Goal: Check status: Check status

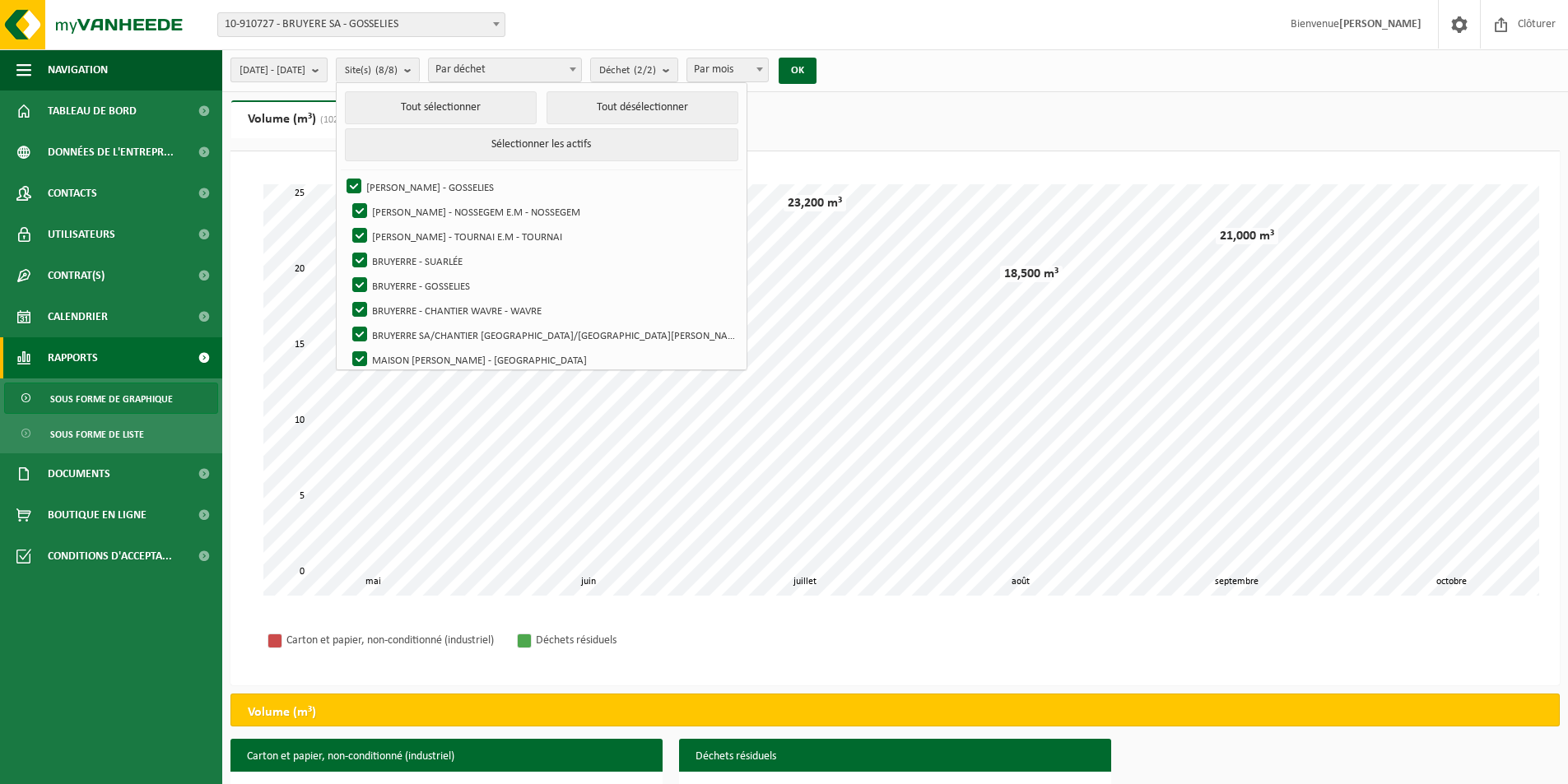
click at [327, 71] on b "submit" at bounding box center [320, 70] width 15 height 23
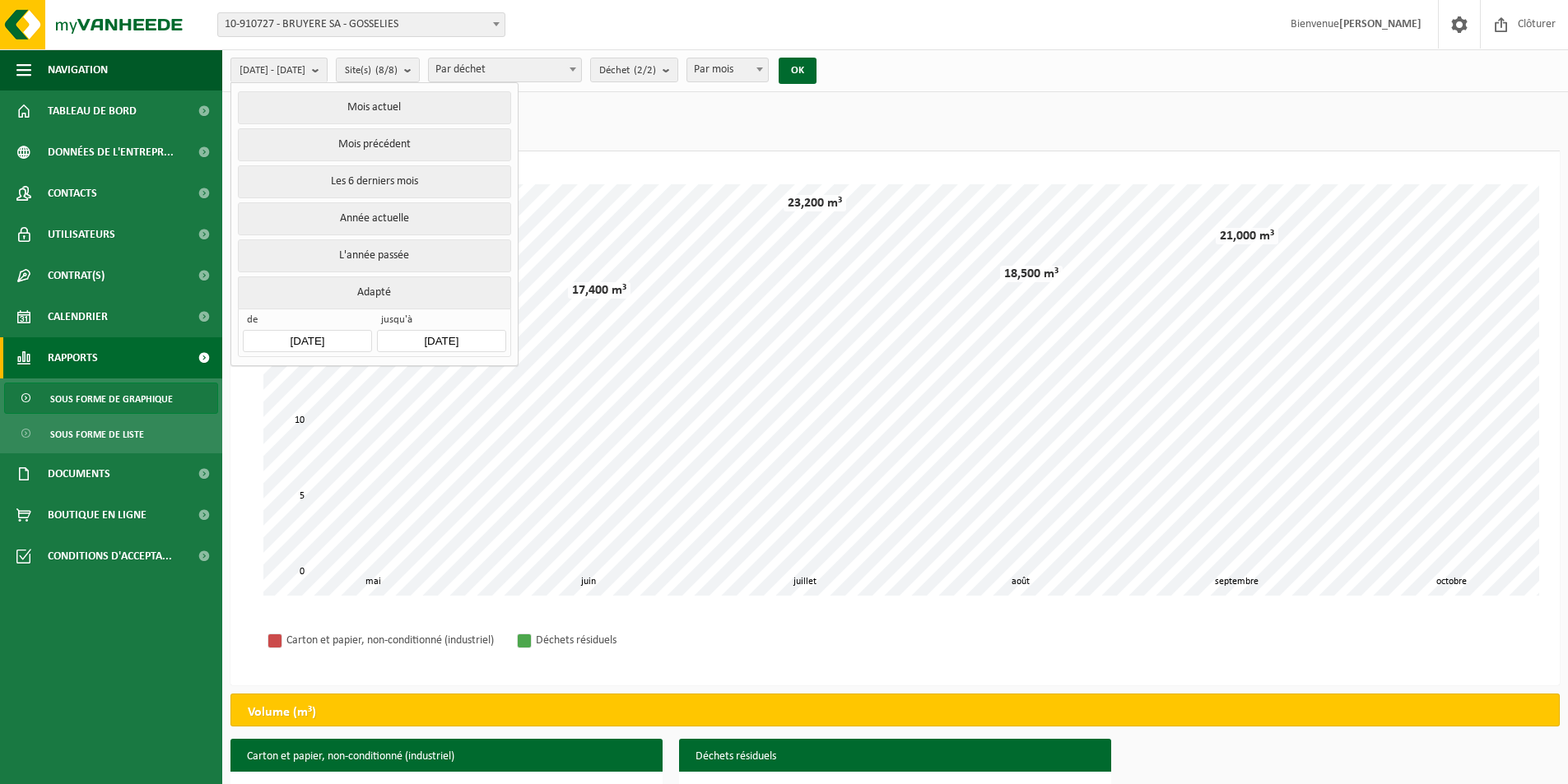
click at [321, 341] on input "2024-01-01" at bounding box center [307, 341] width 128 height 22
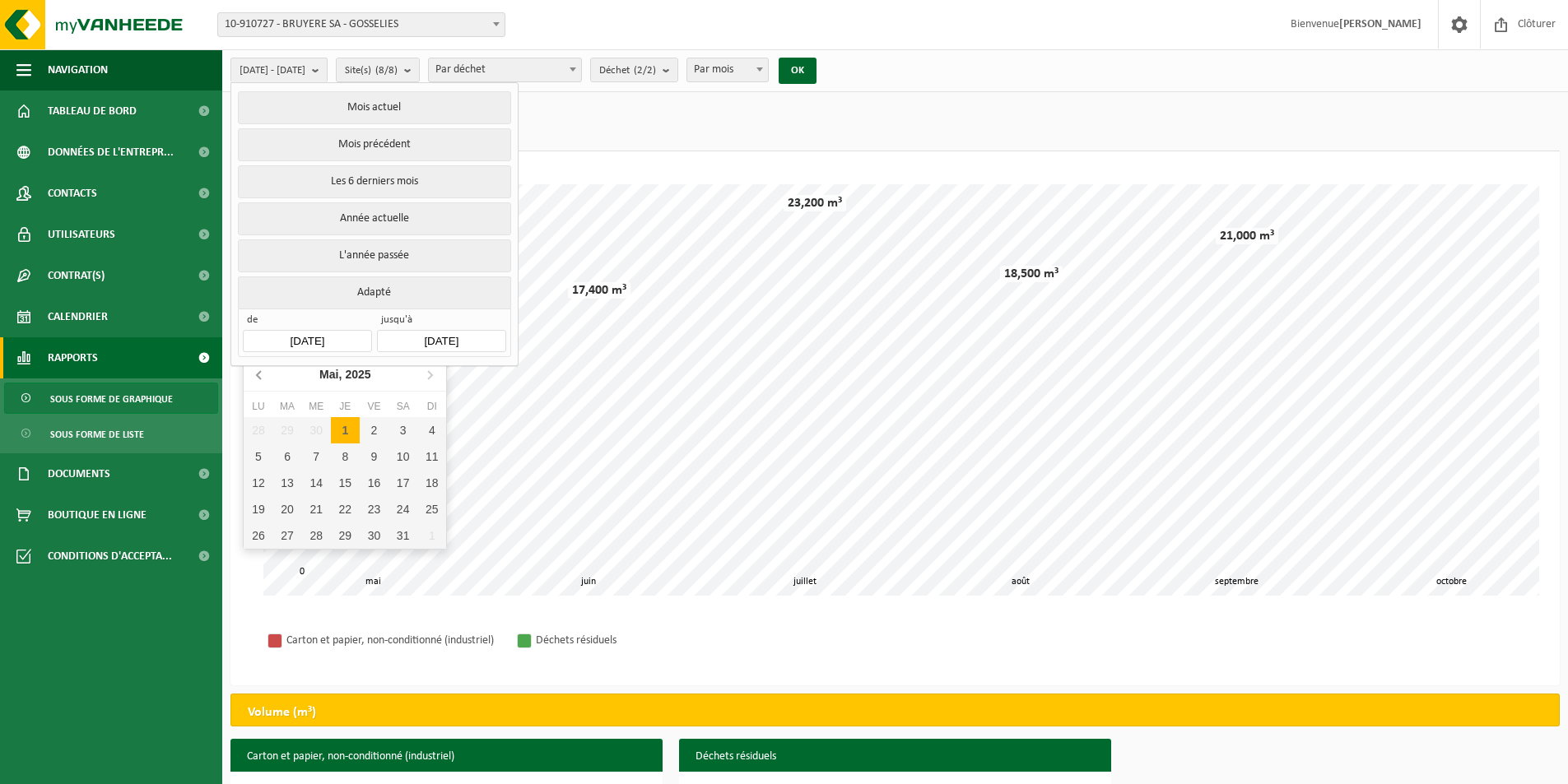
click at [263, 376] on icon at bounding box center [260, 375] width 27 height 27
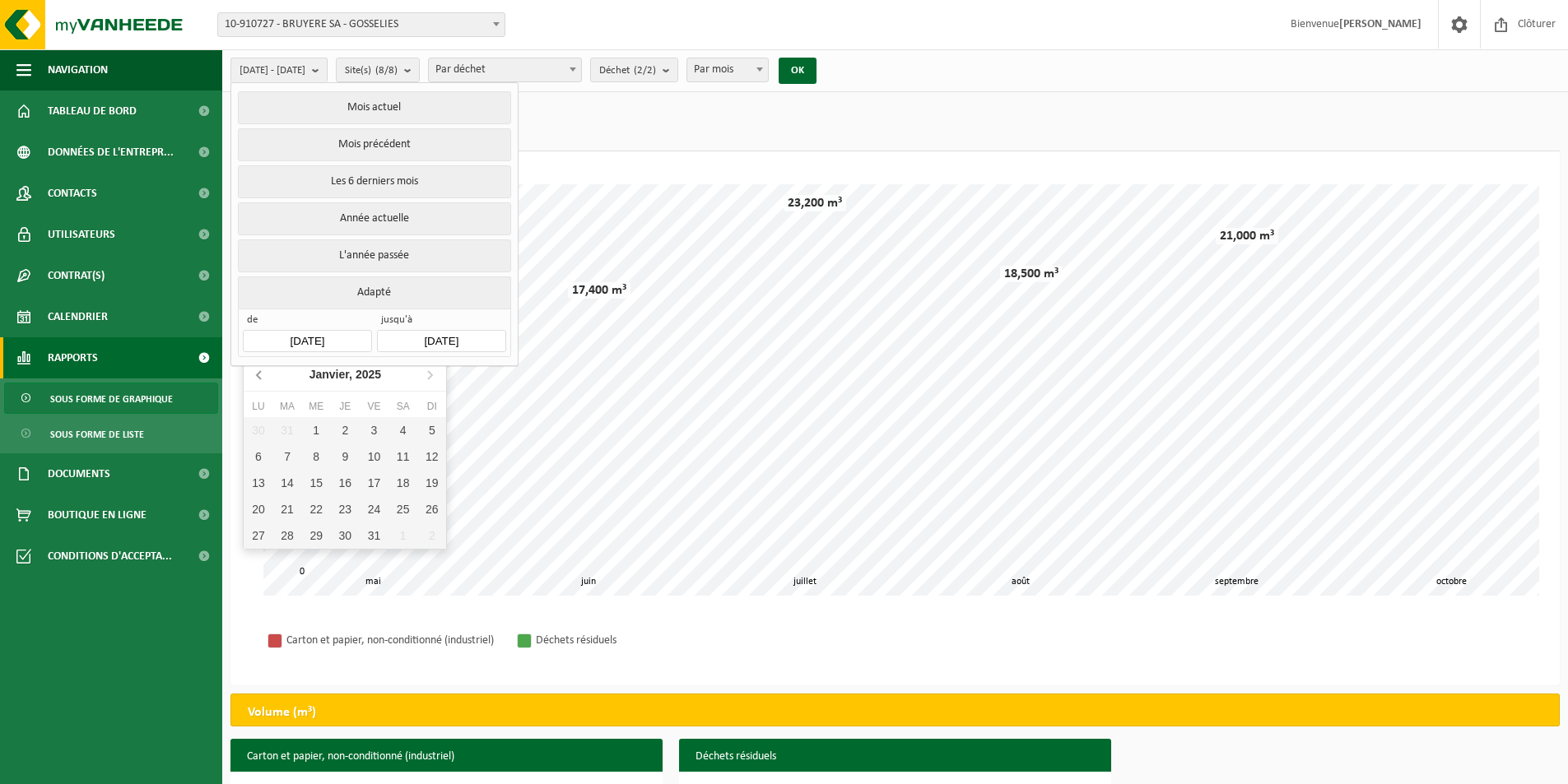
click at [263, 376] on icon at bounding box center [260, 375] width 27 height 27
click at [260, 376] on icon at bounding box center [260, 375] width 27 height 27
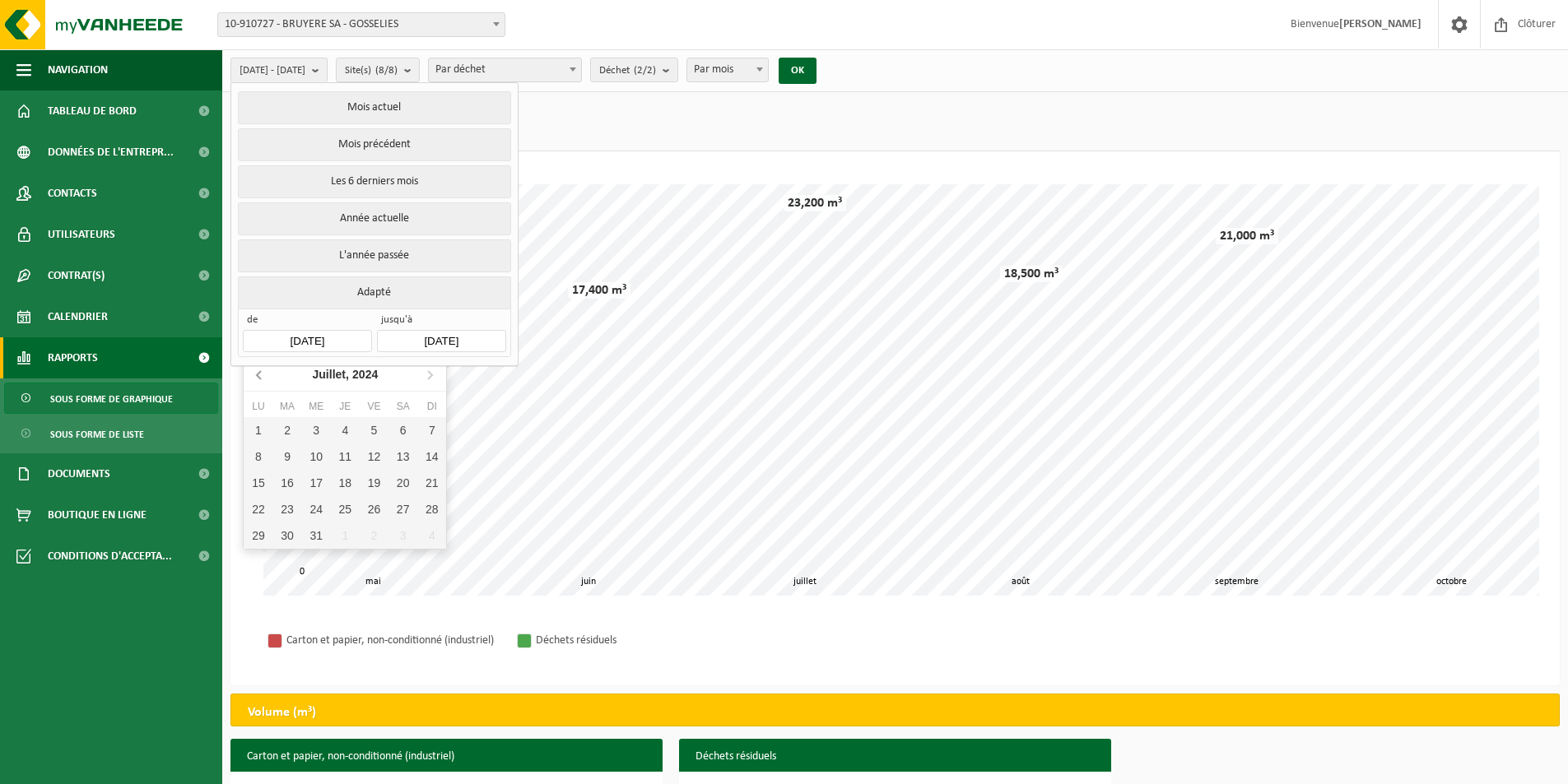
click at [260, 376] on icon at bounding box center [260, 375] width 27 height 27
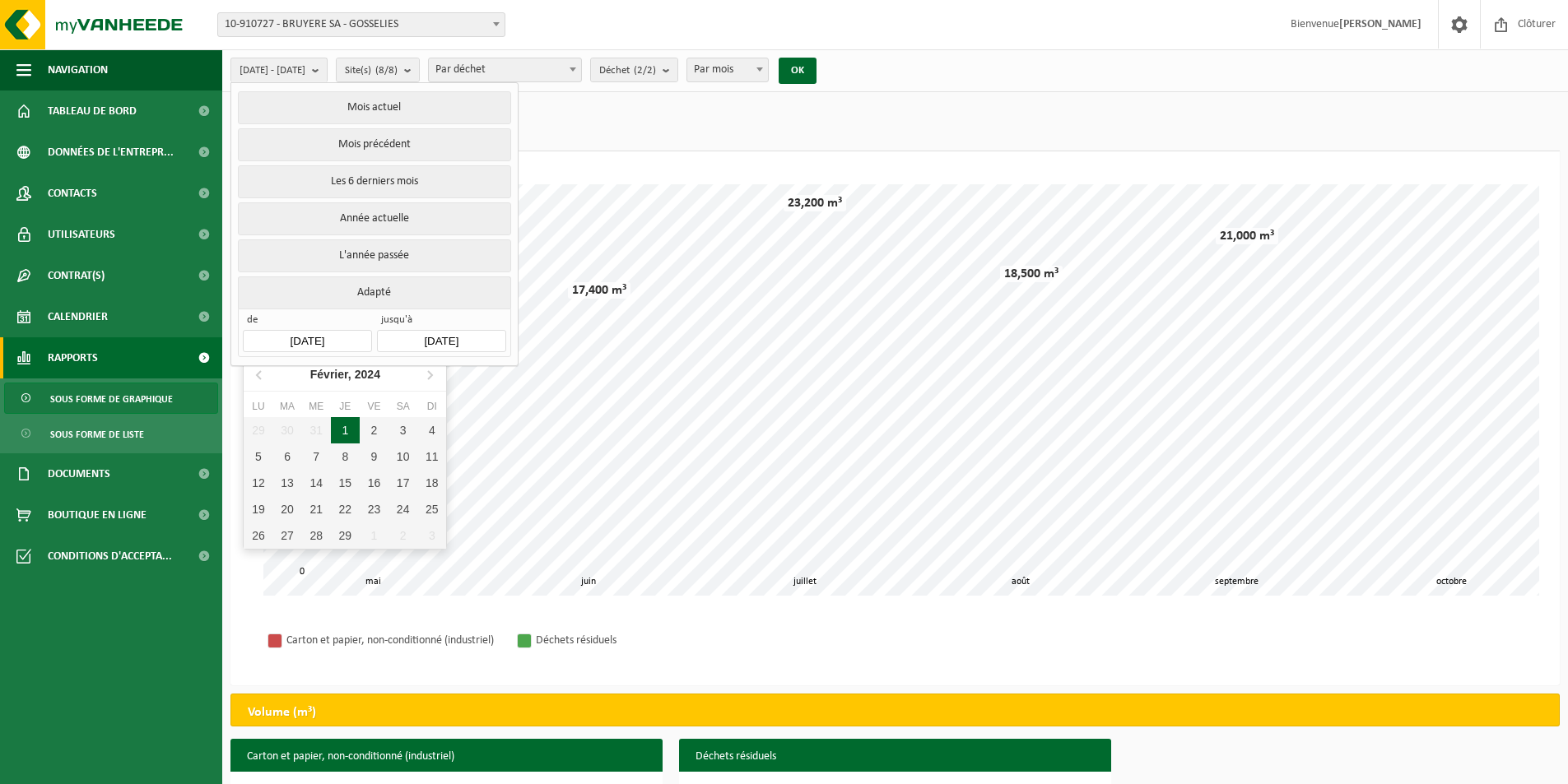
click at [335, 430] on div "1" at bounding box center [345, 431] width 28 height 27
type input "2024-02-01"
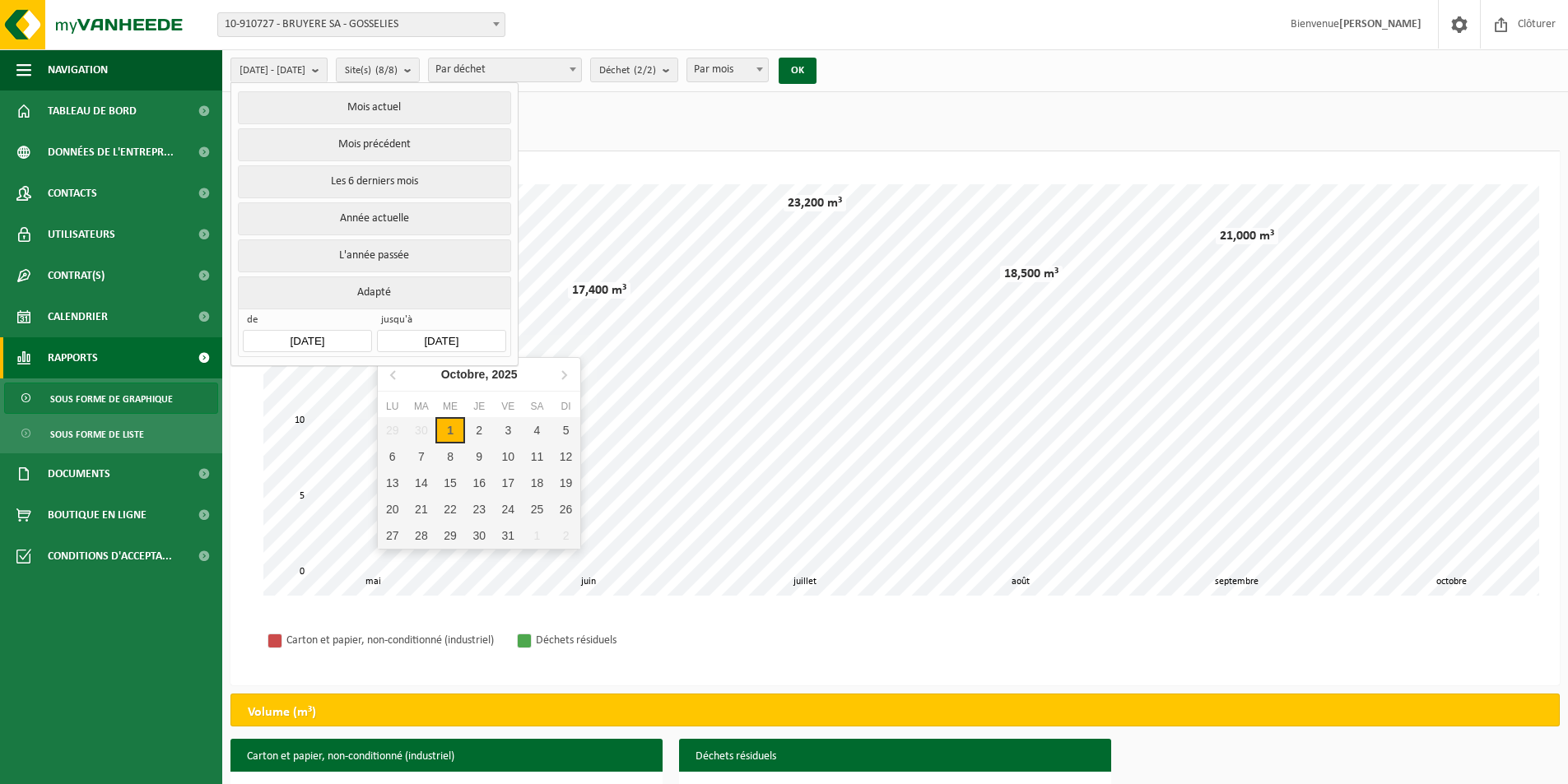
click at [477, 335] on input "2025-10-01" at bounding box center [440, 341] width 128 height 22
click at [387, 374] on icon at bounding box center [394, 375] width 27 height 27
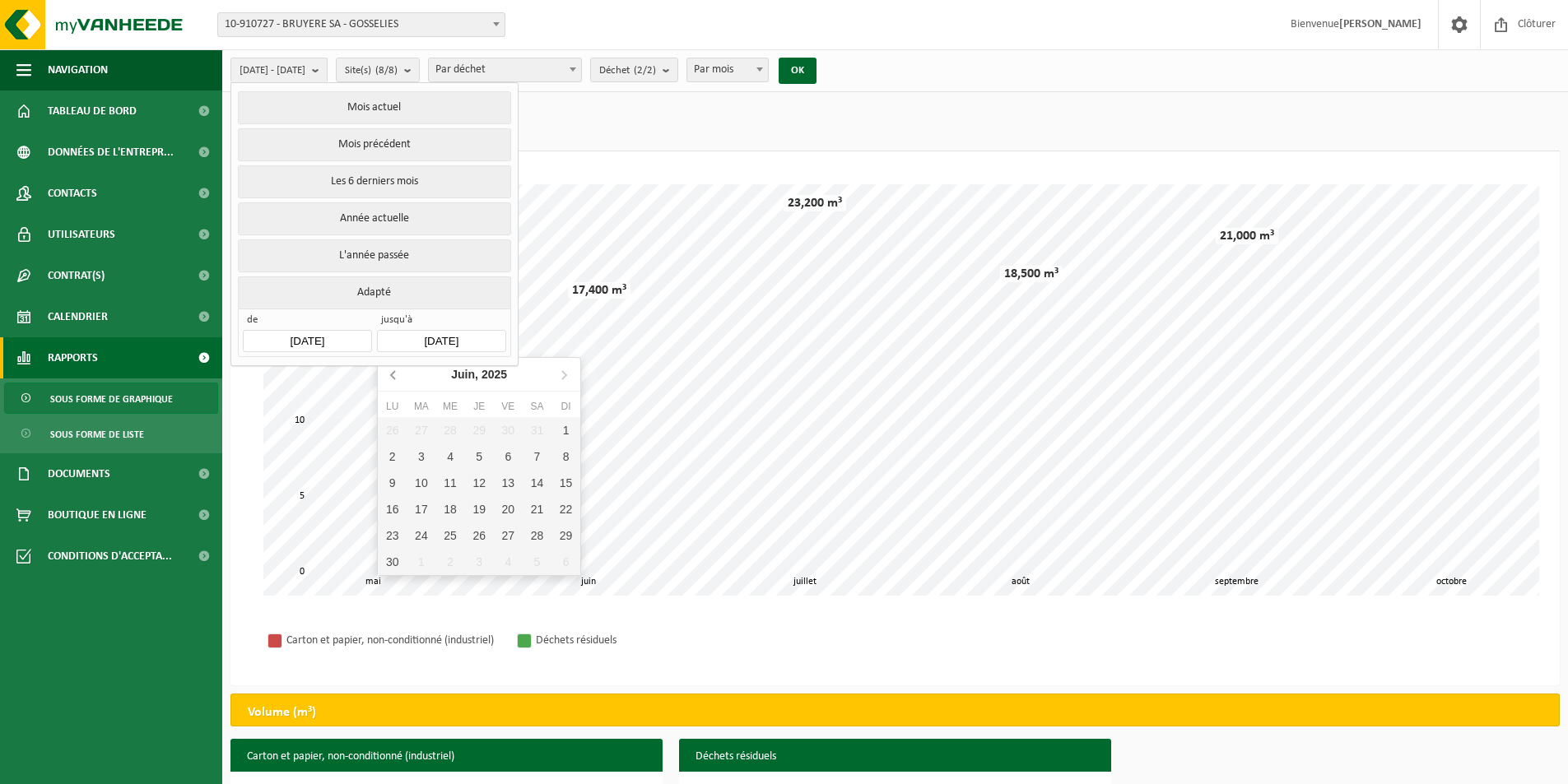
click at [387, 374] on icon at bounding box center [394, 375] width 27 height 27
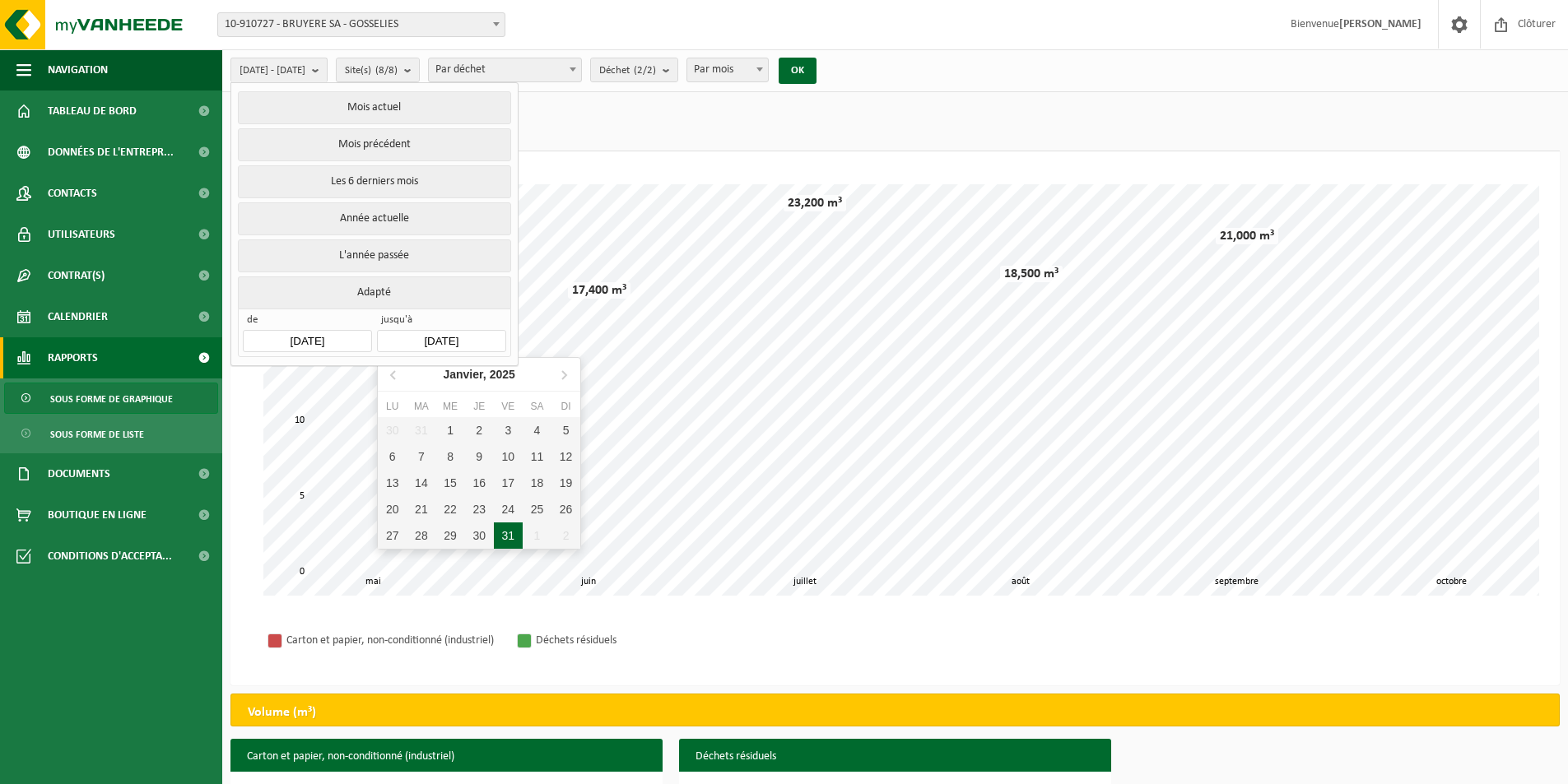
click at [502, 535] on div "31" at bounding box center [508, 536] width 28 height 27
type input "2025-01-31"
type input "2024-02-01"
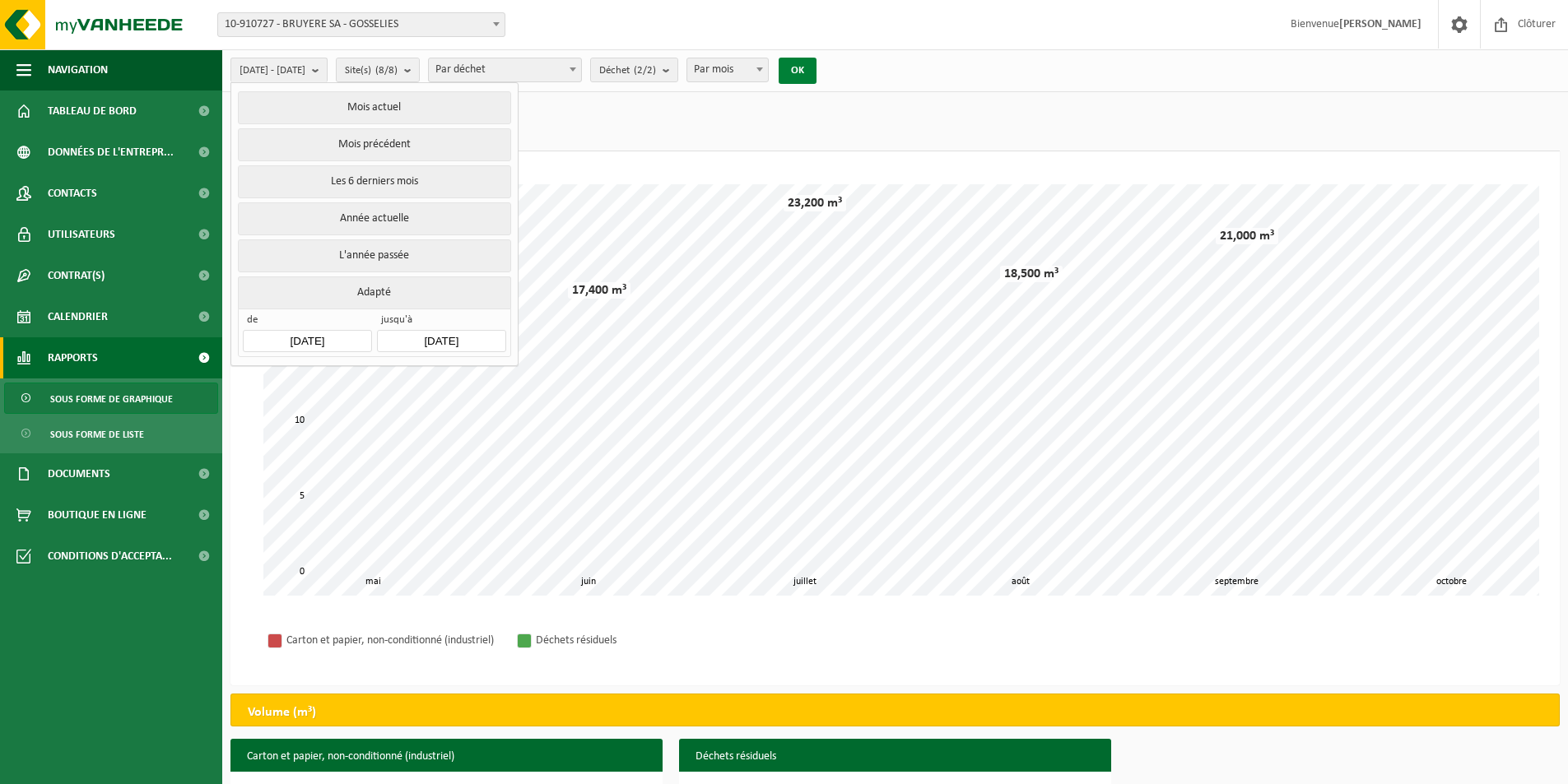
click at [816, 65] on button "OK" at bounding box center [797, 71] width 38 height 27
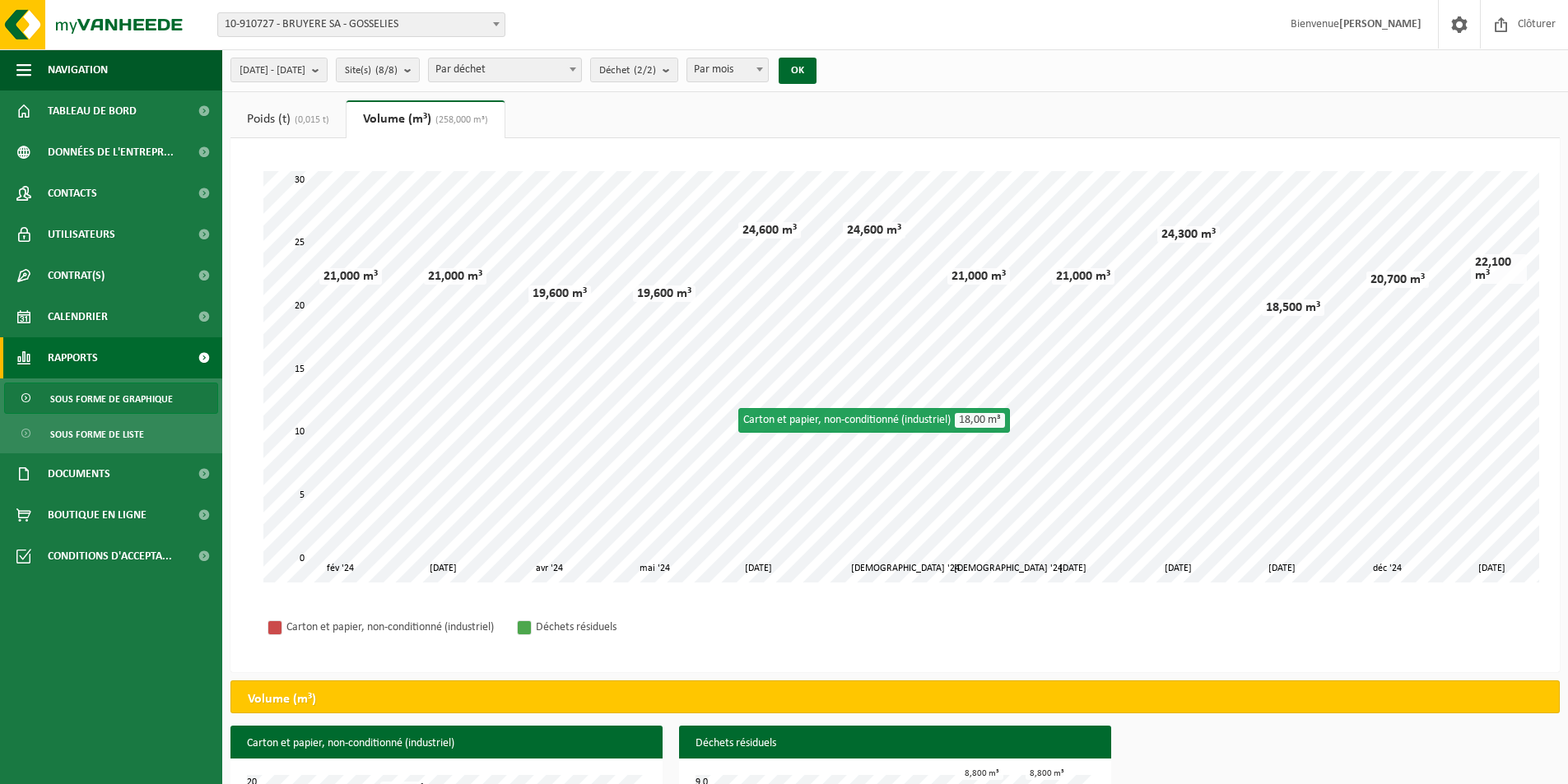
scroll to position [139, 0]
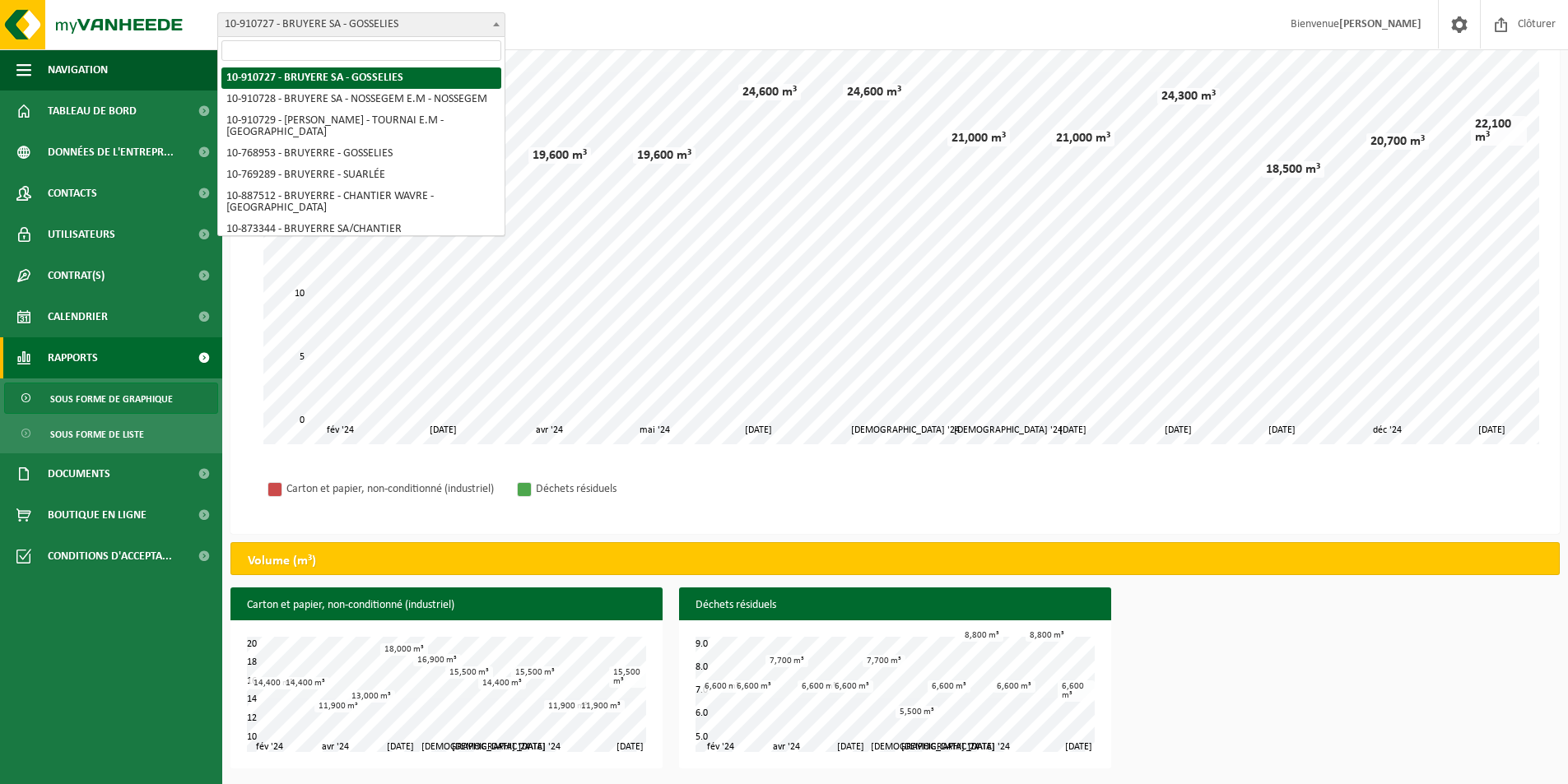
click at [490, 25] on span at bounding box center [495, 24] width 16 height 22
select select "124725"
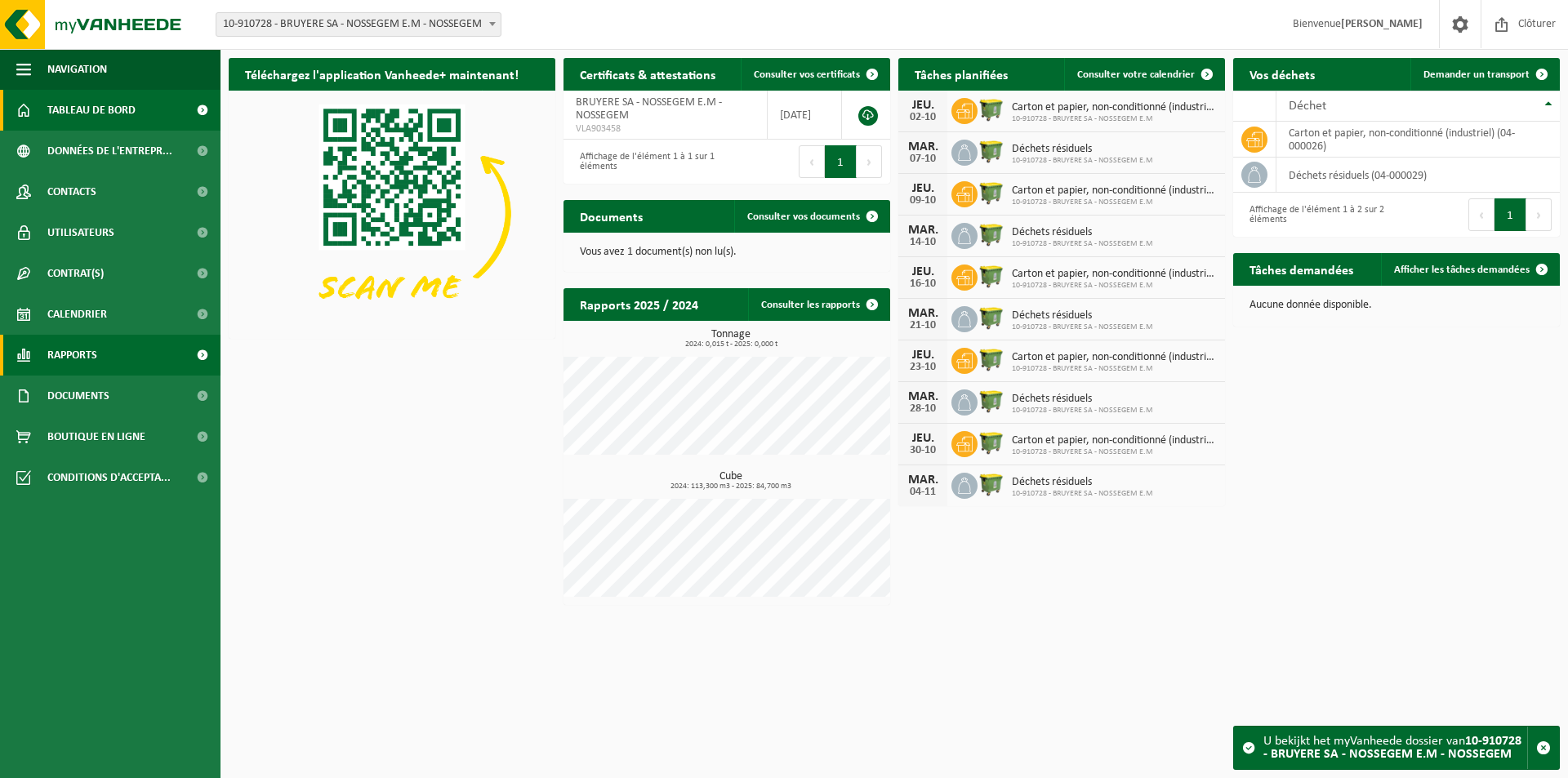
click at [62, 353] on span "Rapports" at bounding box center [72, 354] width 50 height 41
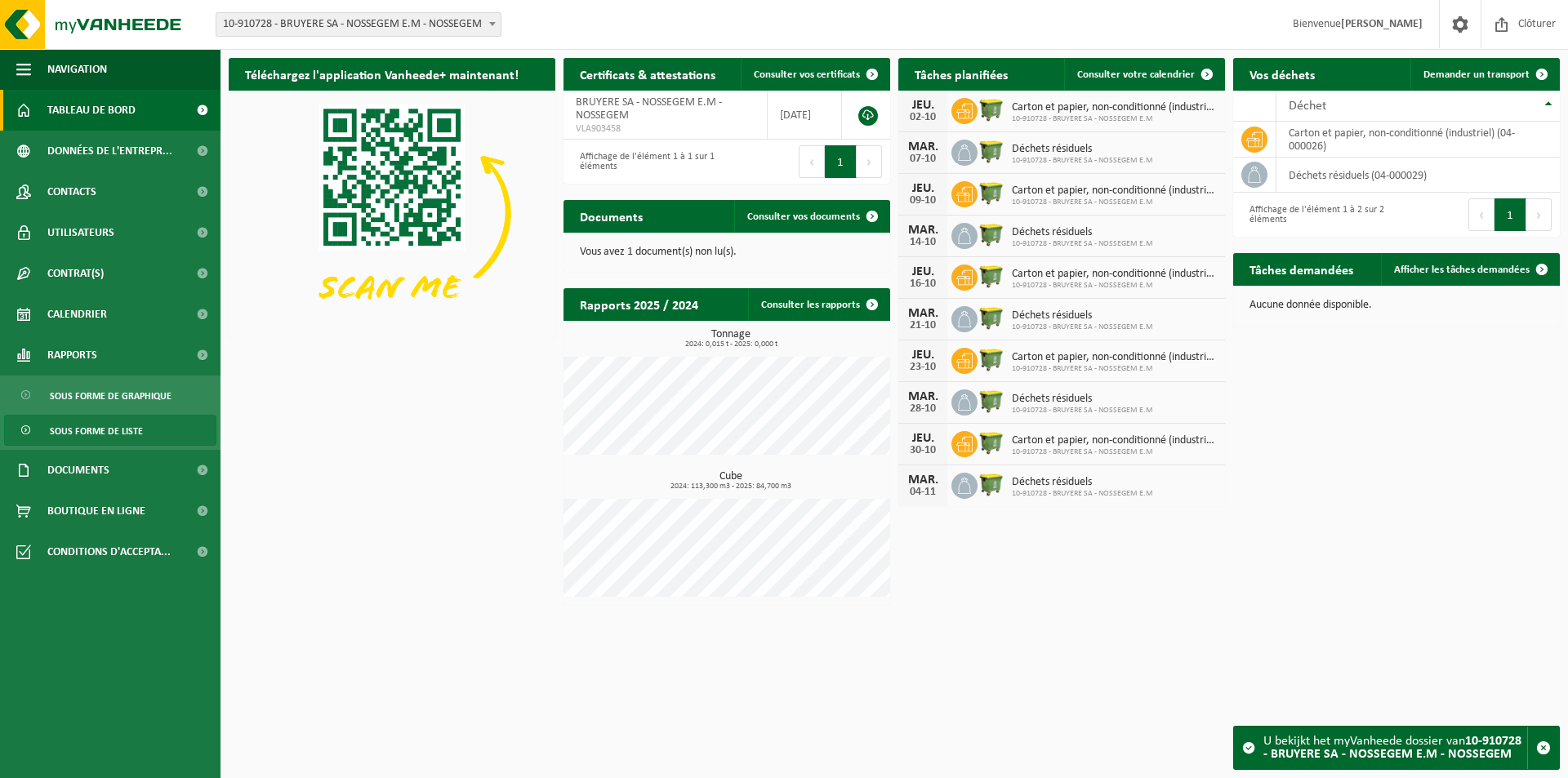
click at [100, 425] on span "Sous forme de liste" at bounding box center [96, 430] width 93 height 31
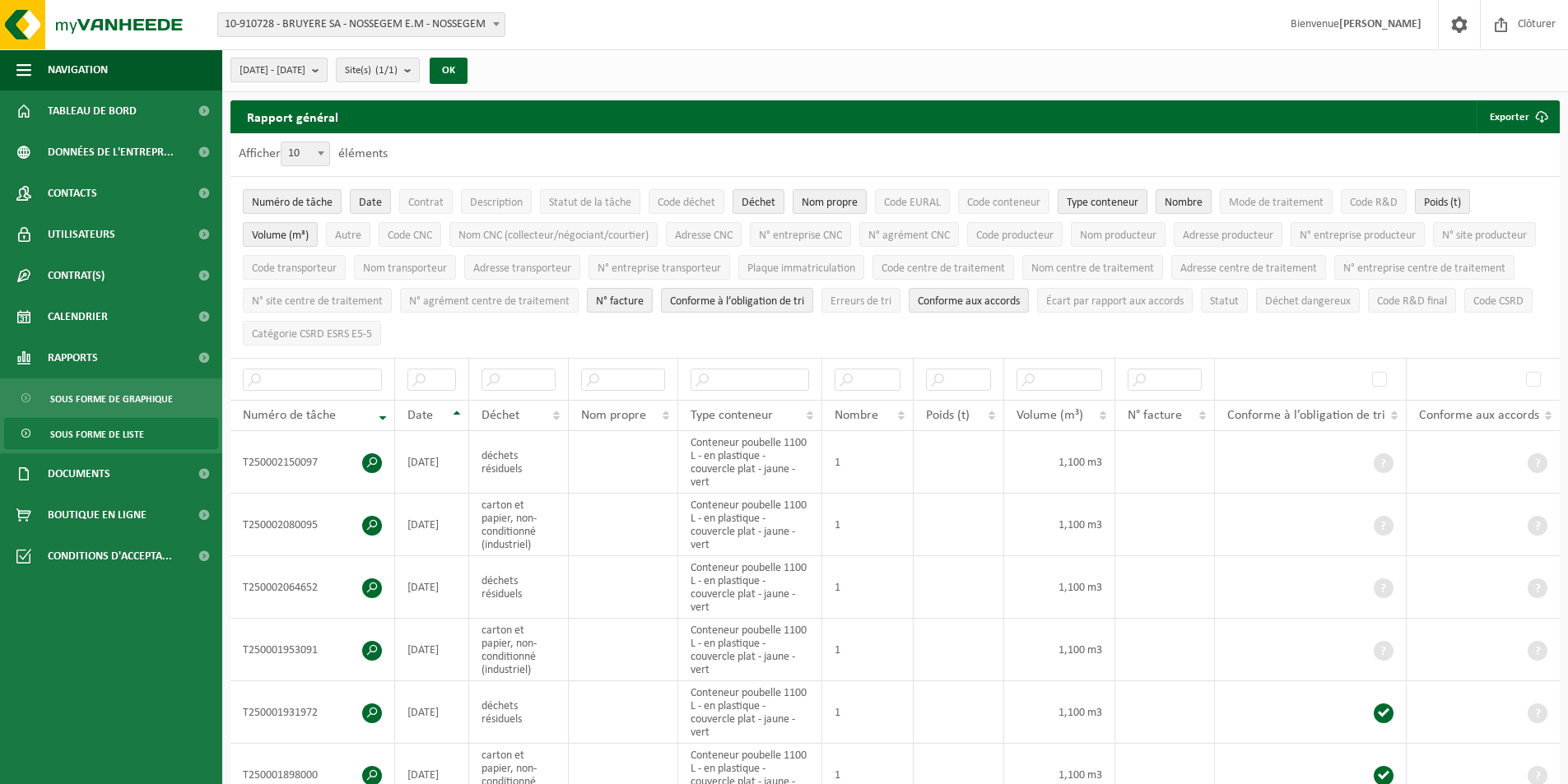
click at [306, 70] on span "2025-05-01 - 2025-10-01" at bounding box center [271, 71] width 65 height 25
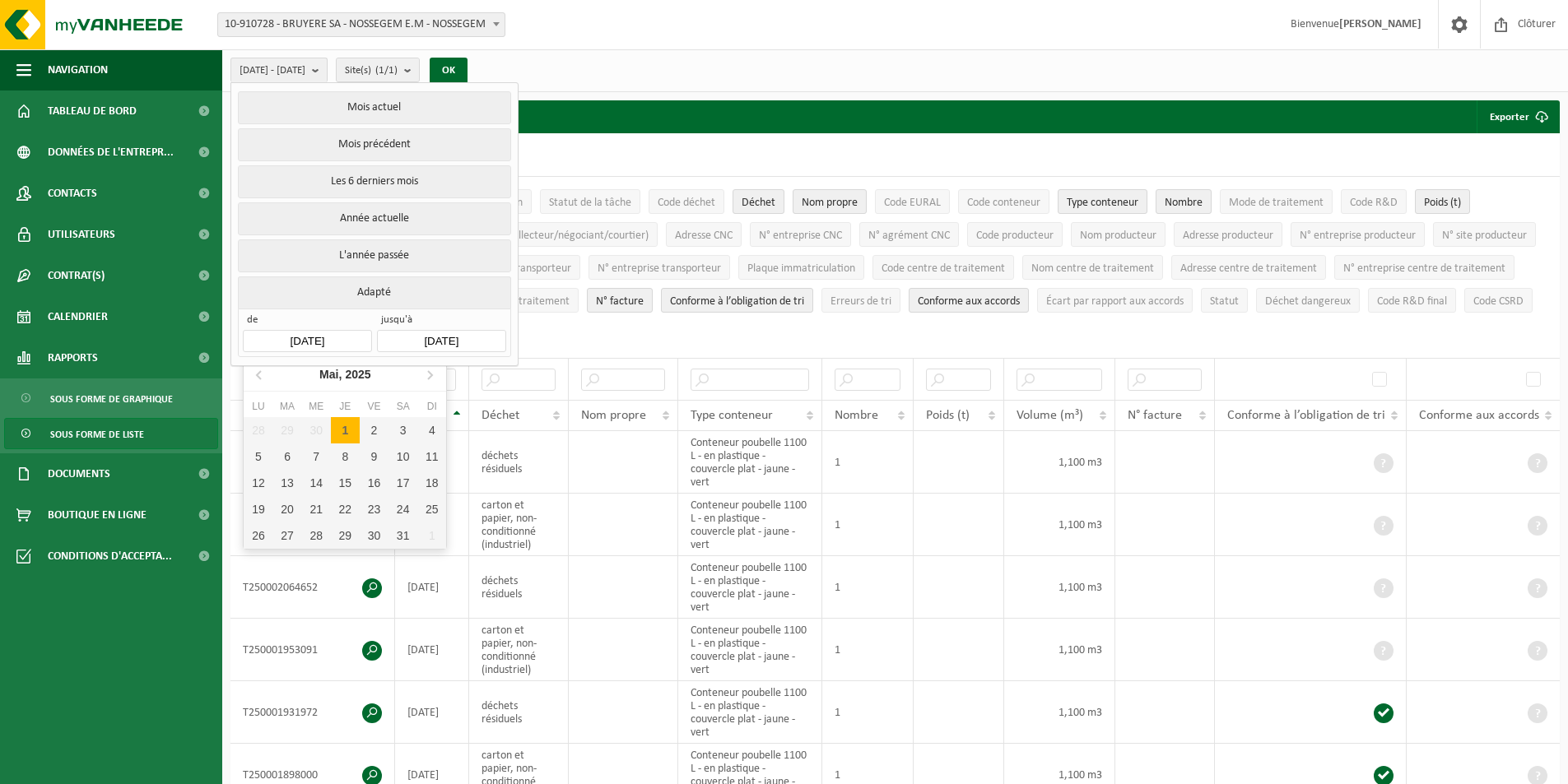
click at [312, 333] on input "2025-05-01" at bounding box center [307, 341] width 128 height 22
click at [262, 373] on icon at bounding box center [260, 375] width 27 height 27
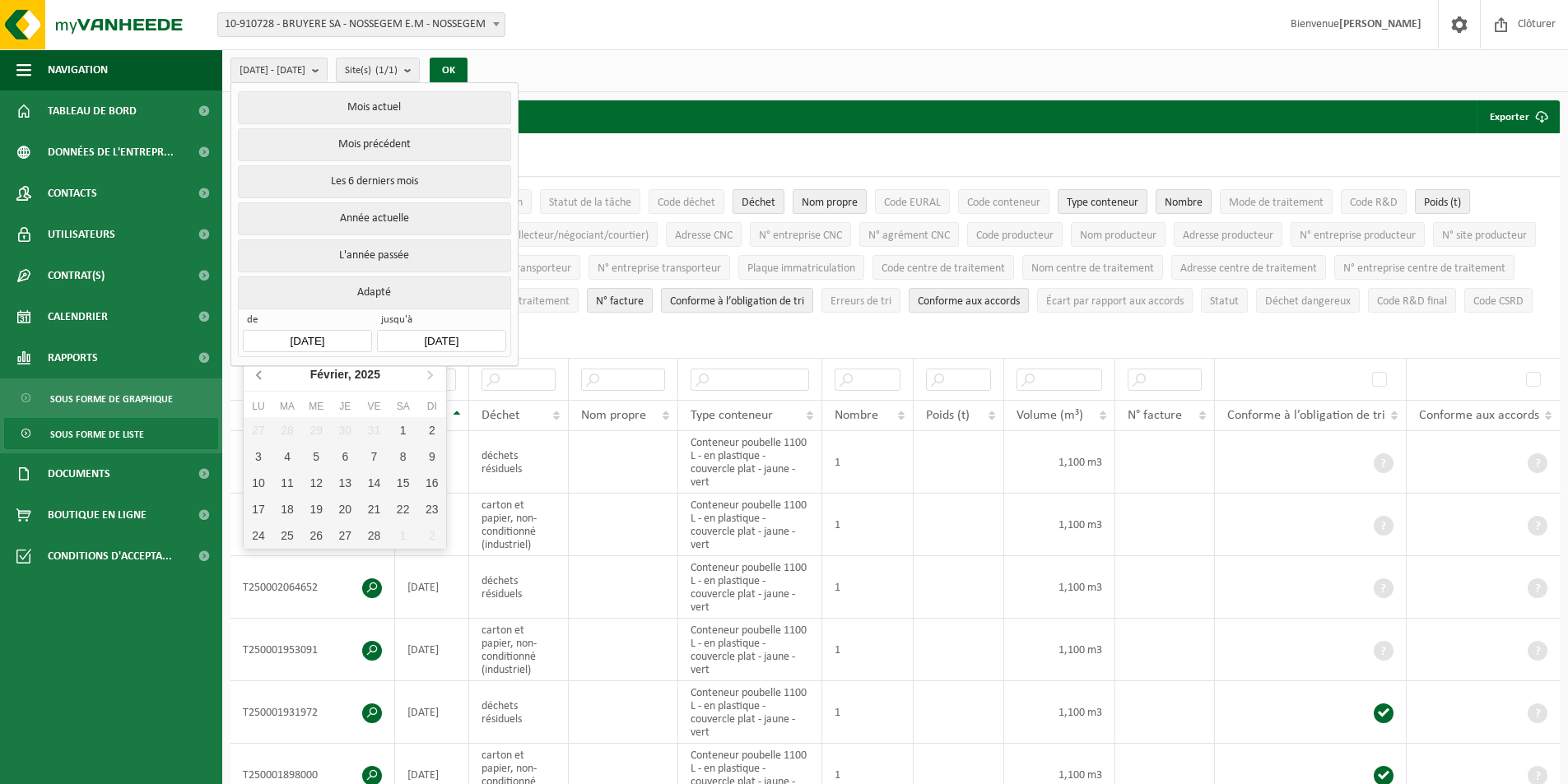
click at [262, 373] on icon at bounding box center [260, 375] width 27 height 27
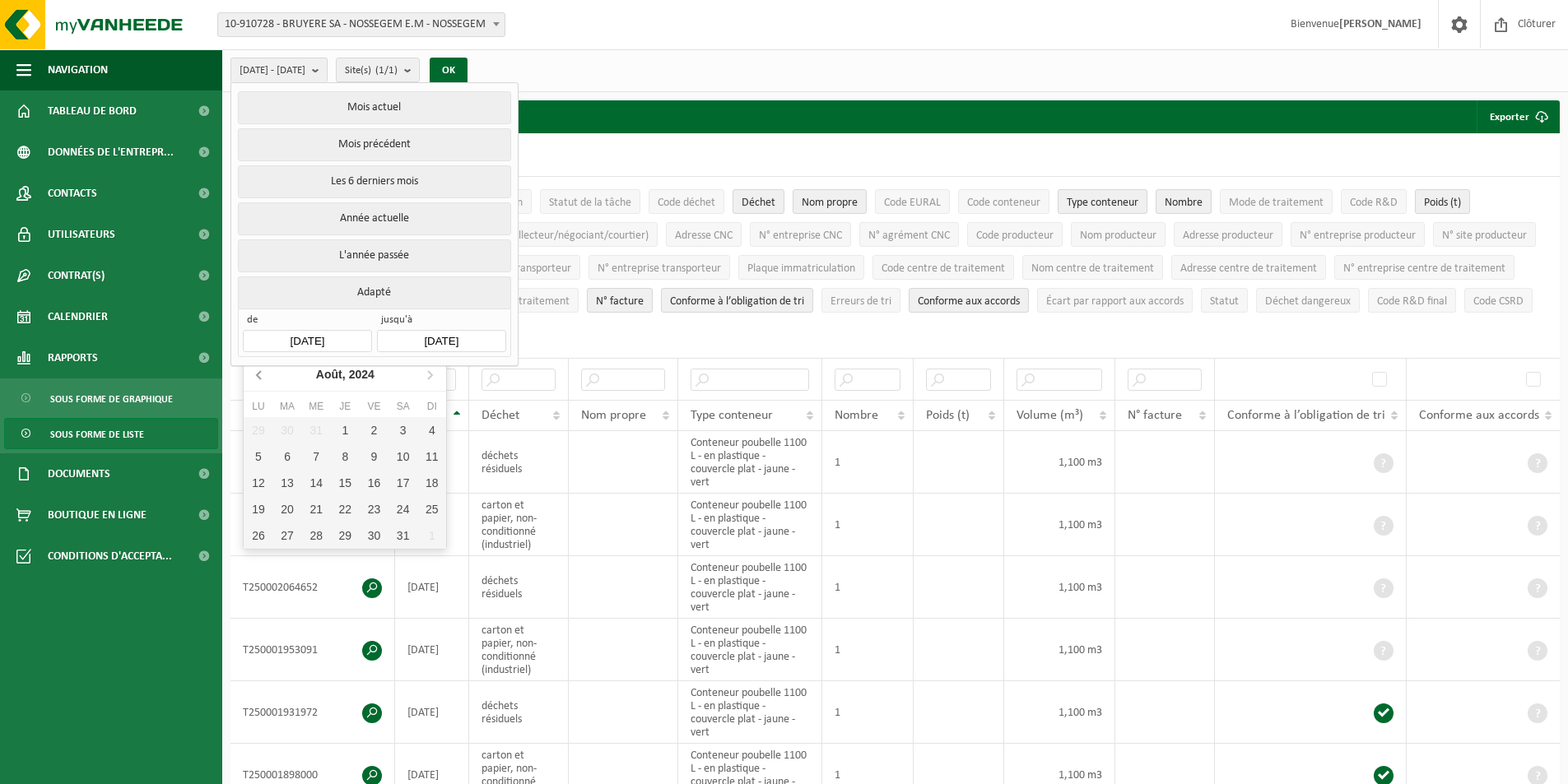
click at [262, 373] on icon at bounding box center [260, 375] width 27 height 27
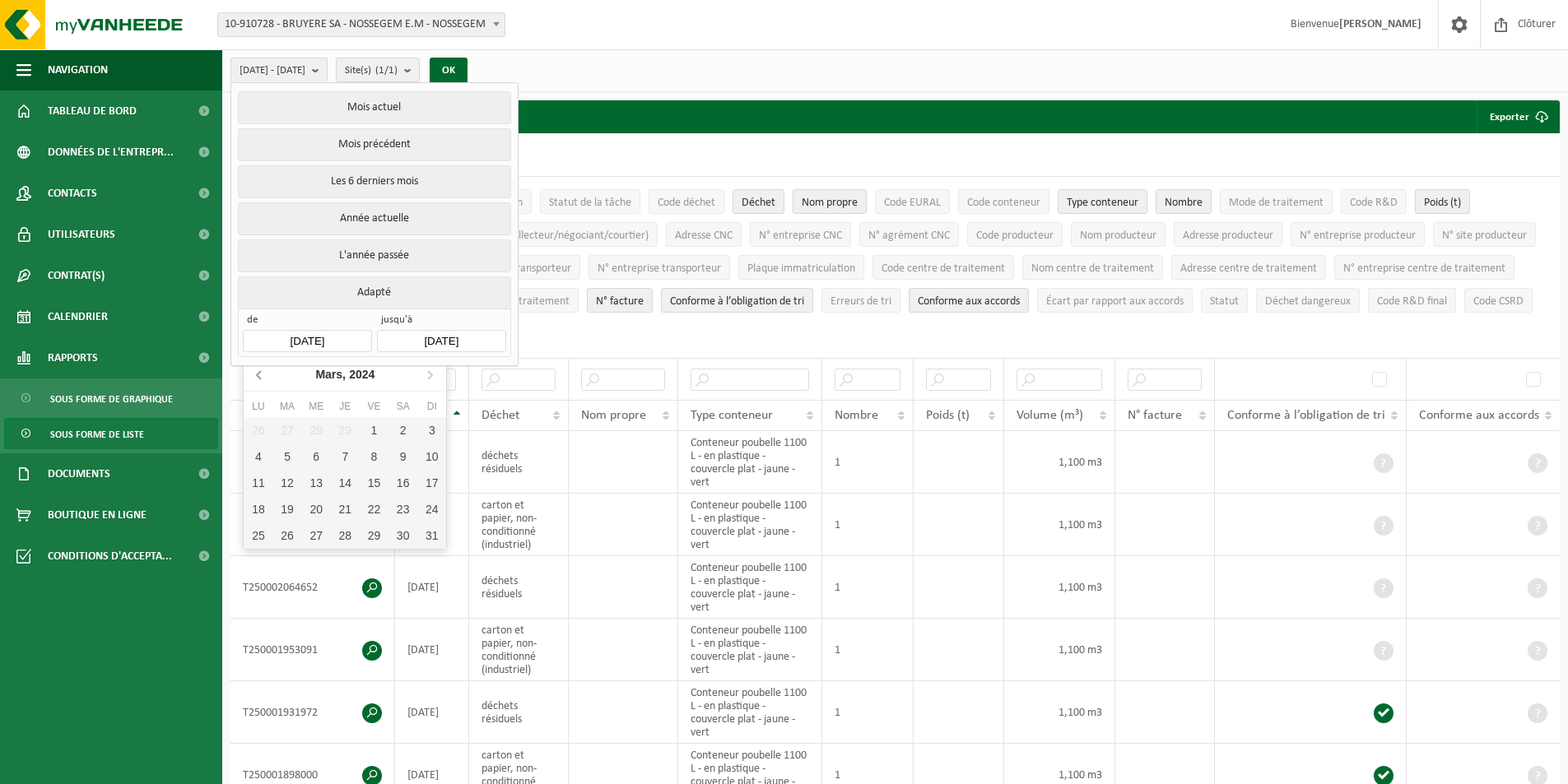
click at [262, 373] on icon at bounding box center [260, 375] width 27 height 27
click at [337, 425] on div "1" at bounding box center [345, 431] width 28 height 27
type input "2024-02-01"
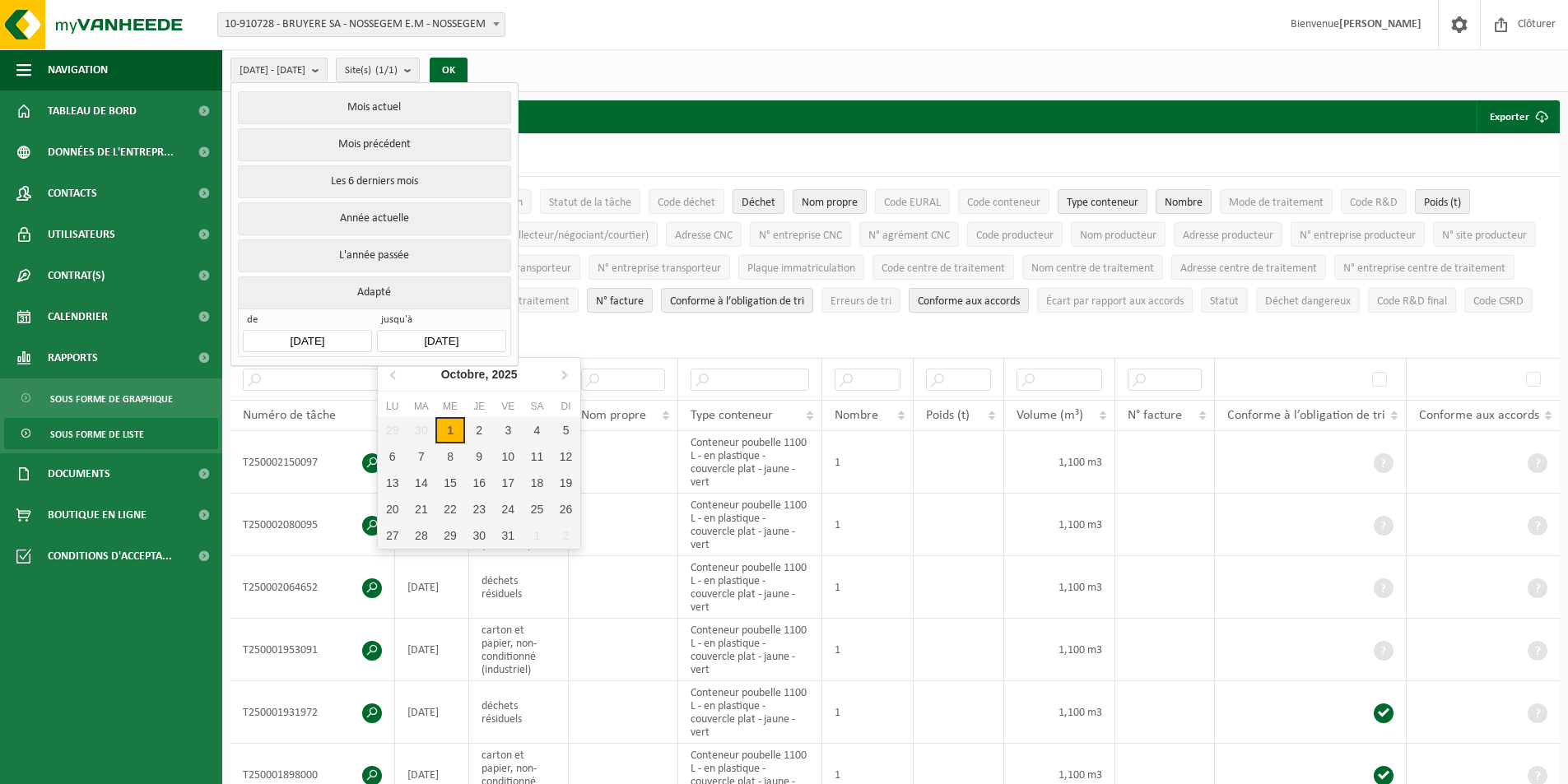
click at [446, 337] on input "2025-10-01" at bounding box center [440, 341] width 128 height 22
click at [389, 378] on icon at bounding box center [394, 375] width 27 height 27
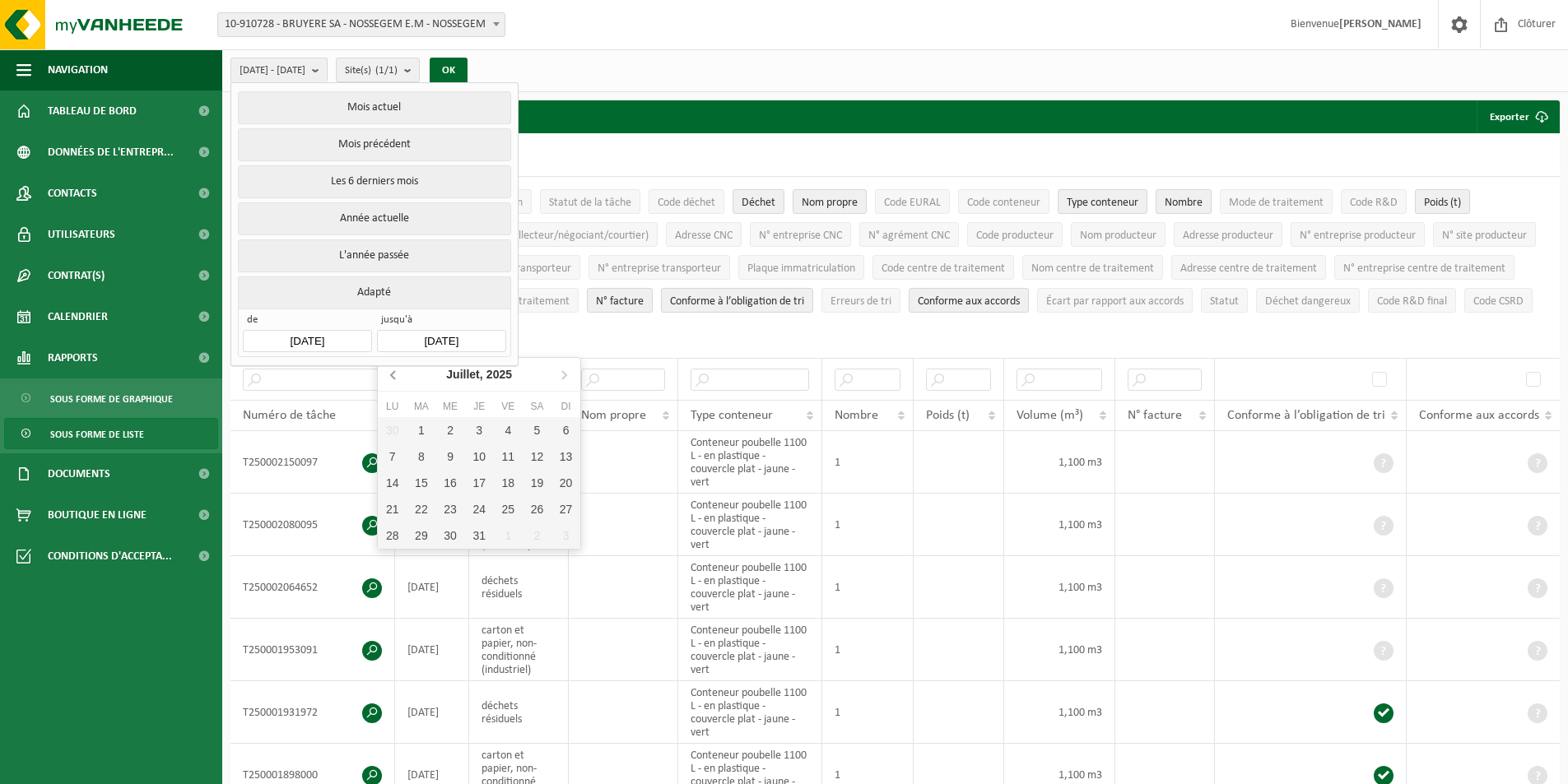
click at [390, 378] on icon at bounding box center [394, 375] width 27 height 27
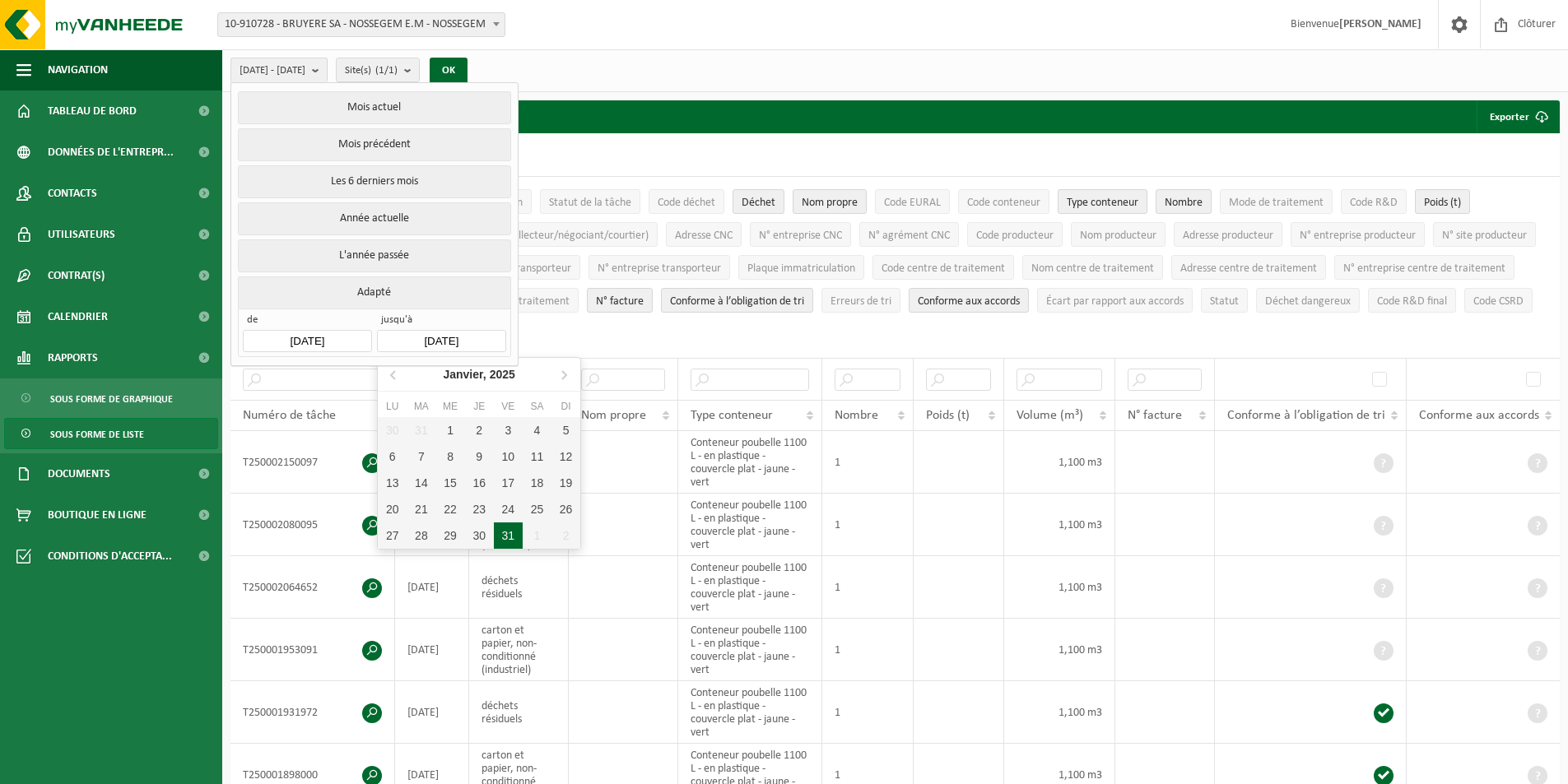
click at [506, 538] on div "31" at bounding box center [508, 536] width 28 height 27
type input "2025-01-31"
type input "2024-02-01"
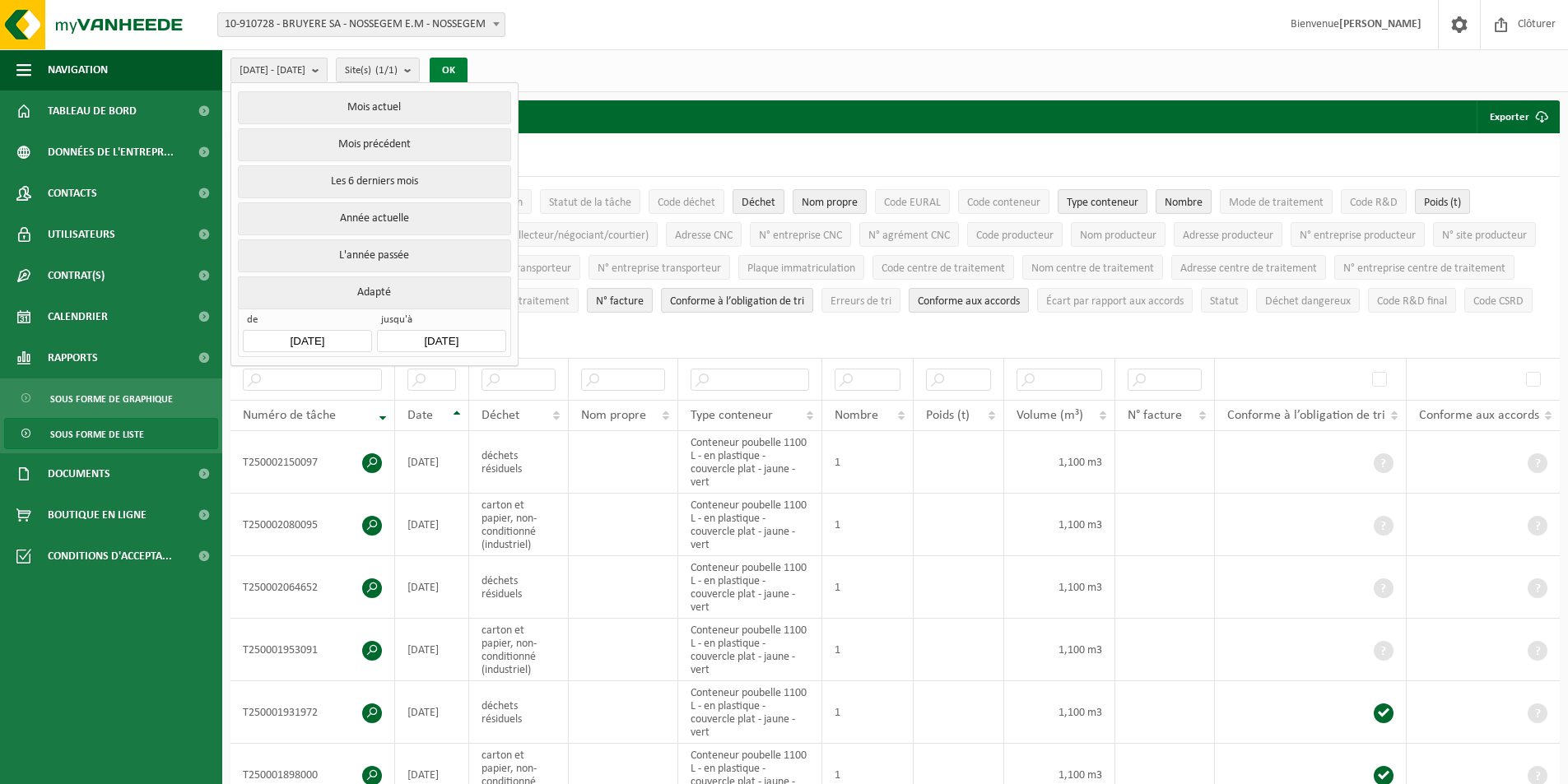
click at [467, 69] on button "OK" at bounding box center [449, 71] width 38 height 27
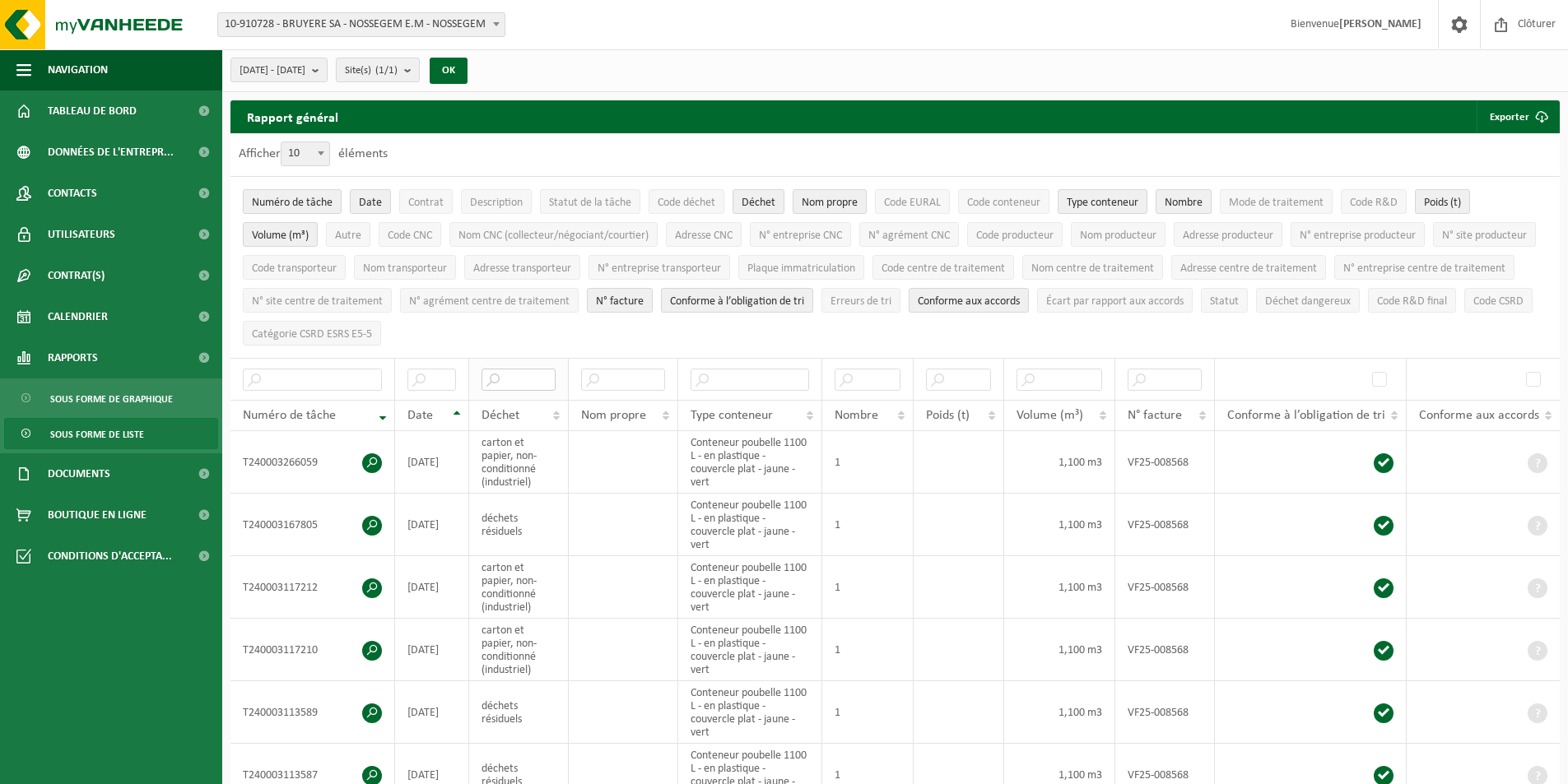
click at [529, 377] on input "text" at bounding box center [517, 379] width 73 height 22
click at [553, 411] on th "Déchet" at bounding box center [518, 415] width 99 height 31
click at [319, 152] on span at bounding box center [320, 153] width 16 height 22
click at [319, 142] on select "10 25 50 100" at bounding box center [309, 141] width 49 height 1
select select "100"
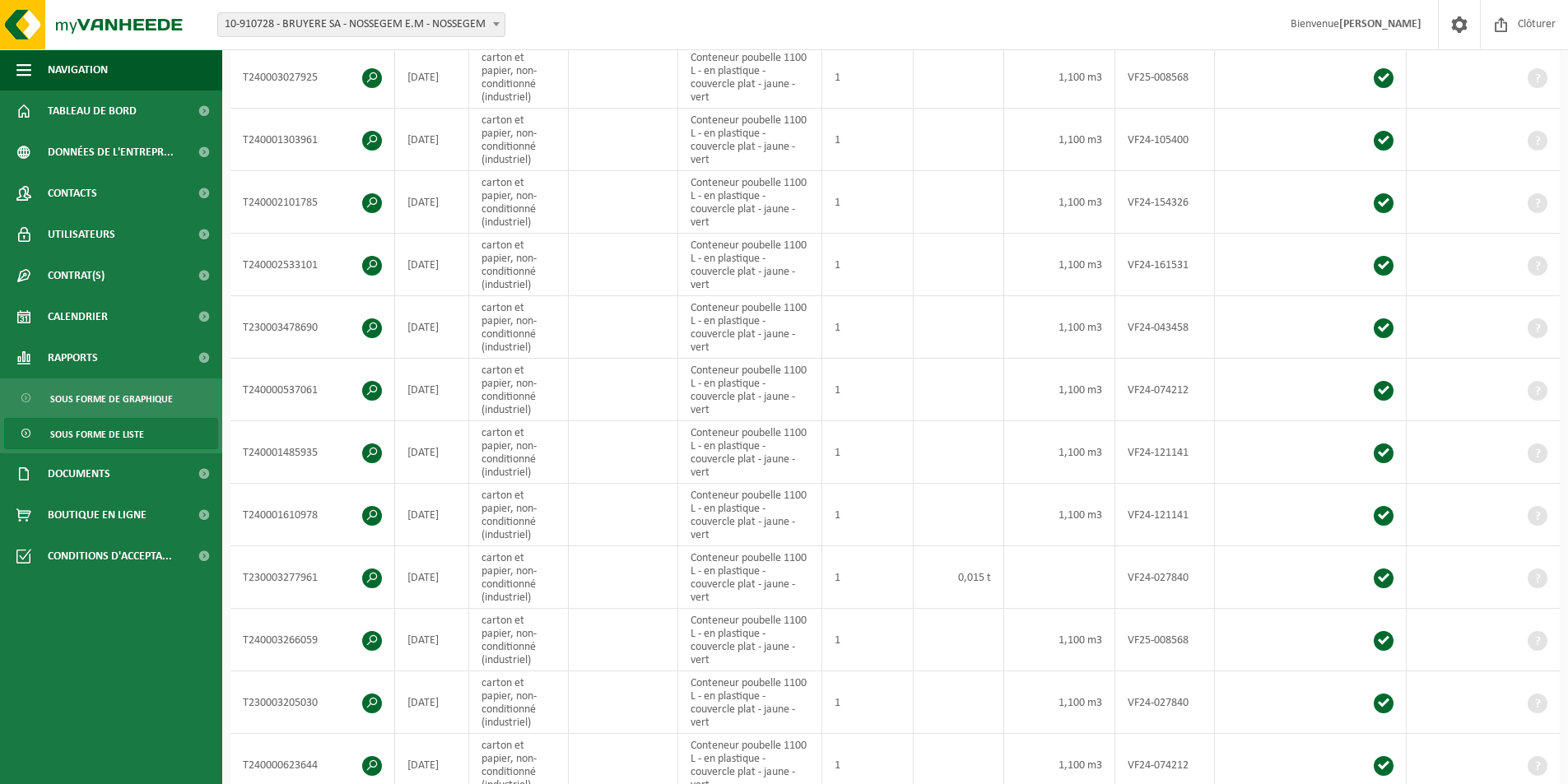
scroll to position [247, 0]
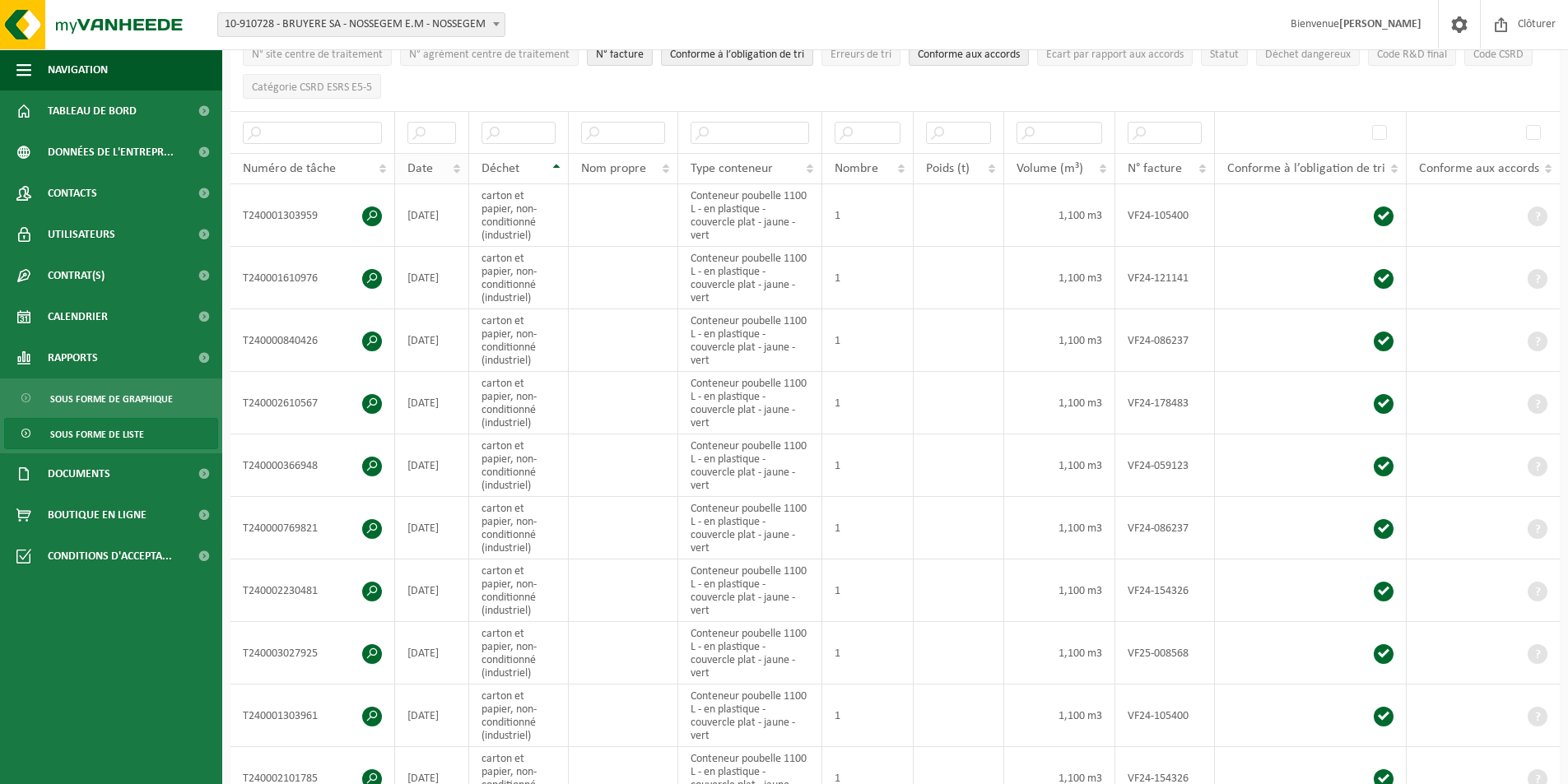
click at [458, 164] on th "Date" at bounding box center [432, 168] width 74 height 31
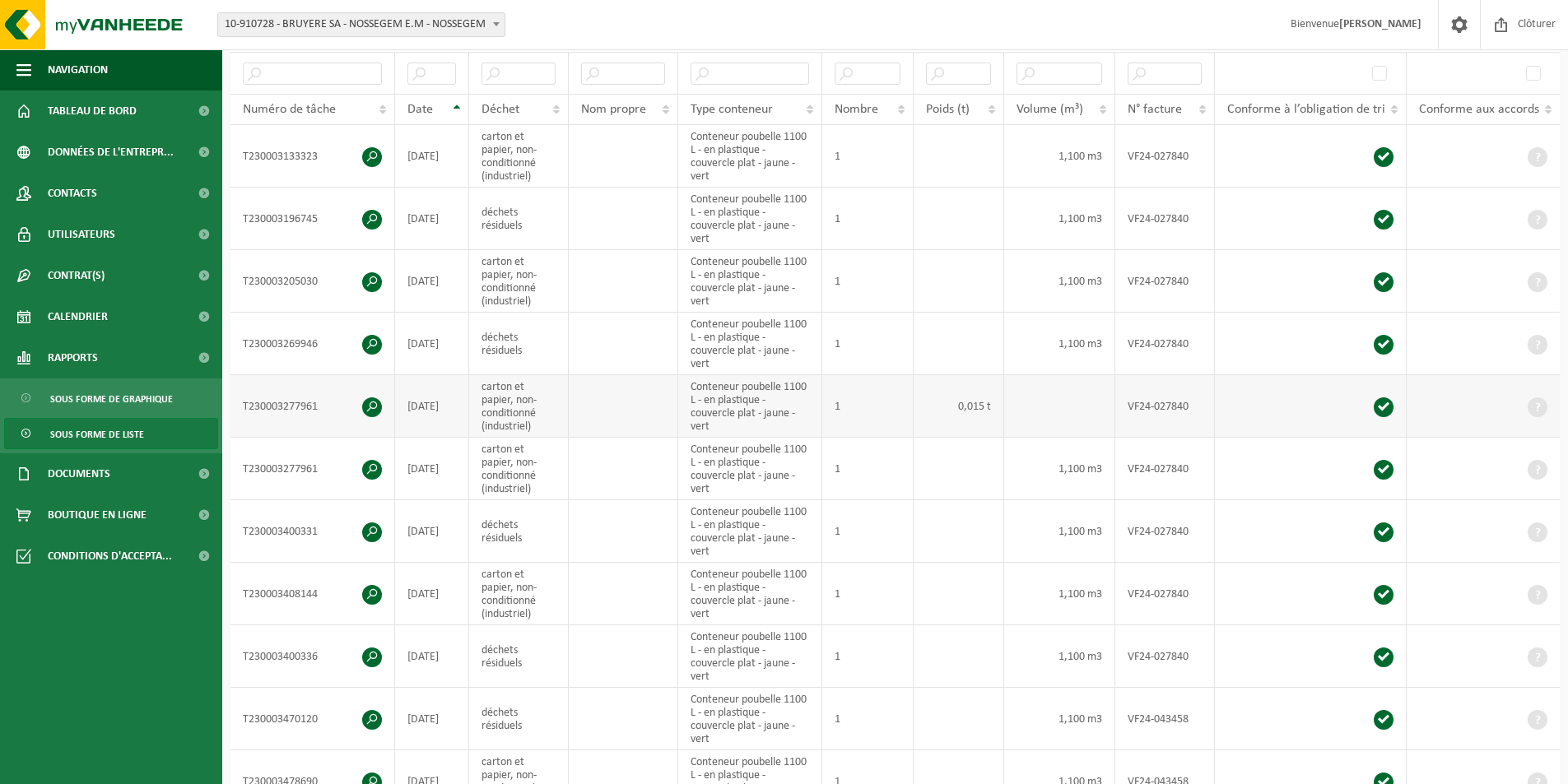
scroll to position [329, 0]
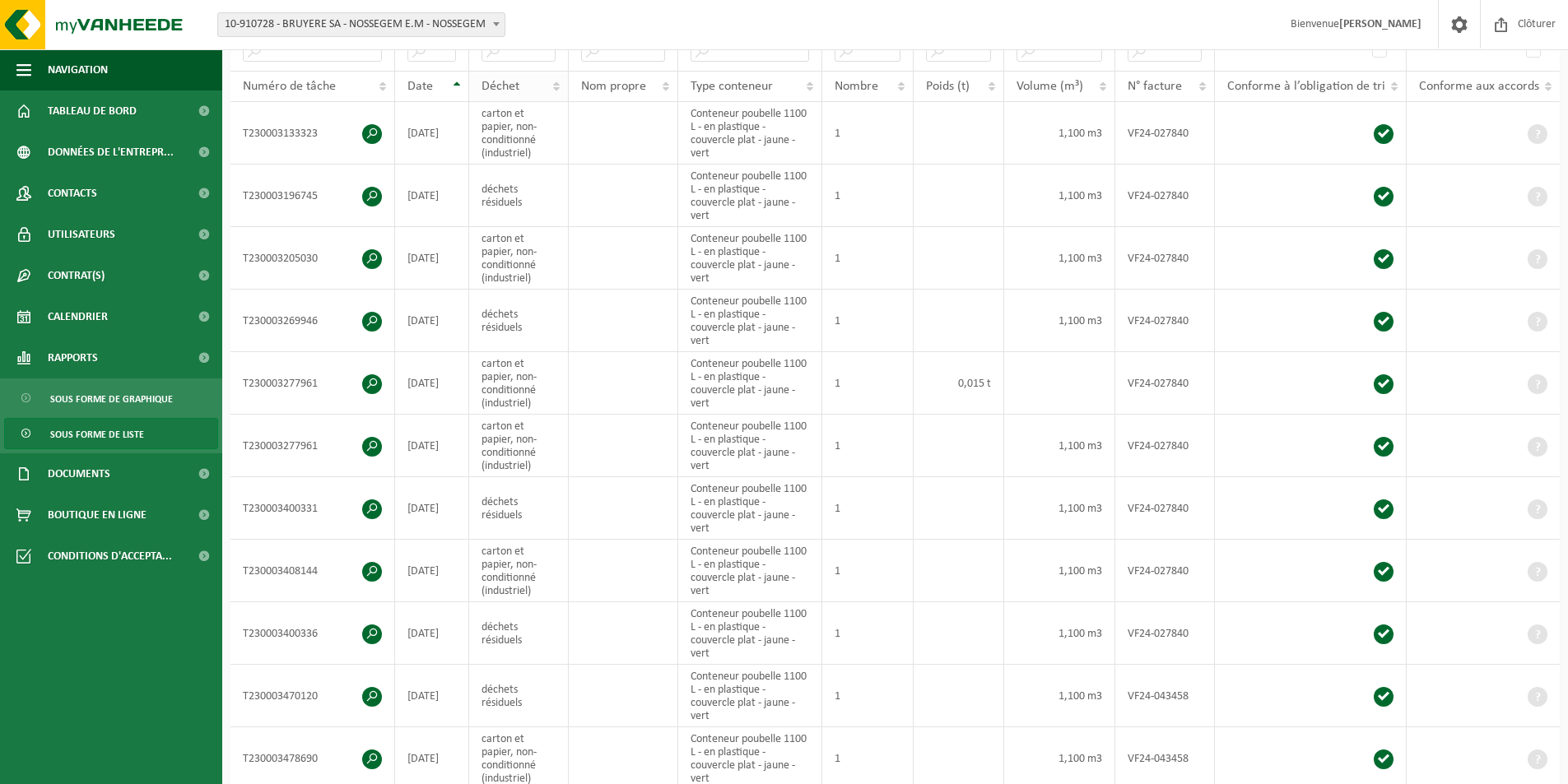
click at [560, 82] on th "Déchet" at bounding box center [518, 86] width 99 height 31
click at [442, 84] on div "Date" at bounding box center [427, 86] width 40 height 13
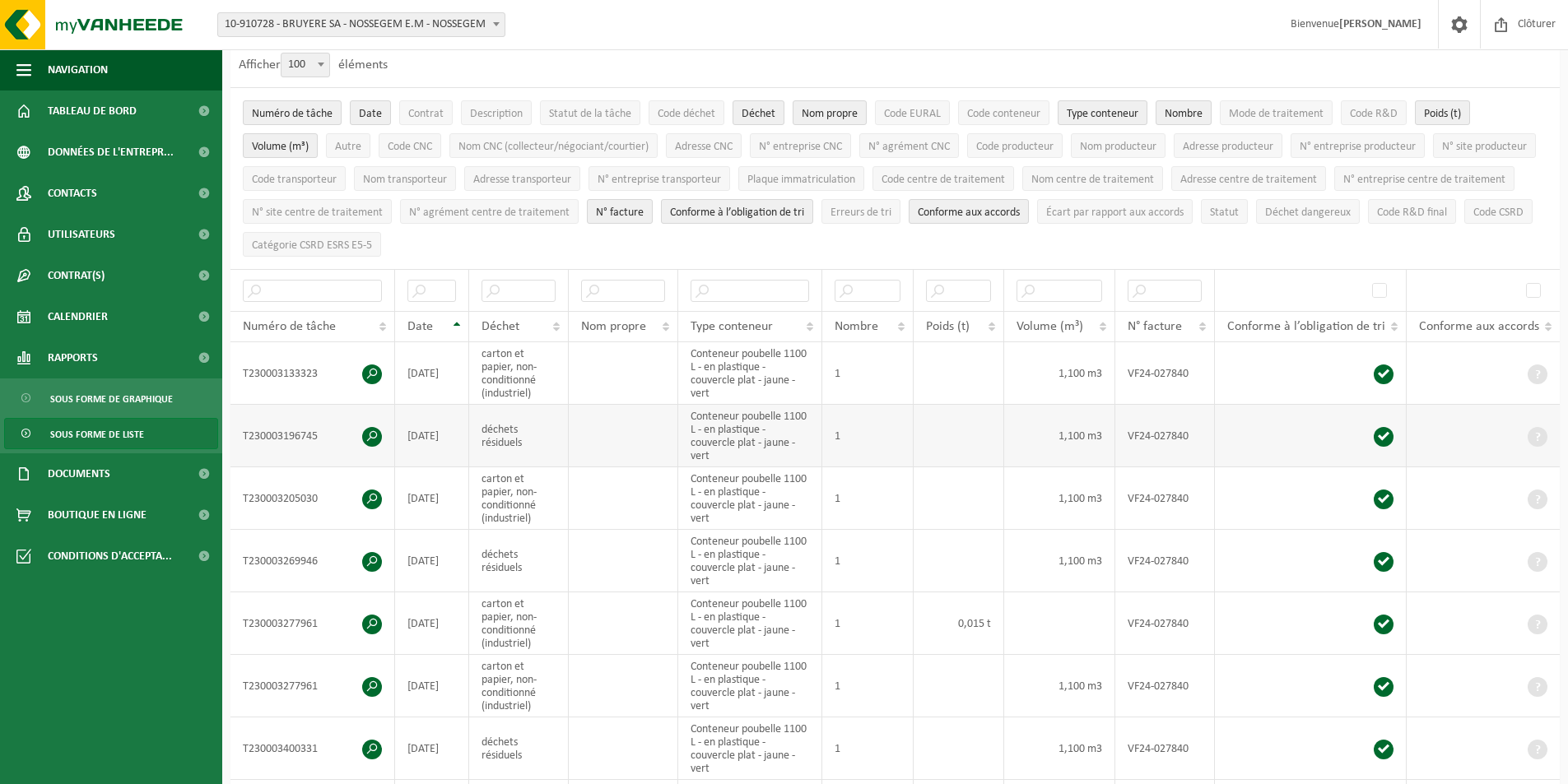
scroll to position [83, 0]
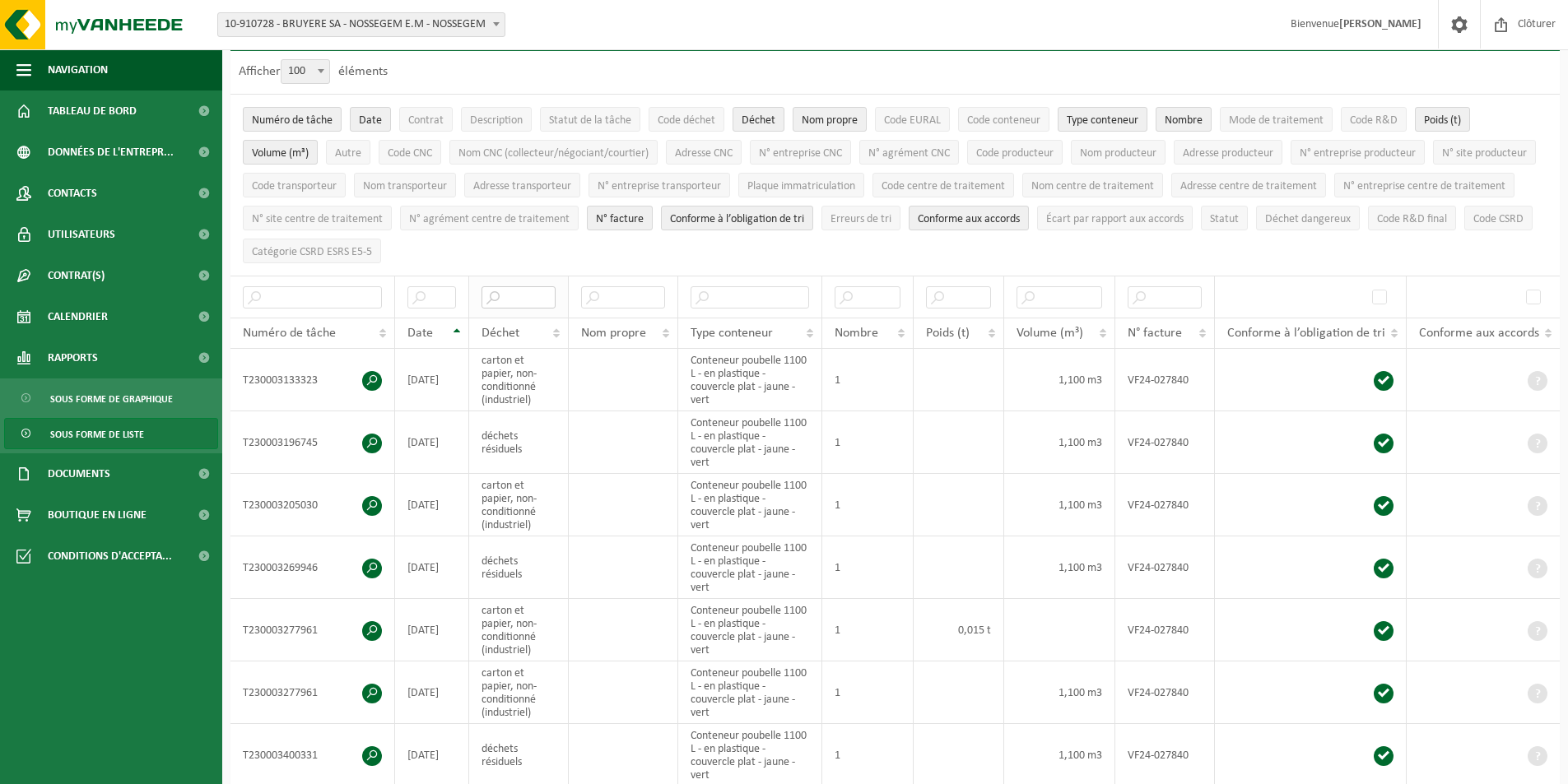
click at [505, 291] on input "text" at bounding box center [517, 297] width 73 height 22
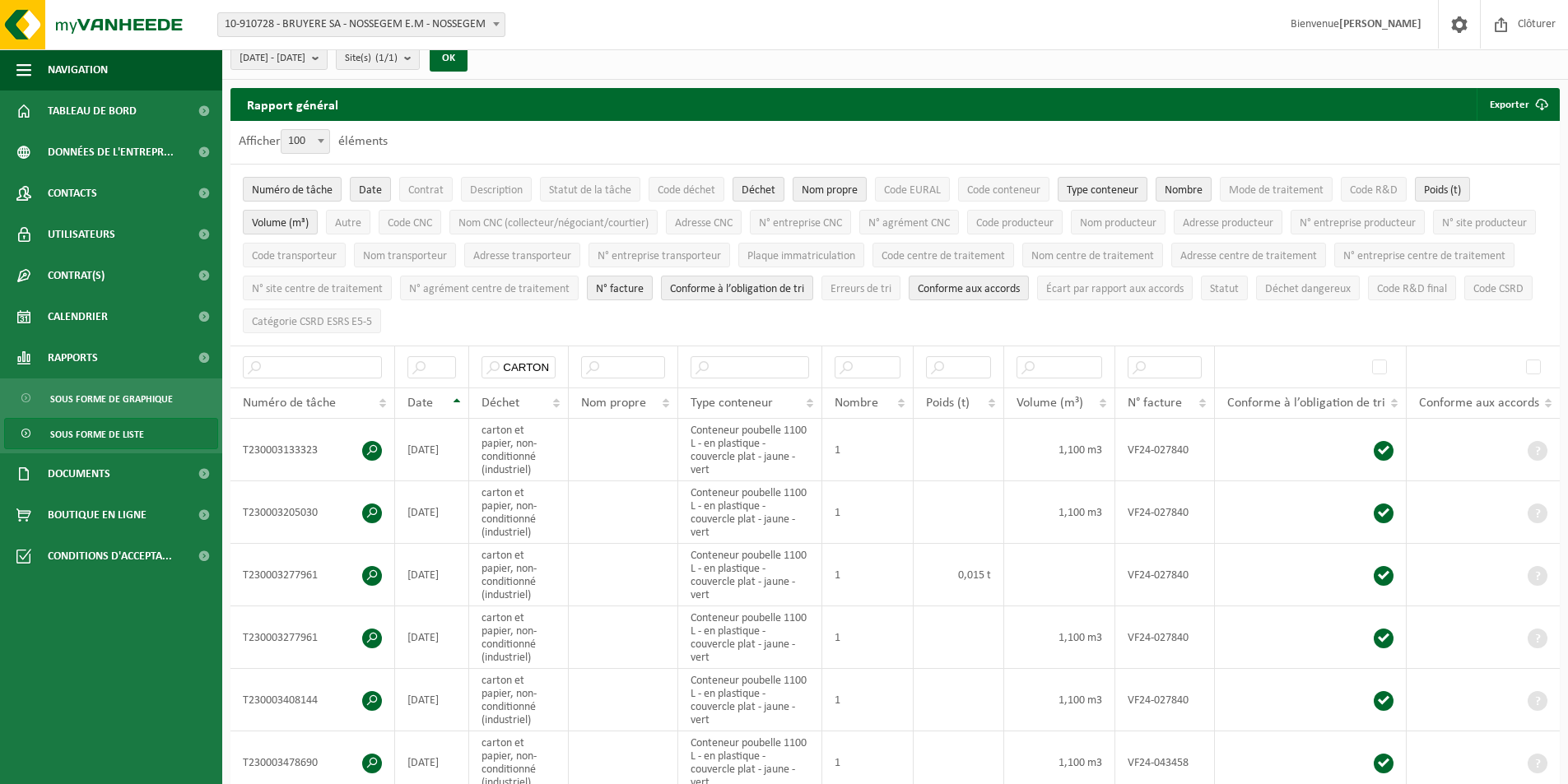
scroll to position [0, 0]
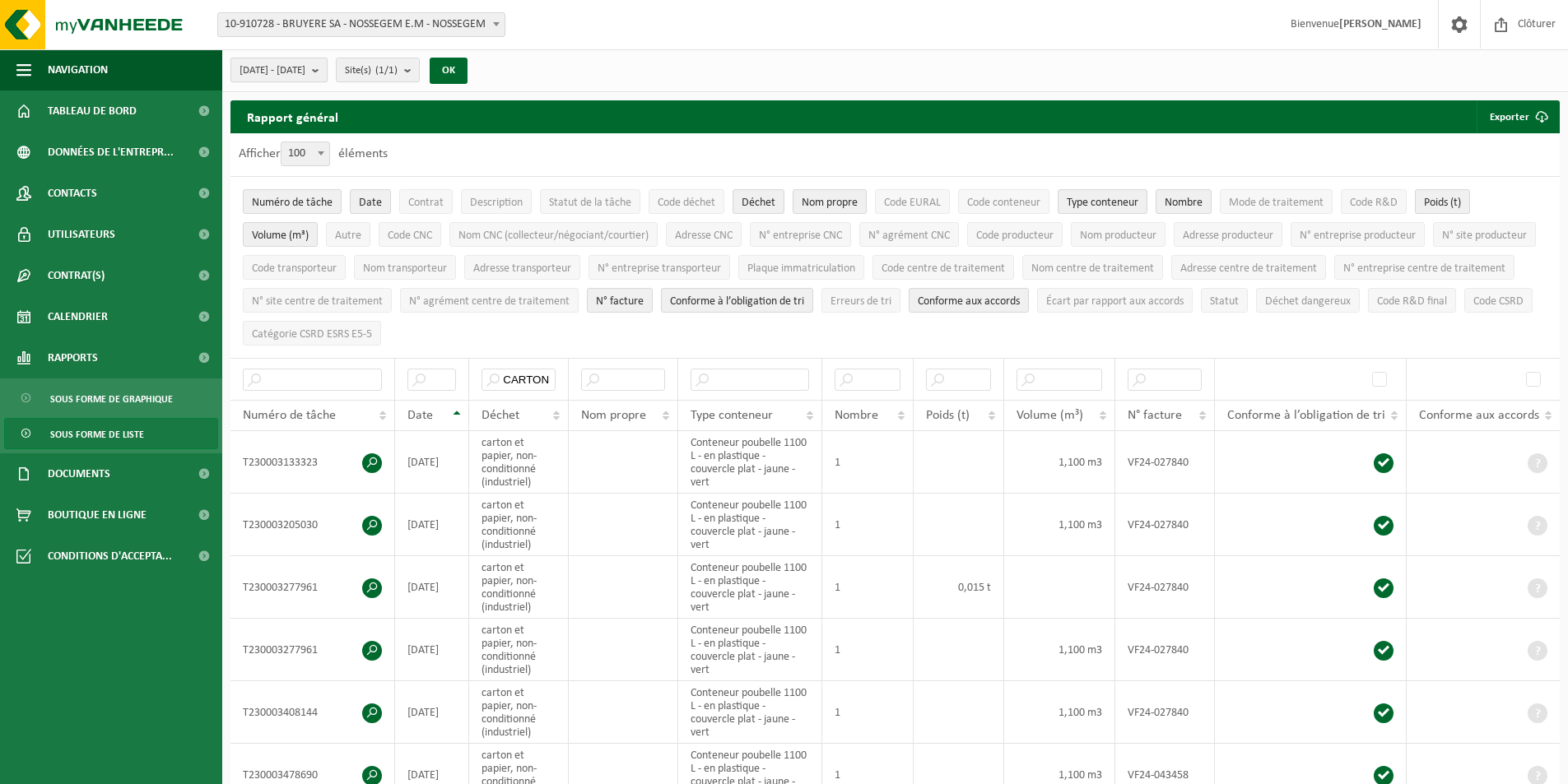
click at [327, 69] on b "submit" at bounding box center [320, 70] width 15 height 23
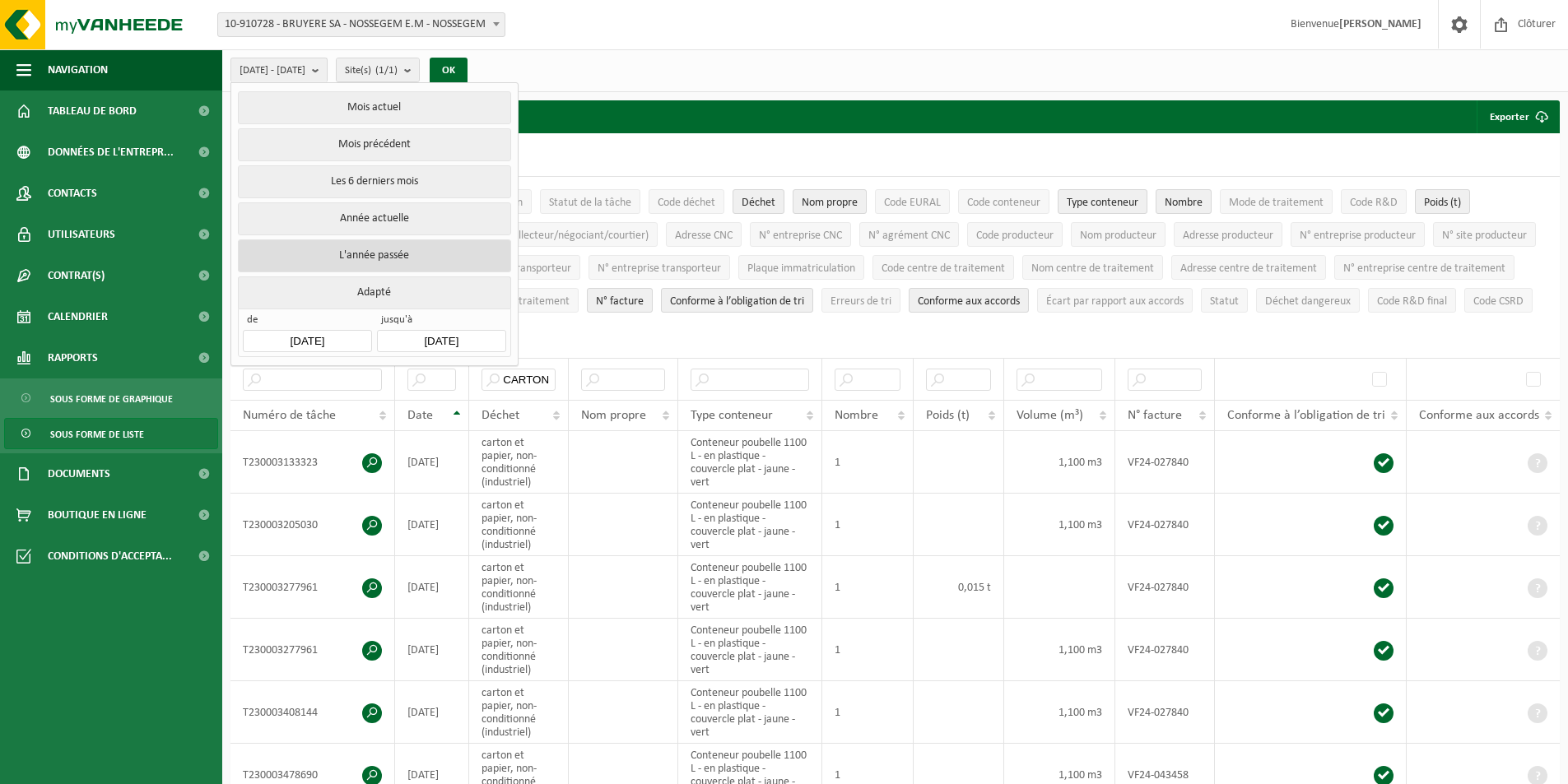
click at [361, 244] on button "L'année passée" at bounding box center [374, 255] width 272 height 33
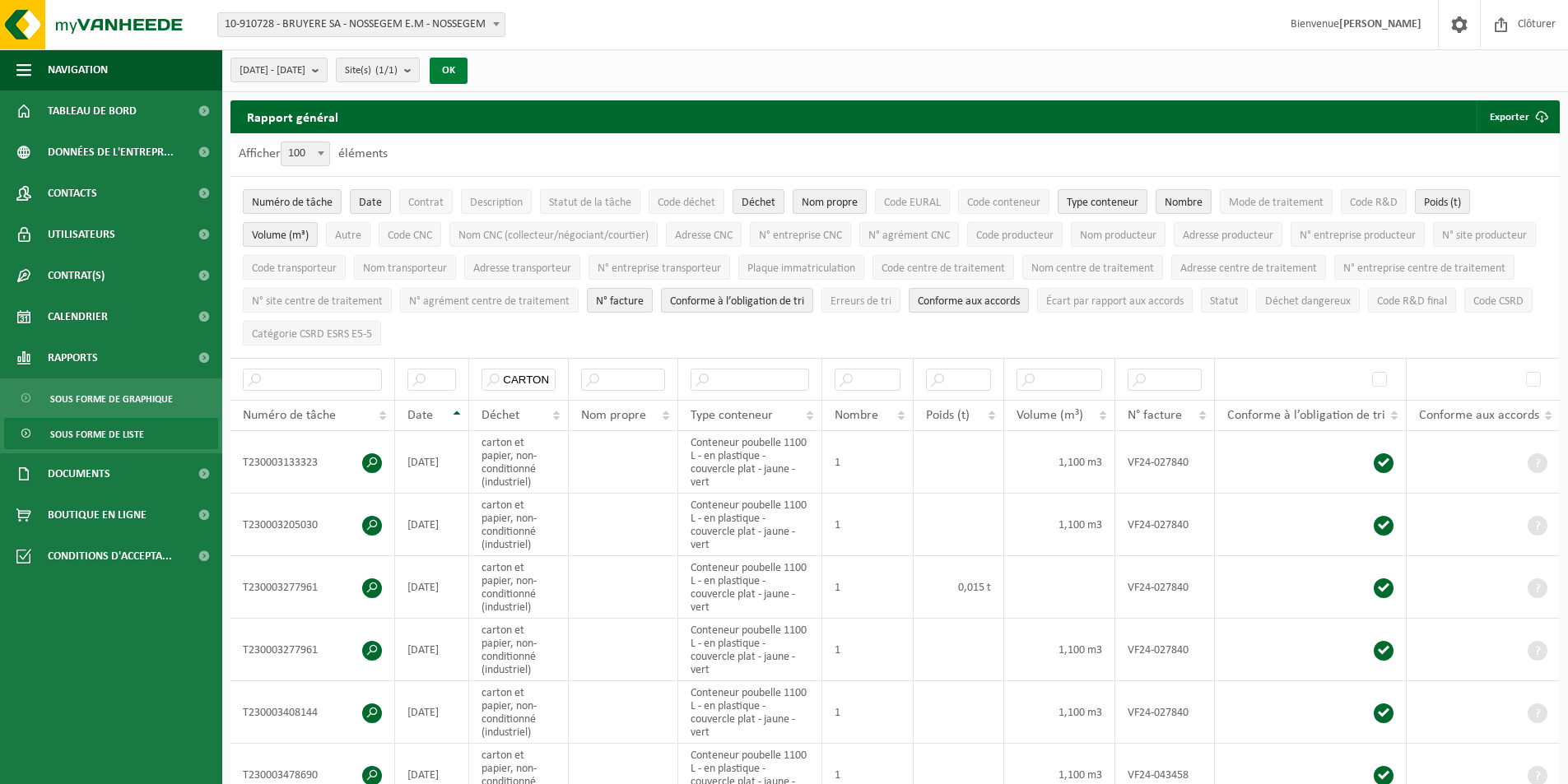
click at [467, 67] on button "OK" at bounding box center [449, 71] width 38 height 27
drag, startPoint x: 498, startPoint y: 374, endPoint x: 585, endPoint y: 371, distance: 87.1
click at [584, 372] on tr "CARTON" at bounding box center [895, 379] width 1329 height 42
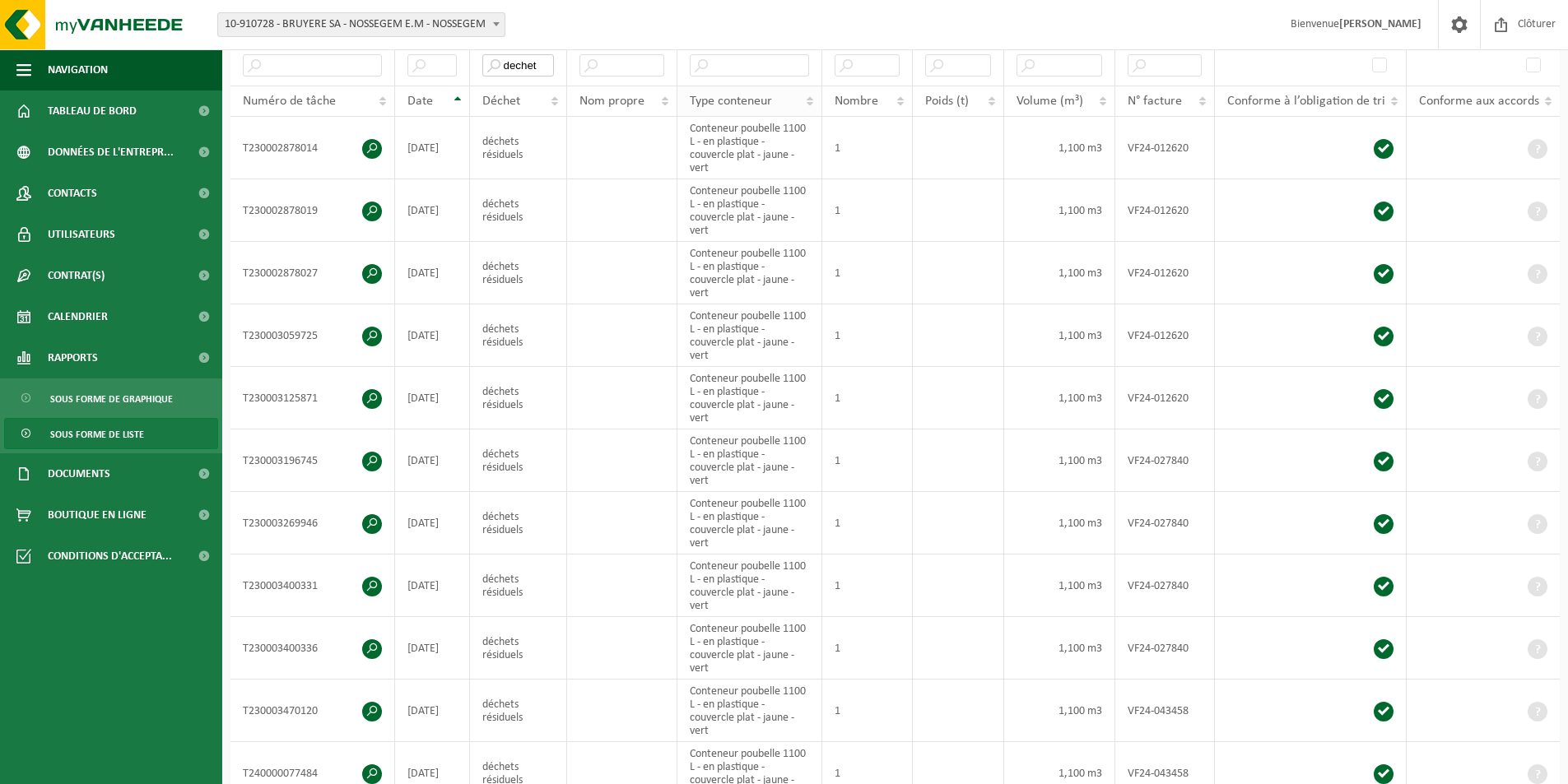
scroll to position [329, 0]
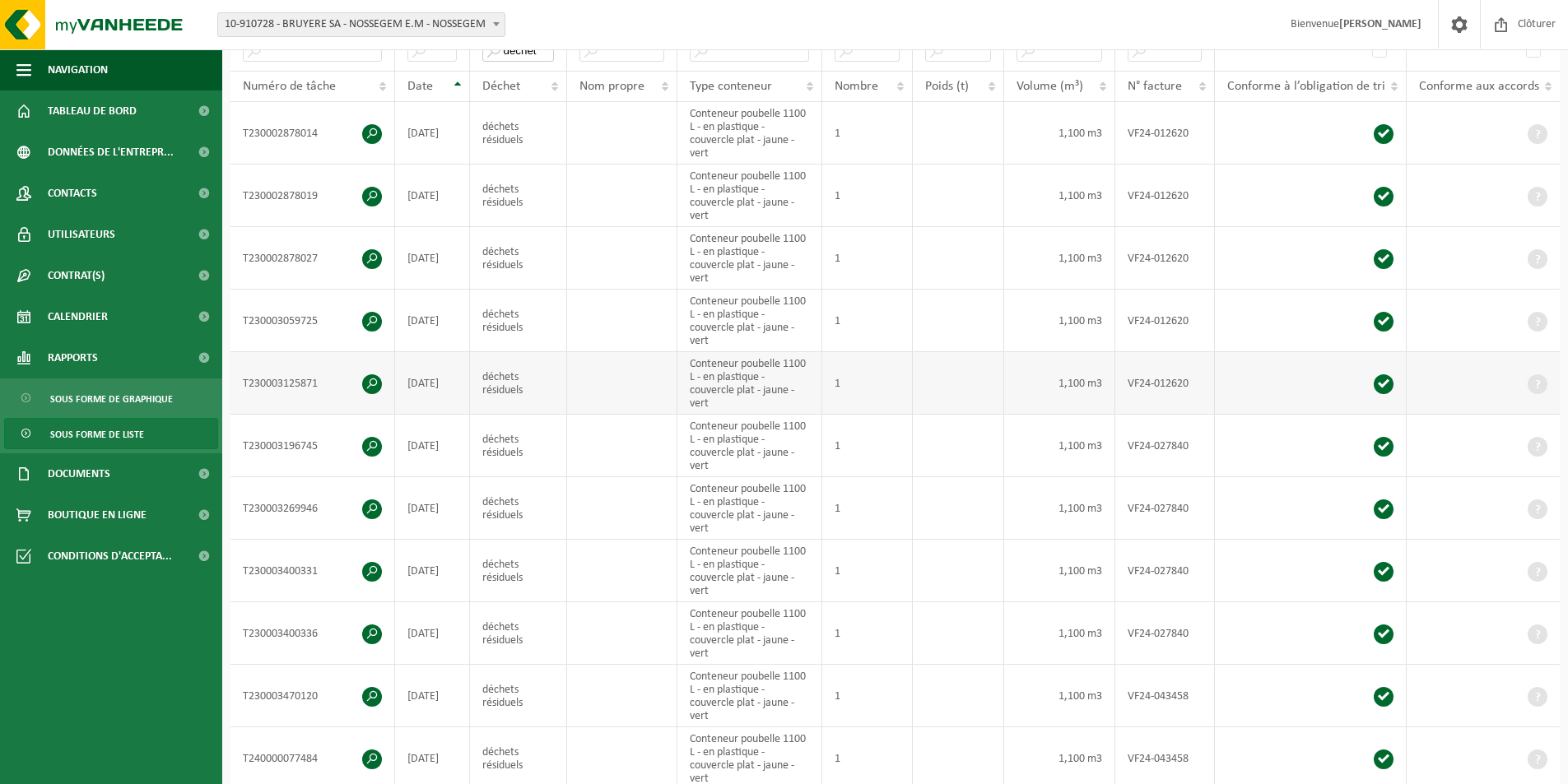
type input "dechet"
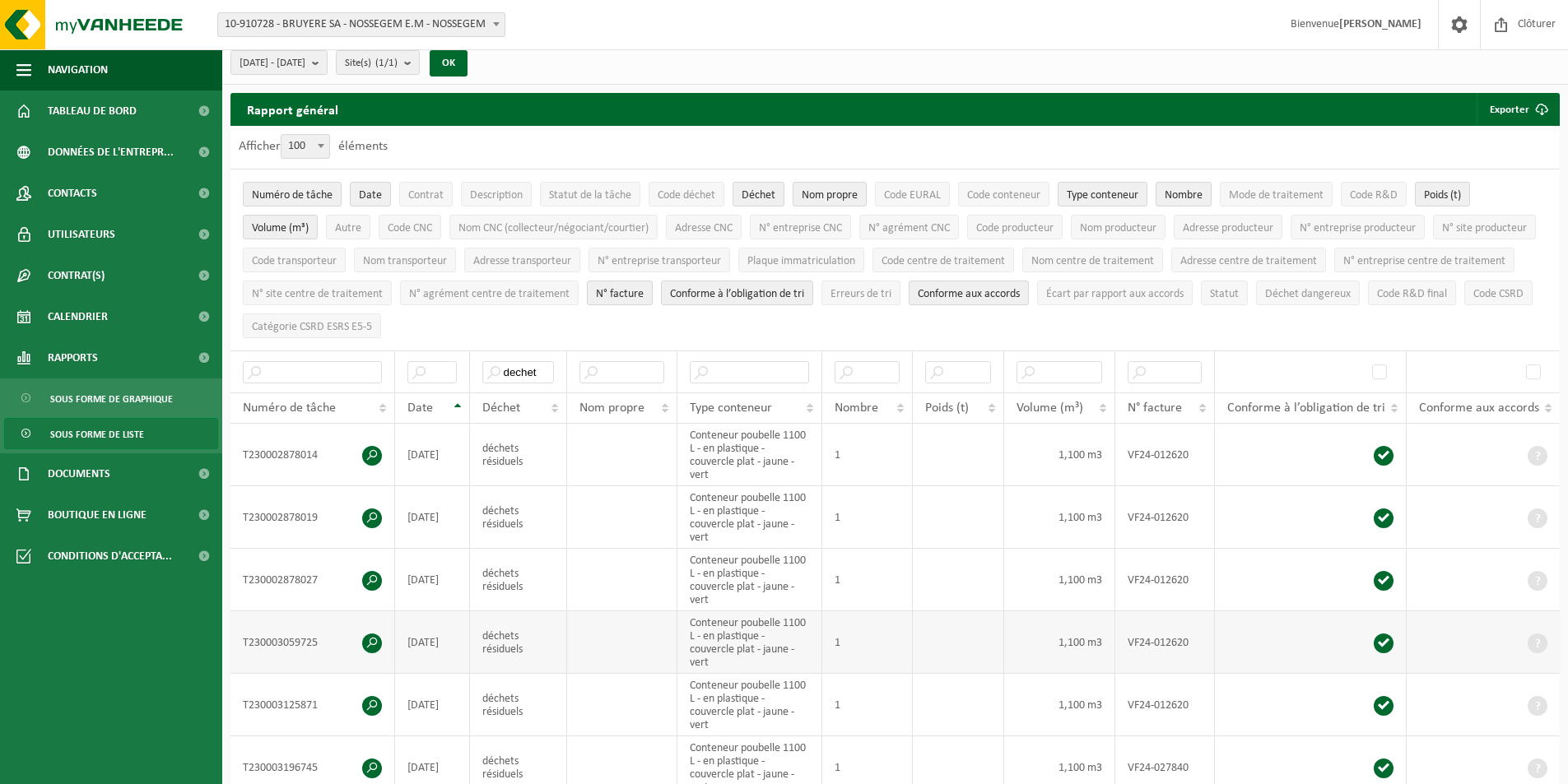
scroll to position [0, 0]
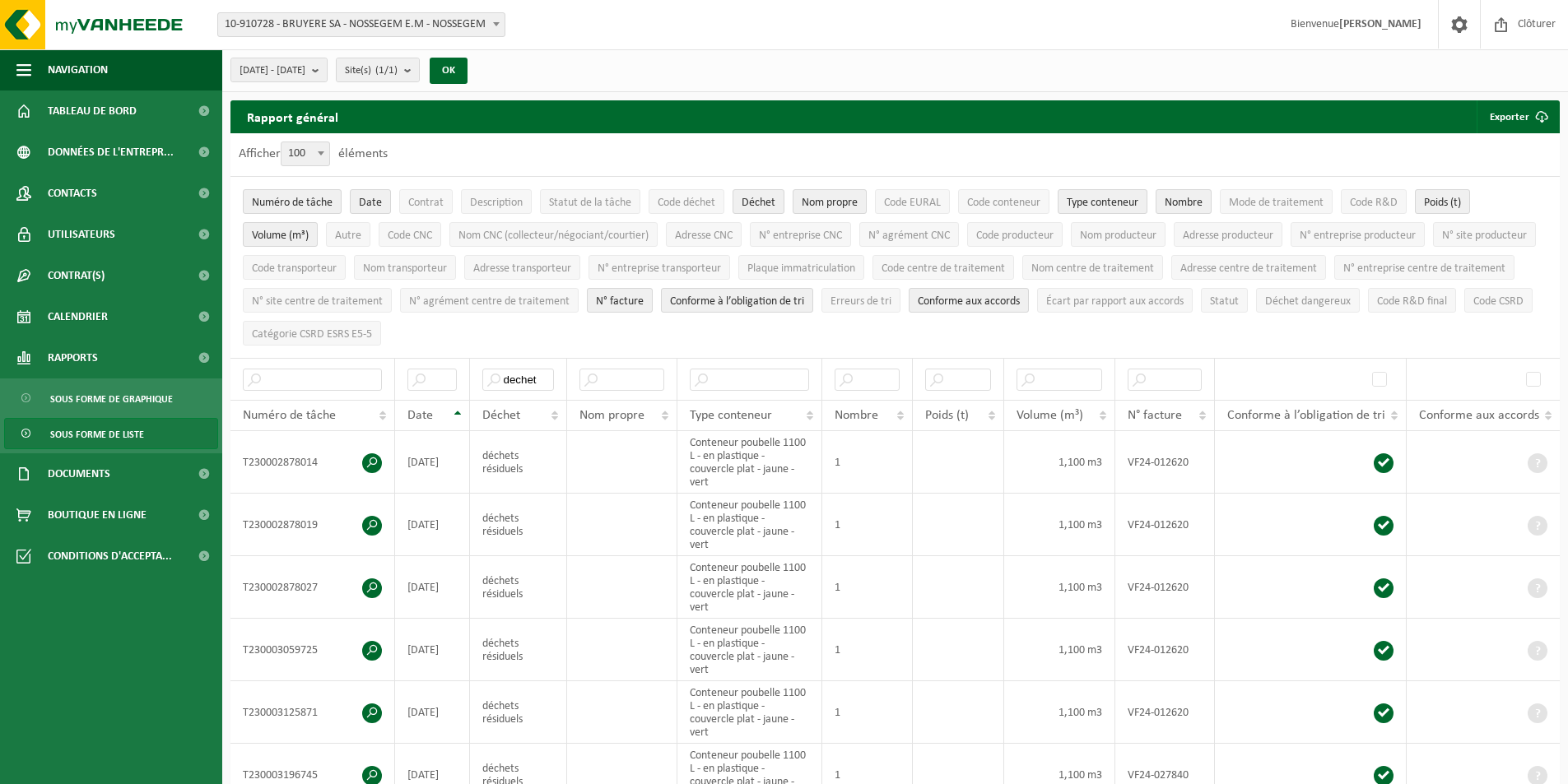
click at [489, 21] on span at bounding box center [495, 24] width 16 height 22
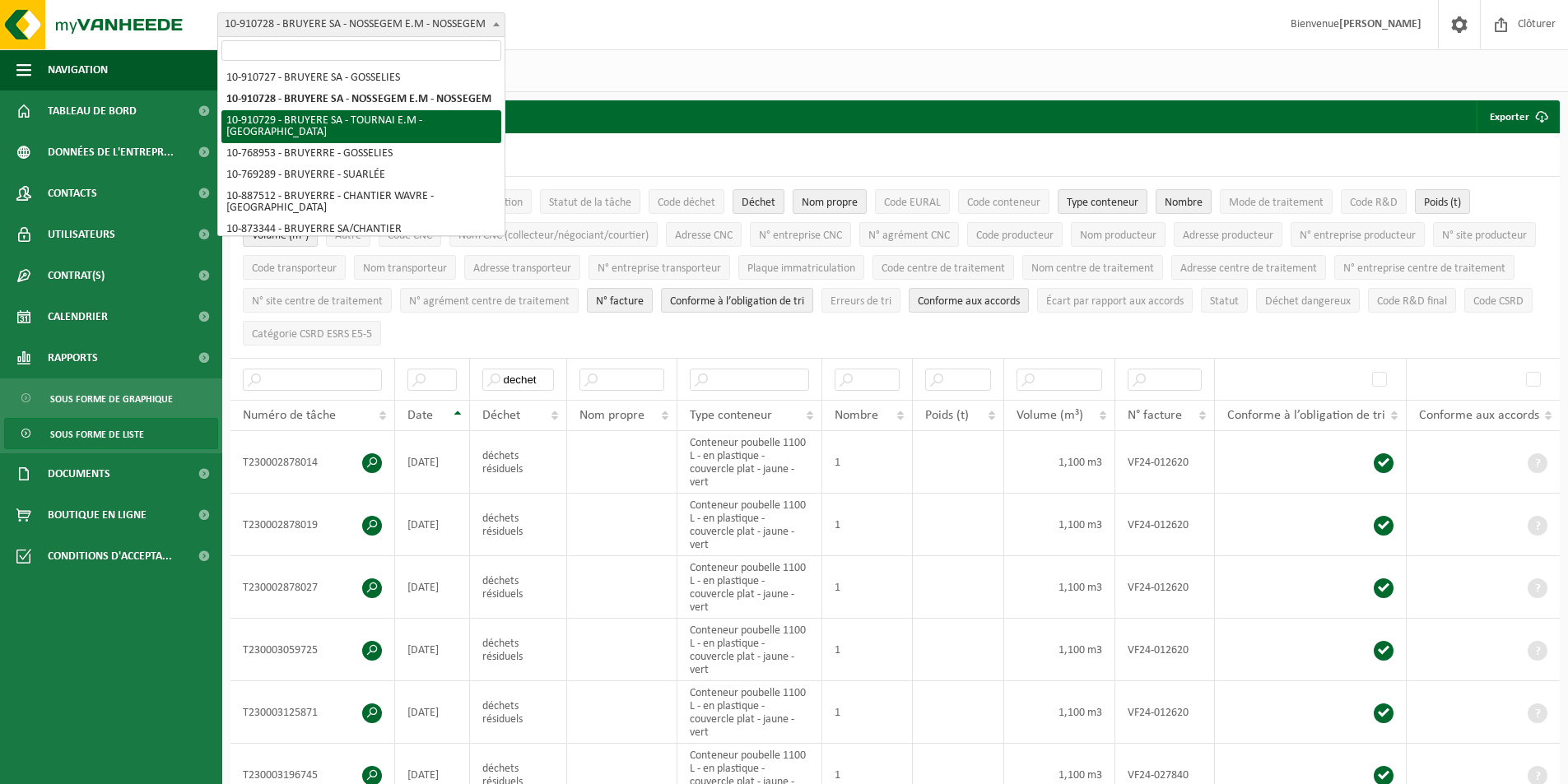
select select "124726"
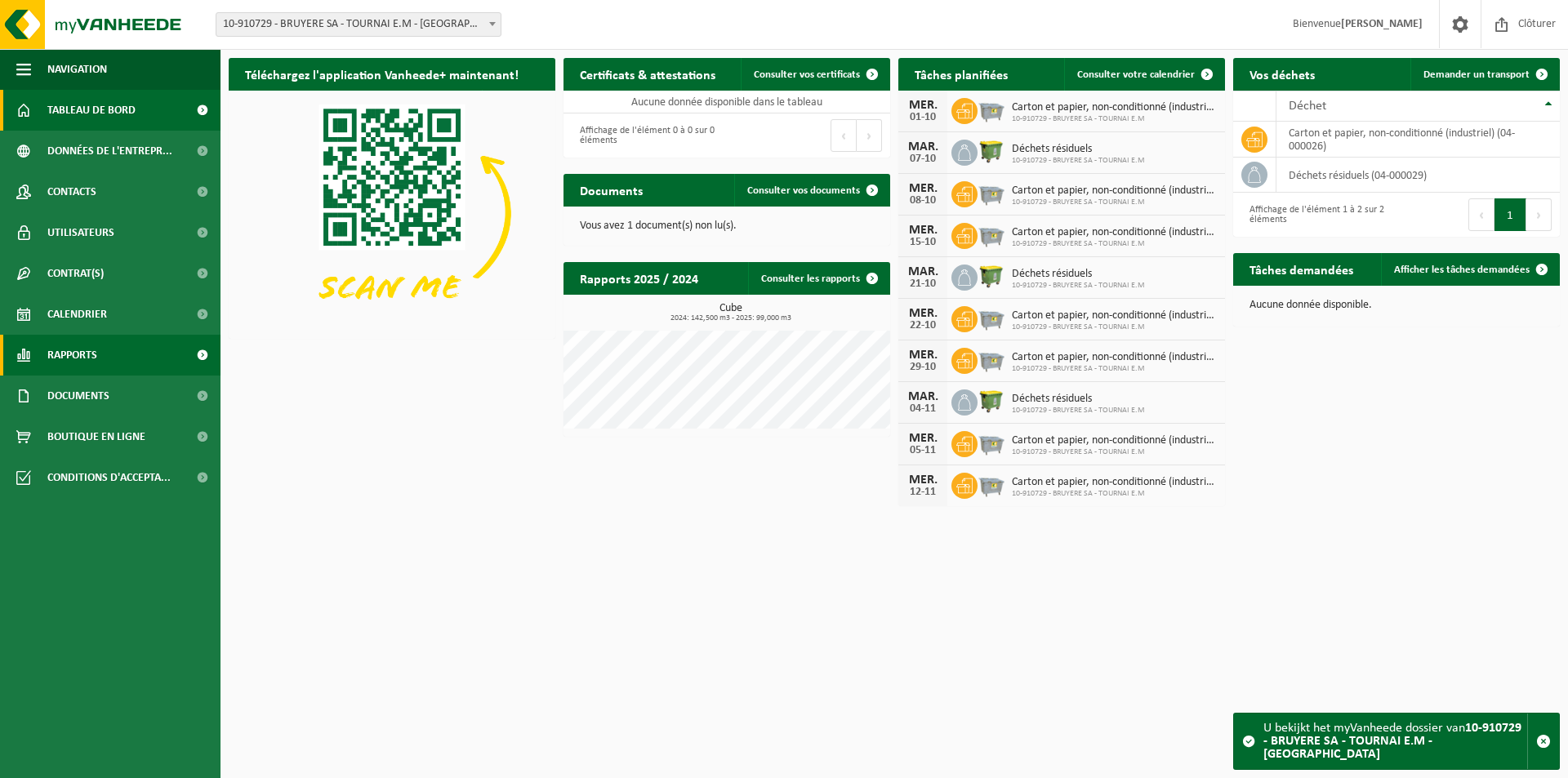
click at [73, 359] on span "Rapports" at bounding box center [72, 354] width 50 height 41
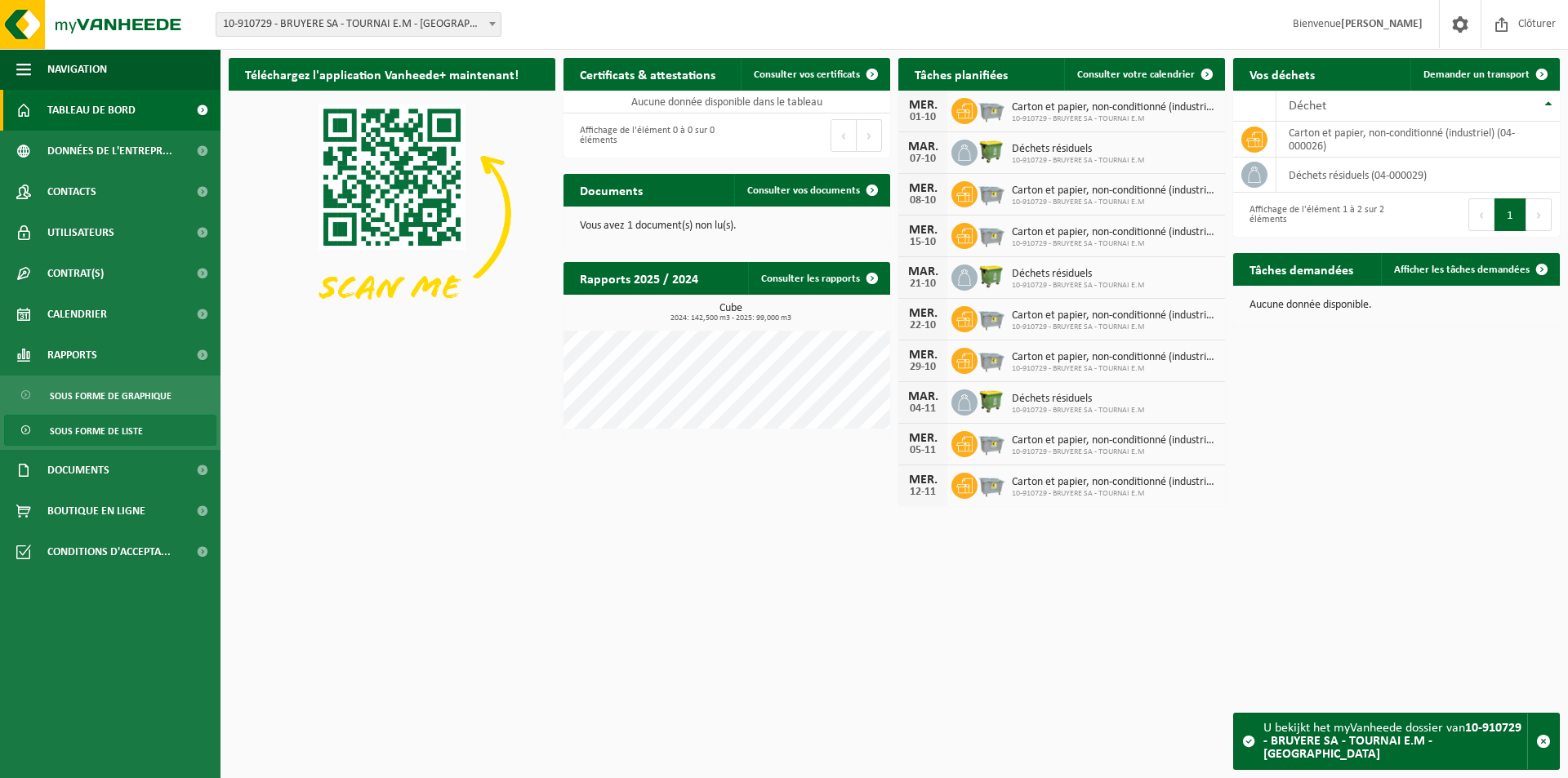
click at [122, 427] on span "Sous forme de liste" at bounding box center [96, 430] width 93 height 31
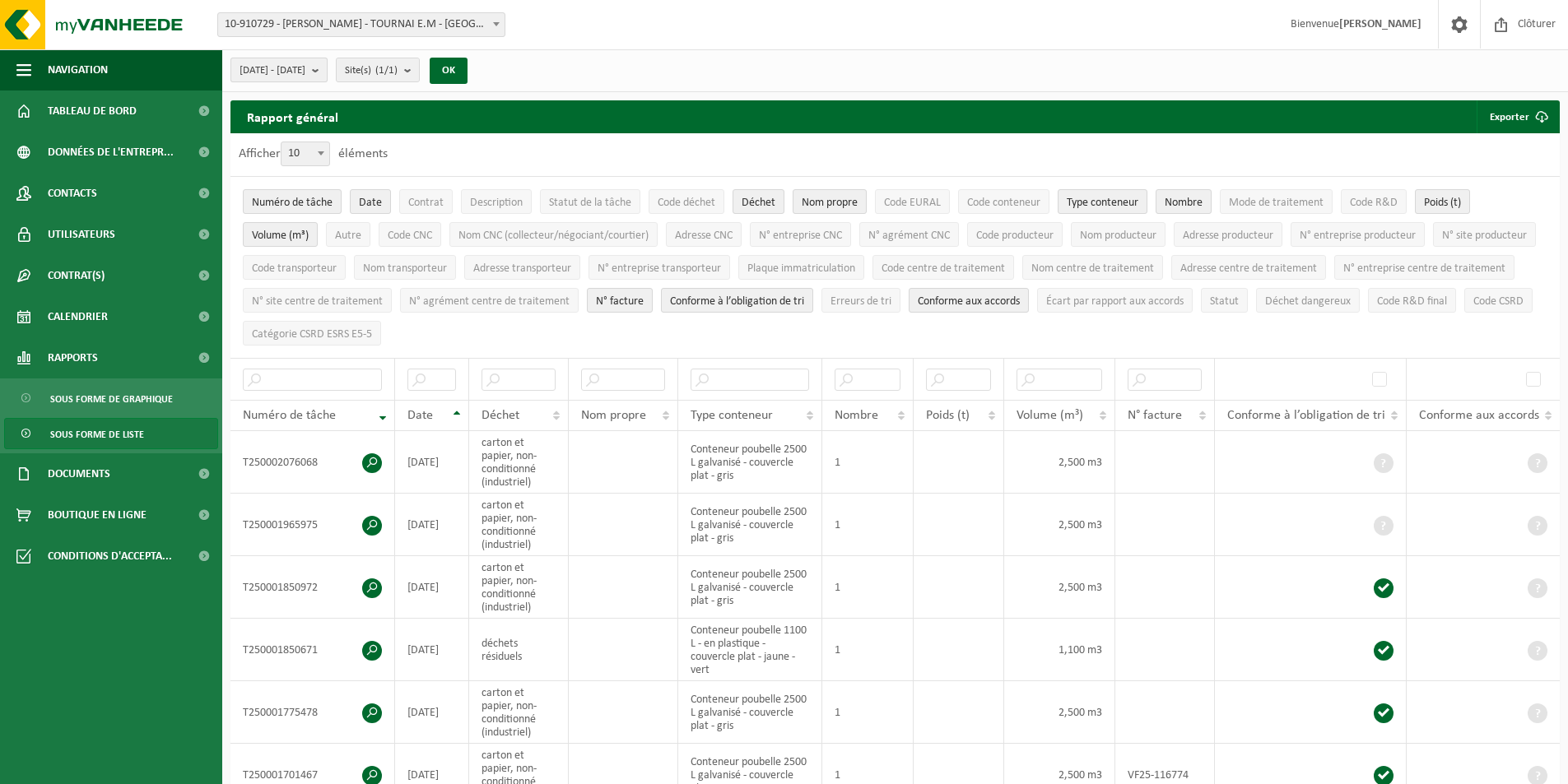
click at [327, 62] on b "submit" at bounding box center [320, 70] width 15 height 23
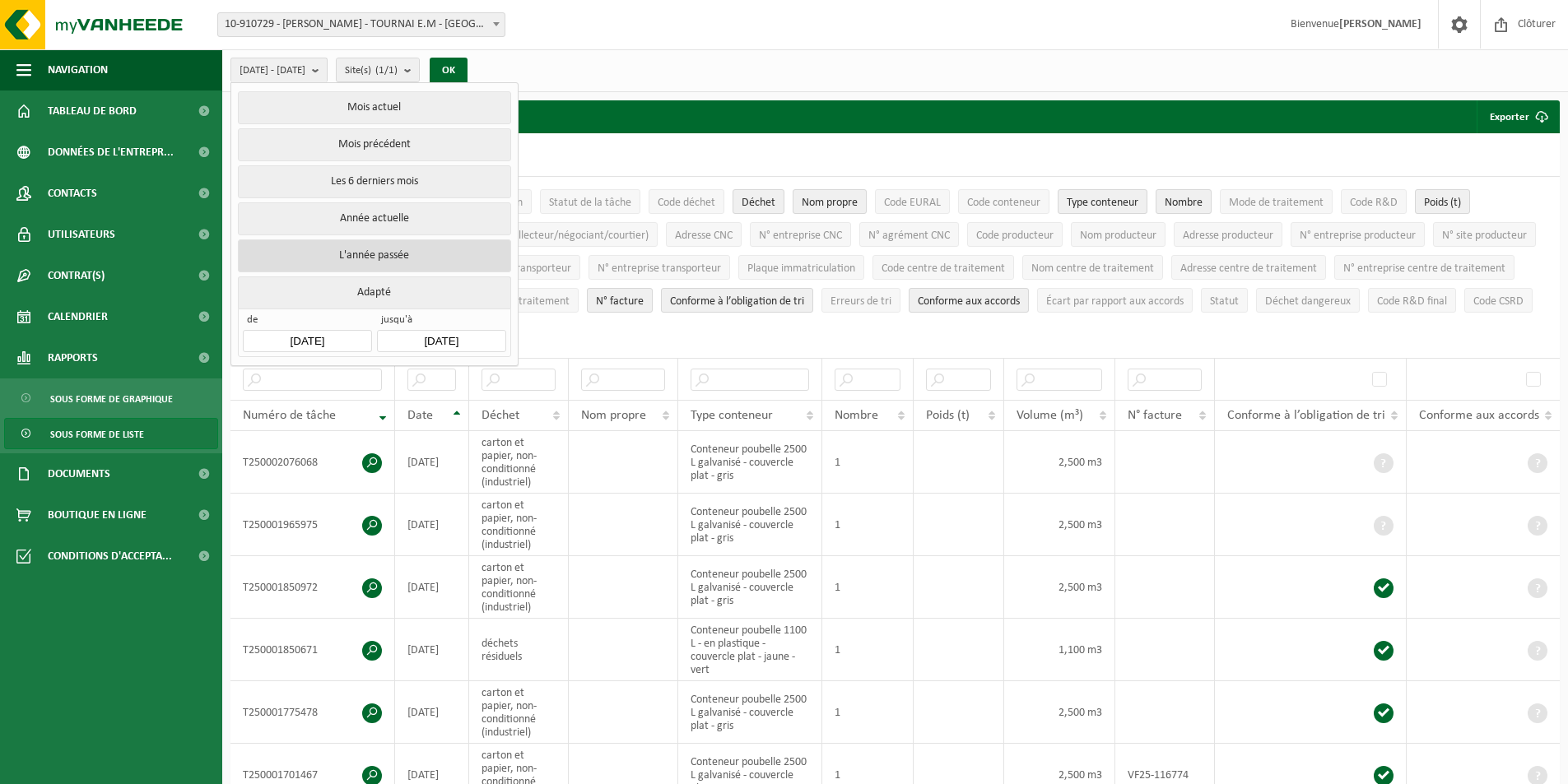
click at [349, 252] on button "L'année passée" at bounding box center [374, 255] width 272 height 33
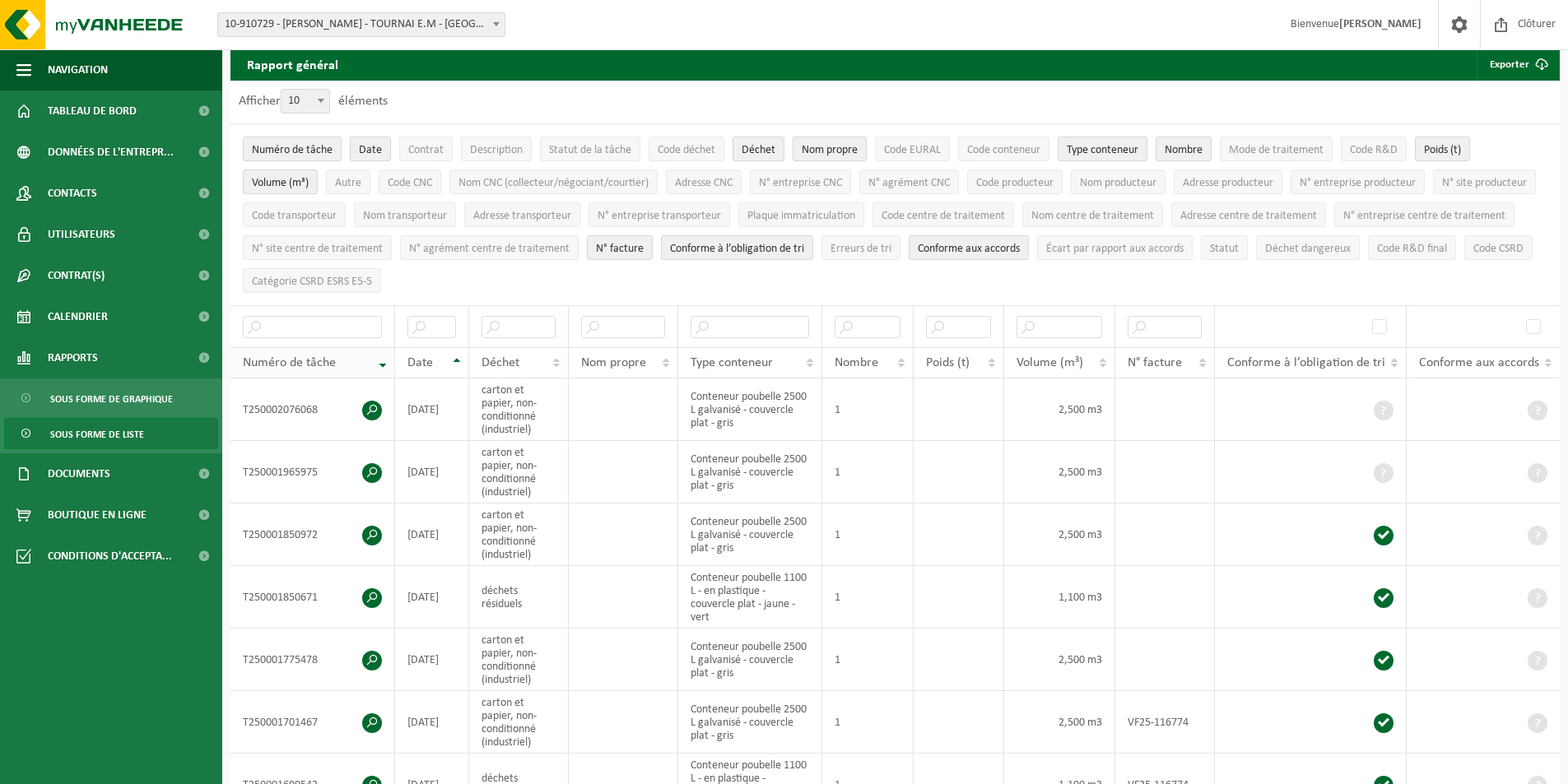
scroll to position [83, 0]
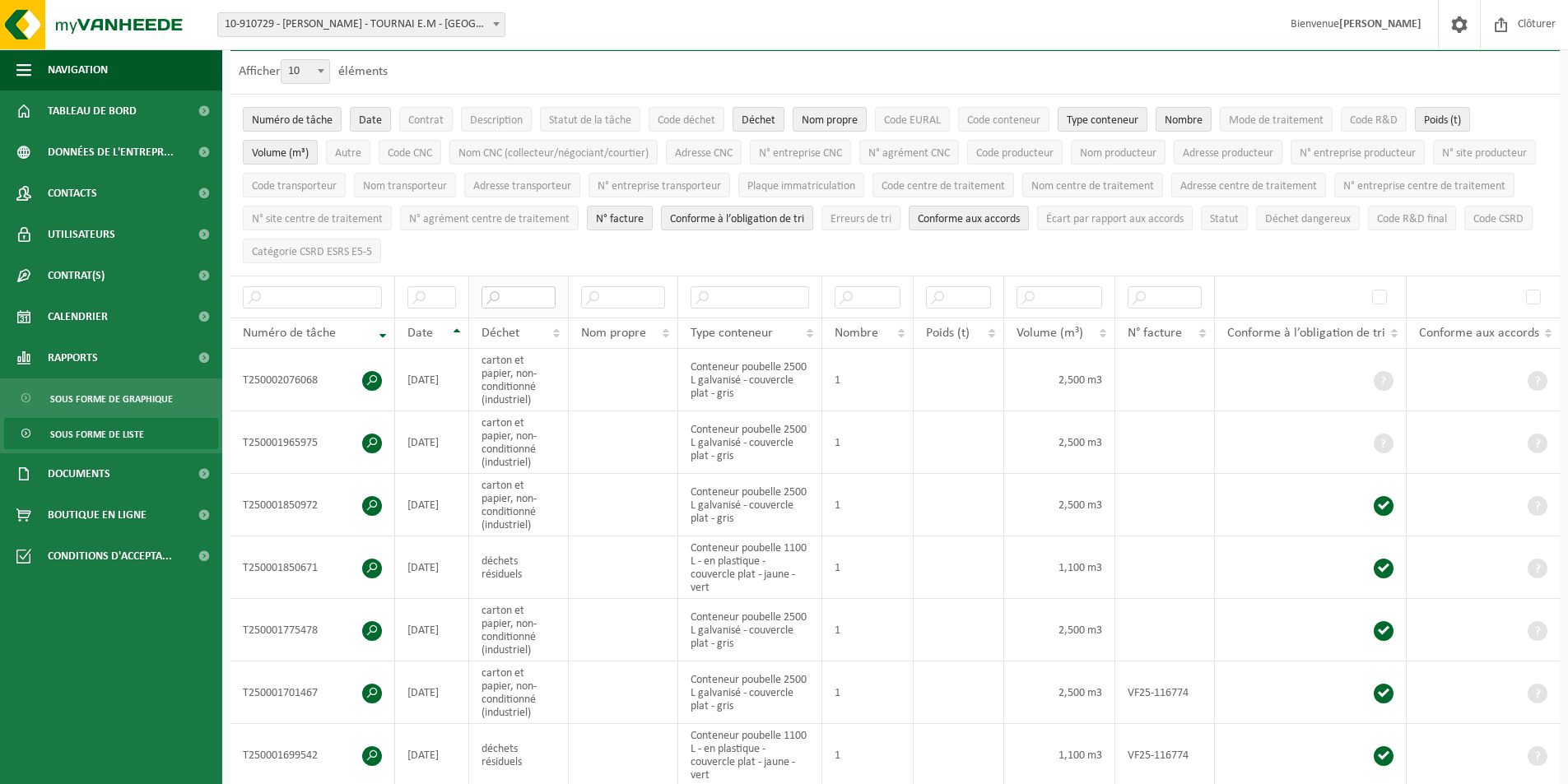
click at [515, 303] on input "text" at bounding box center [517, 297] width 73 height 22
type input "carton"
click at [455, 335] on th "Date" at bounding box center [432, 333] width 74 height 31
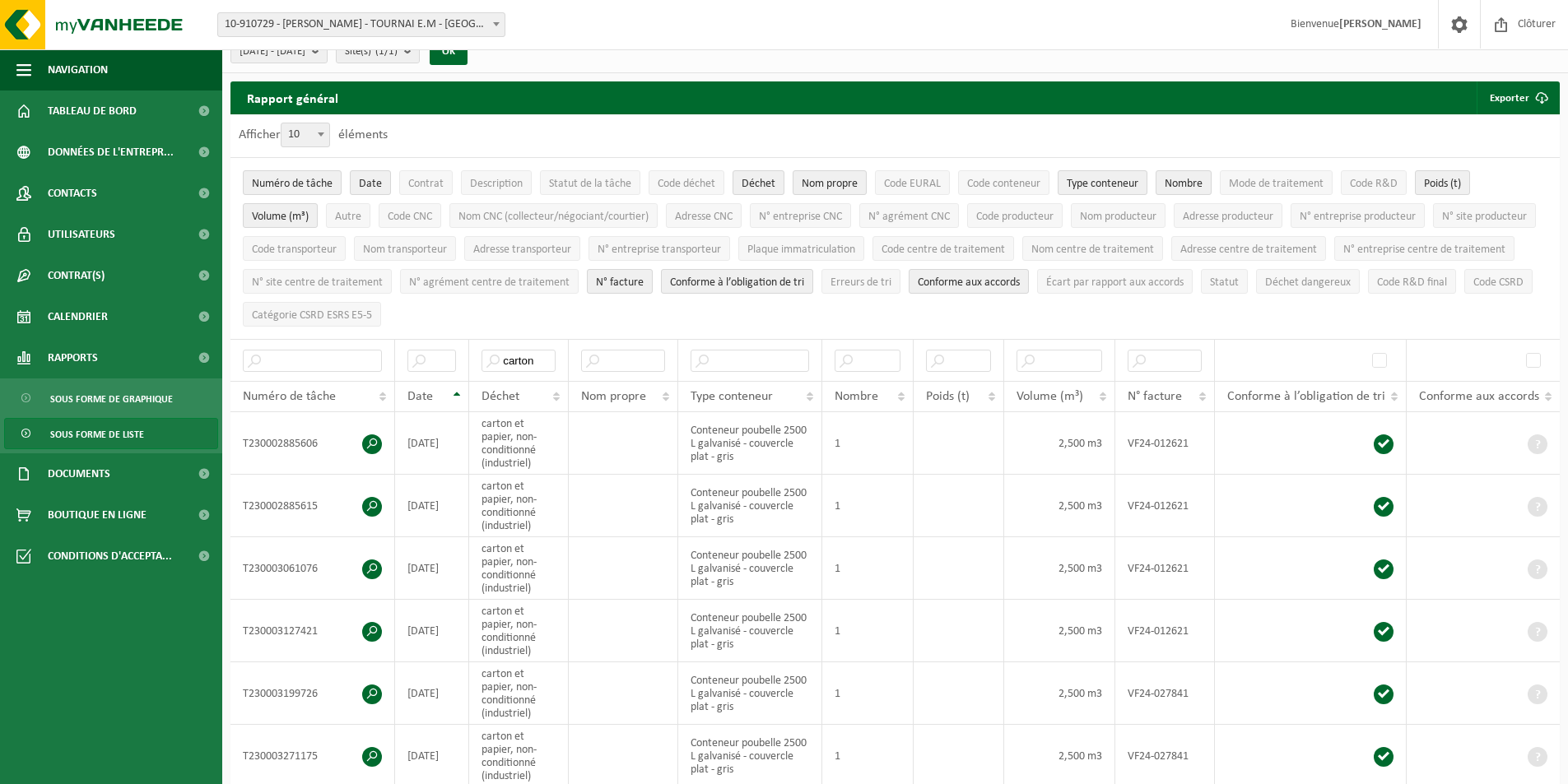
scroll to position [0, 0]
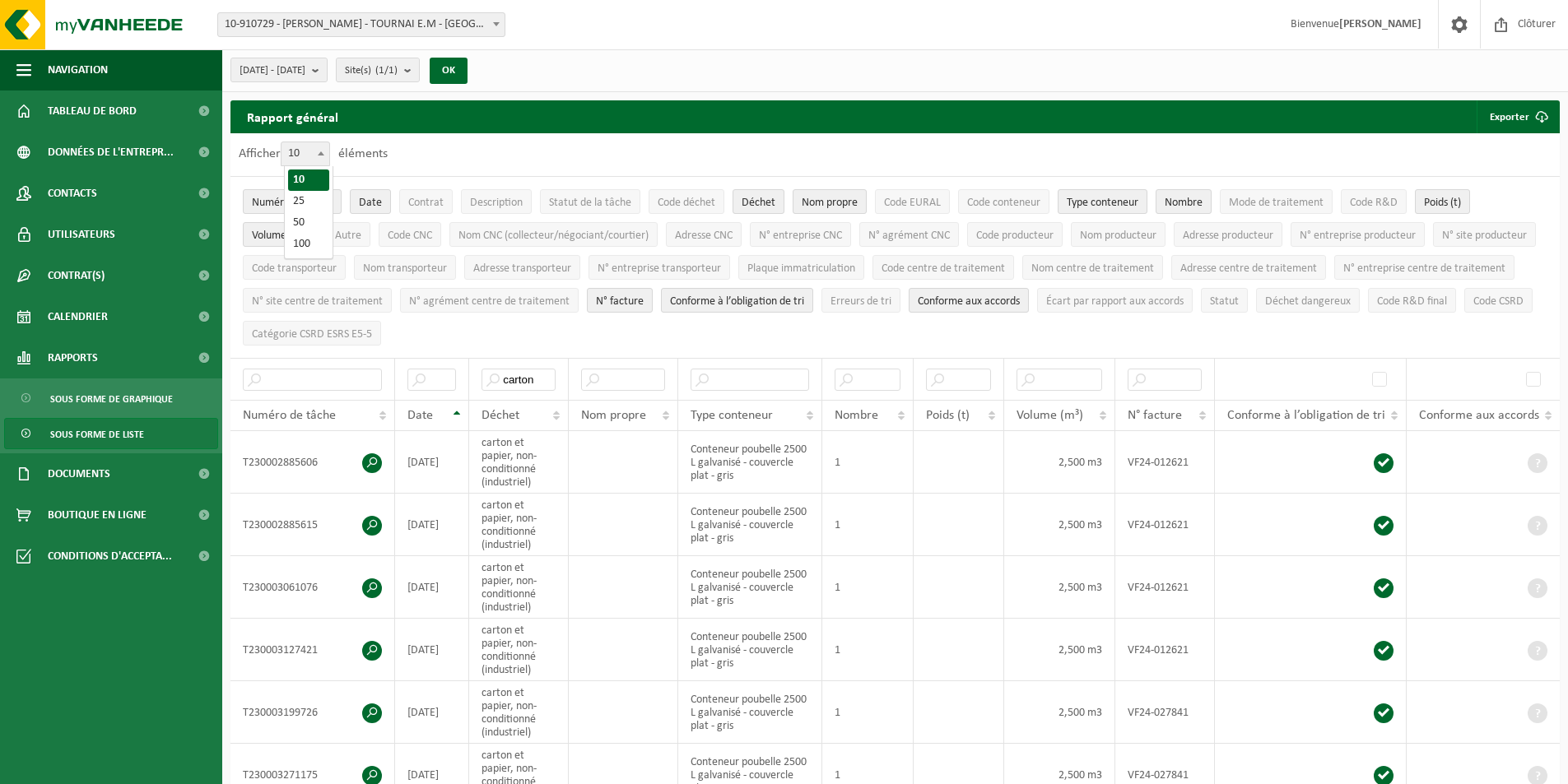
click at [311, 152] on span "10" at bounding box center [306, 154] width 47 height 23
click at [311, 142] on select "10 25 50 100" at bounding box center [309, 141] width 49 height 1
select select "100"
drag, startPoint x: 541, startPoint y: 376, endPoint x: 432, endPoint y: 374, distance: 109.0
click at [432, 374] on tr "carton" at bounding box center [895, 379] width 1329 height 42
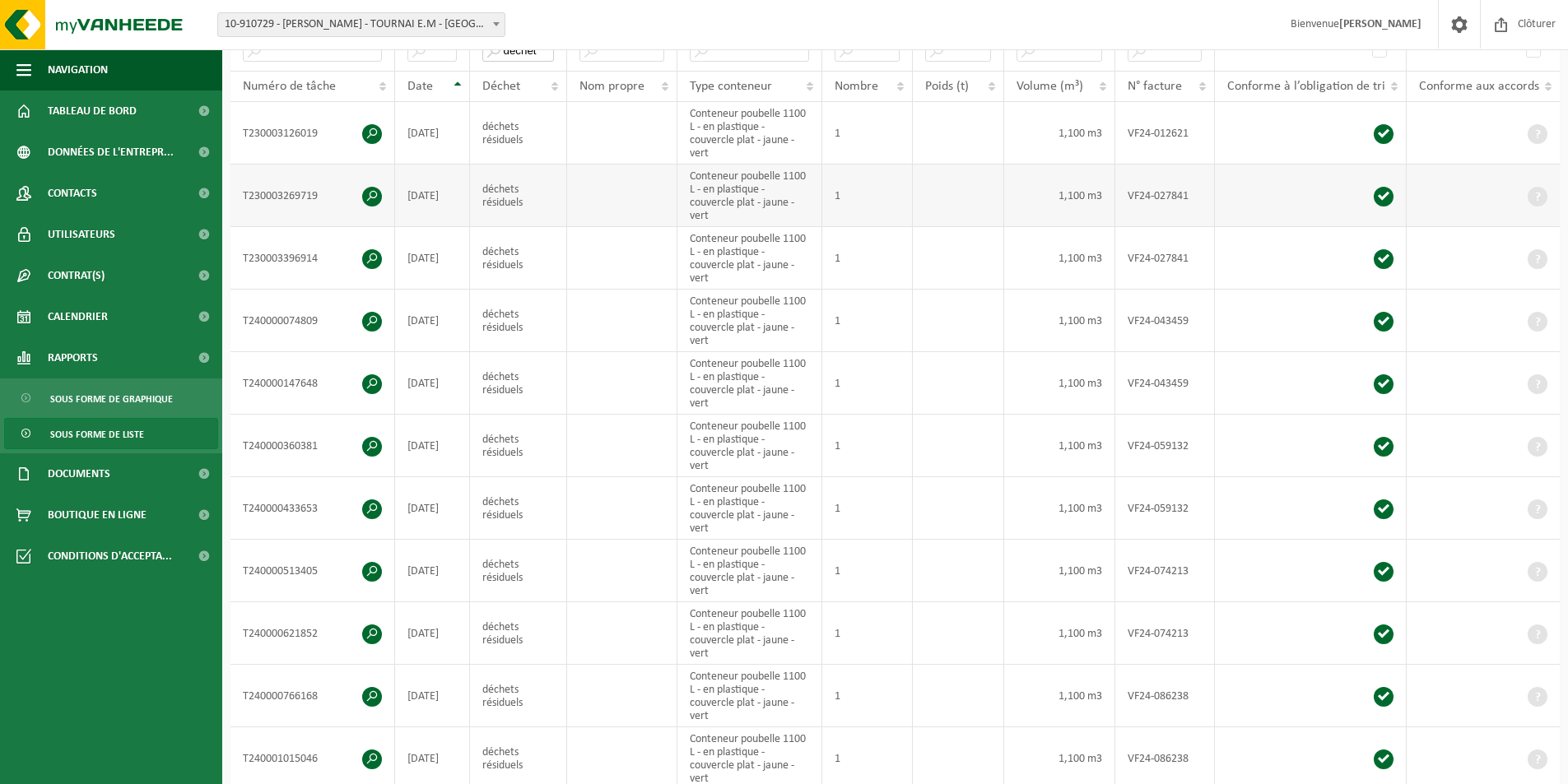
scroll to position [247, 0]
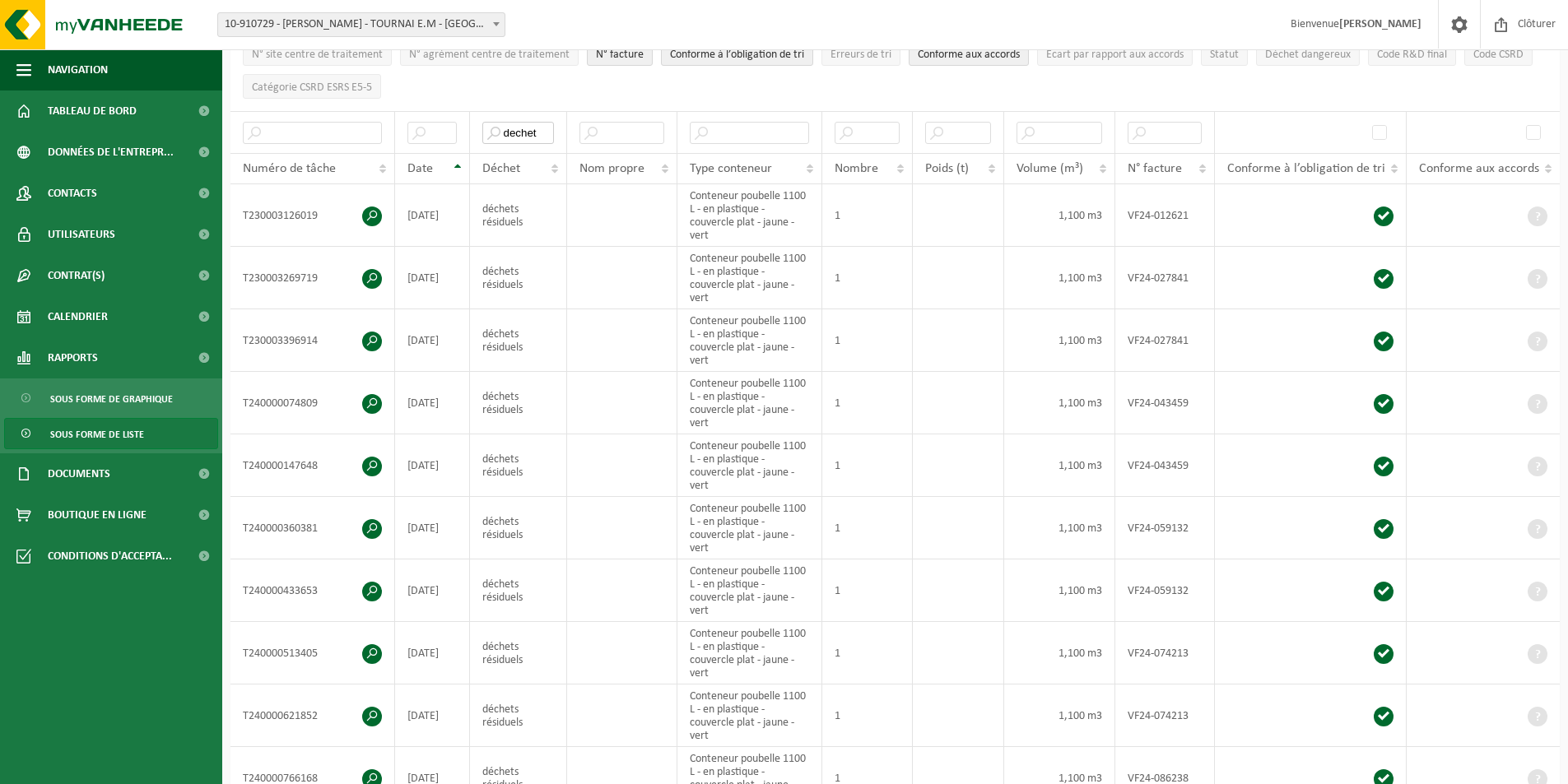
type input "dechet"
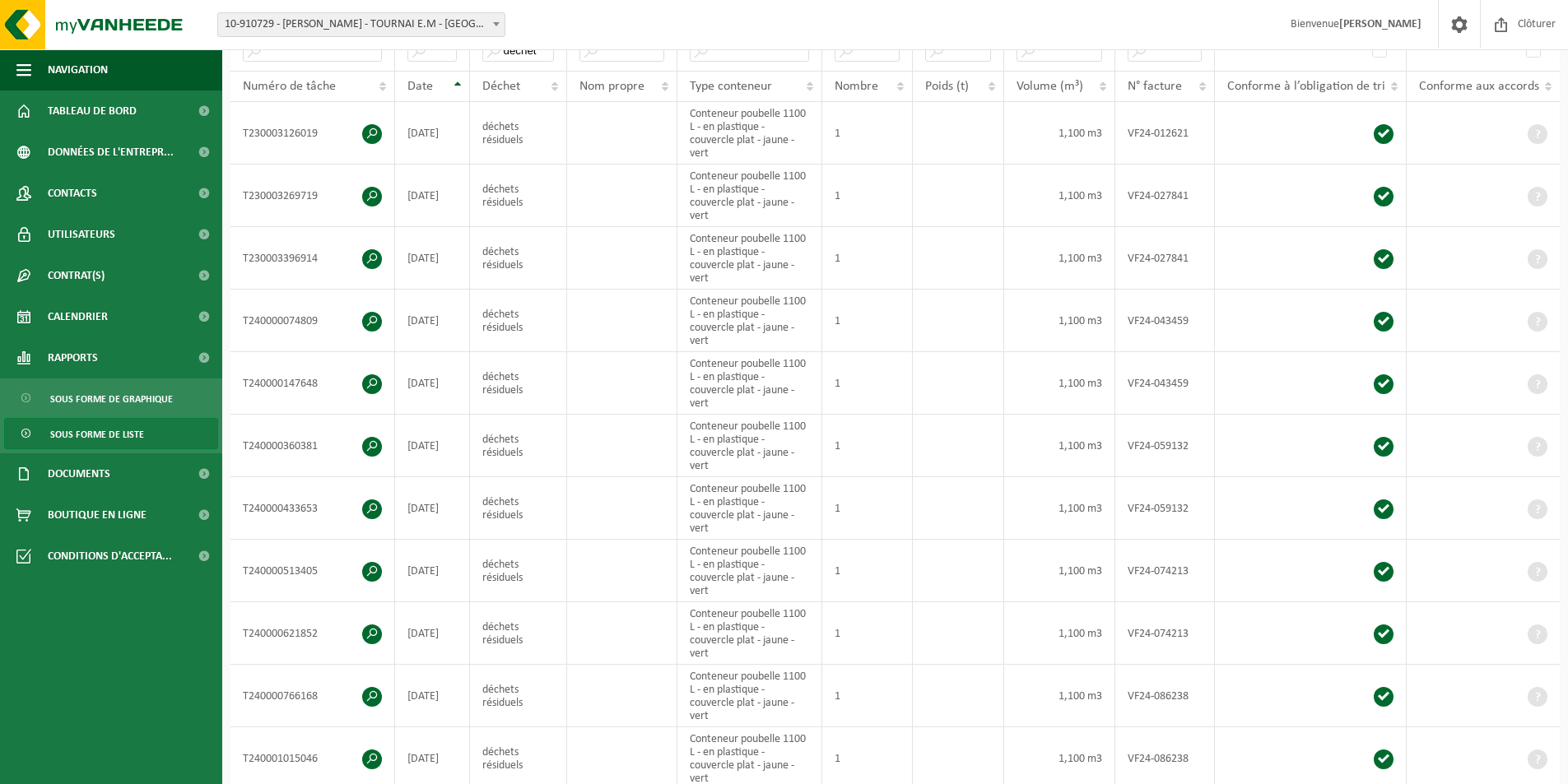
scroll to position [0, 0]
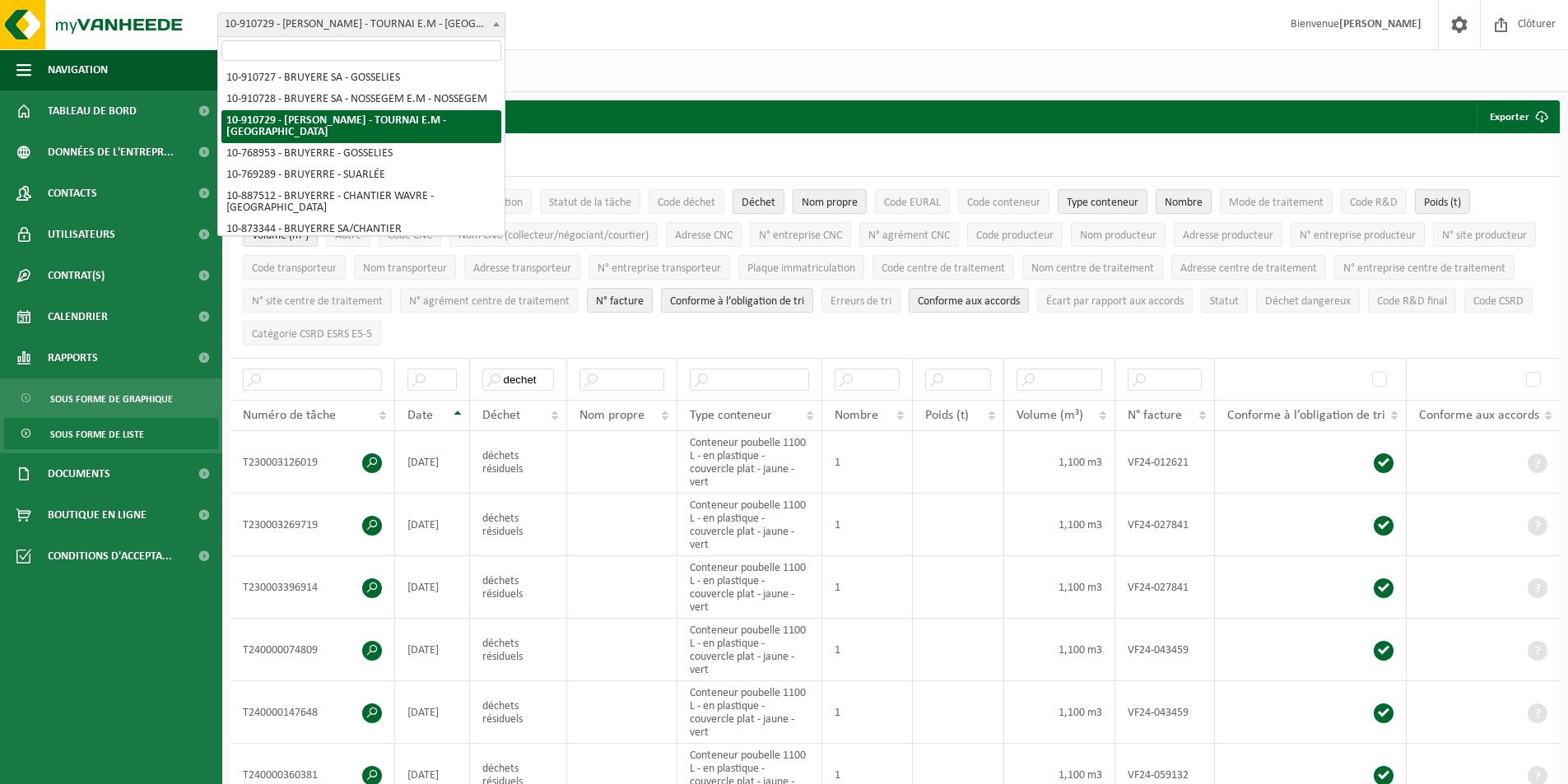
click at [413, 26] on span "10-910729 - BRUYERE SA - TOURNAI E.M - [GEOGRAPHIC_DATA]" at bounding box center [362, 25] width 287 height 23
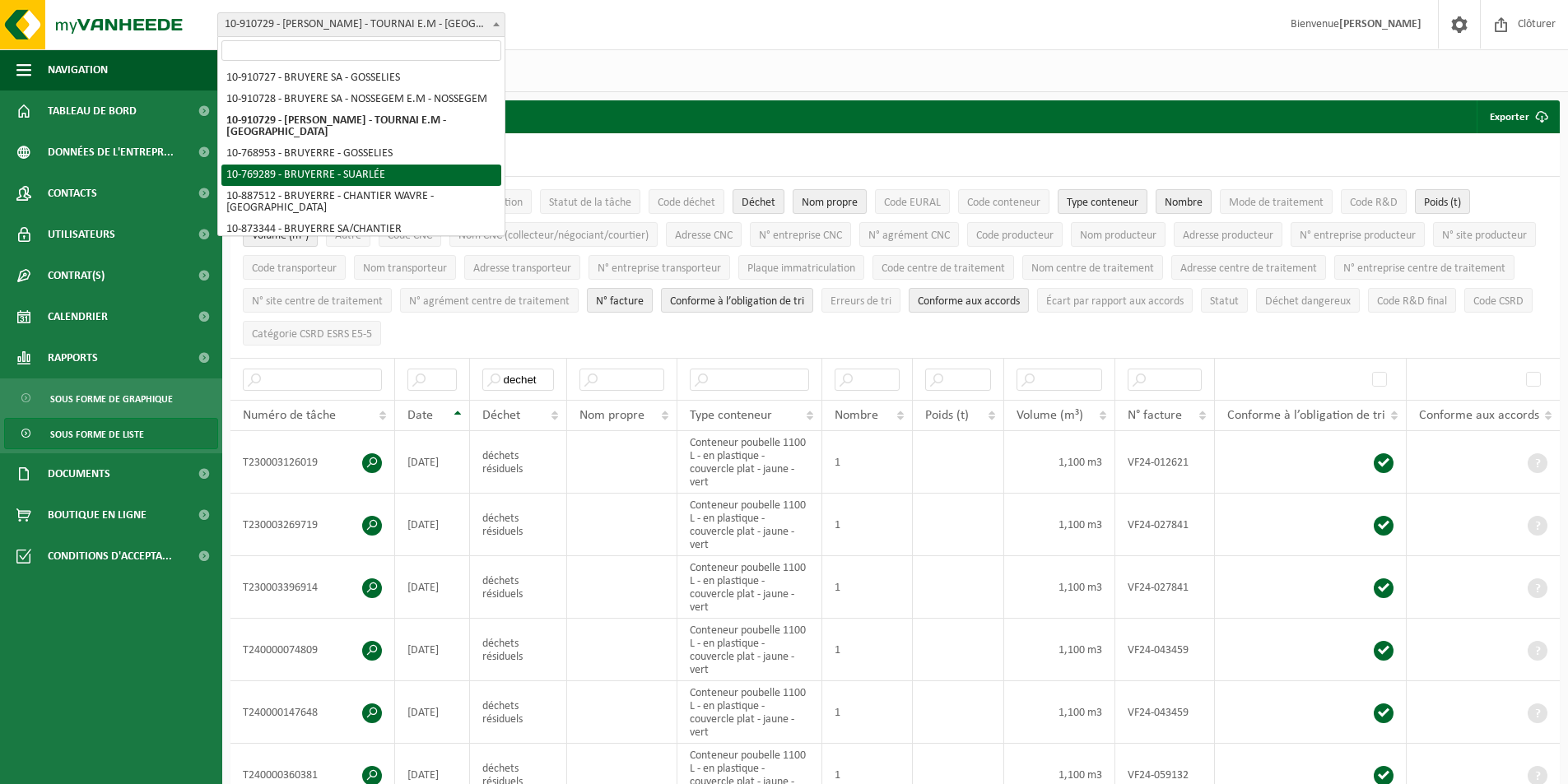
select select "124740"
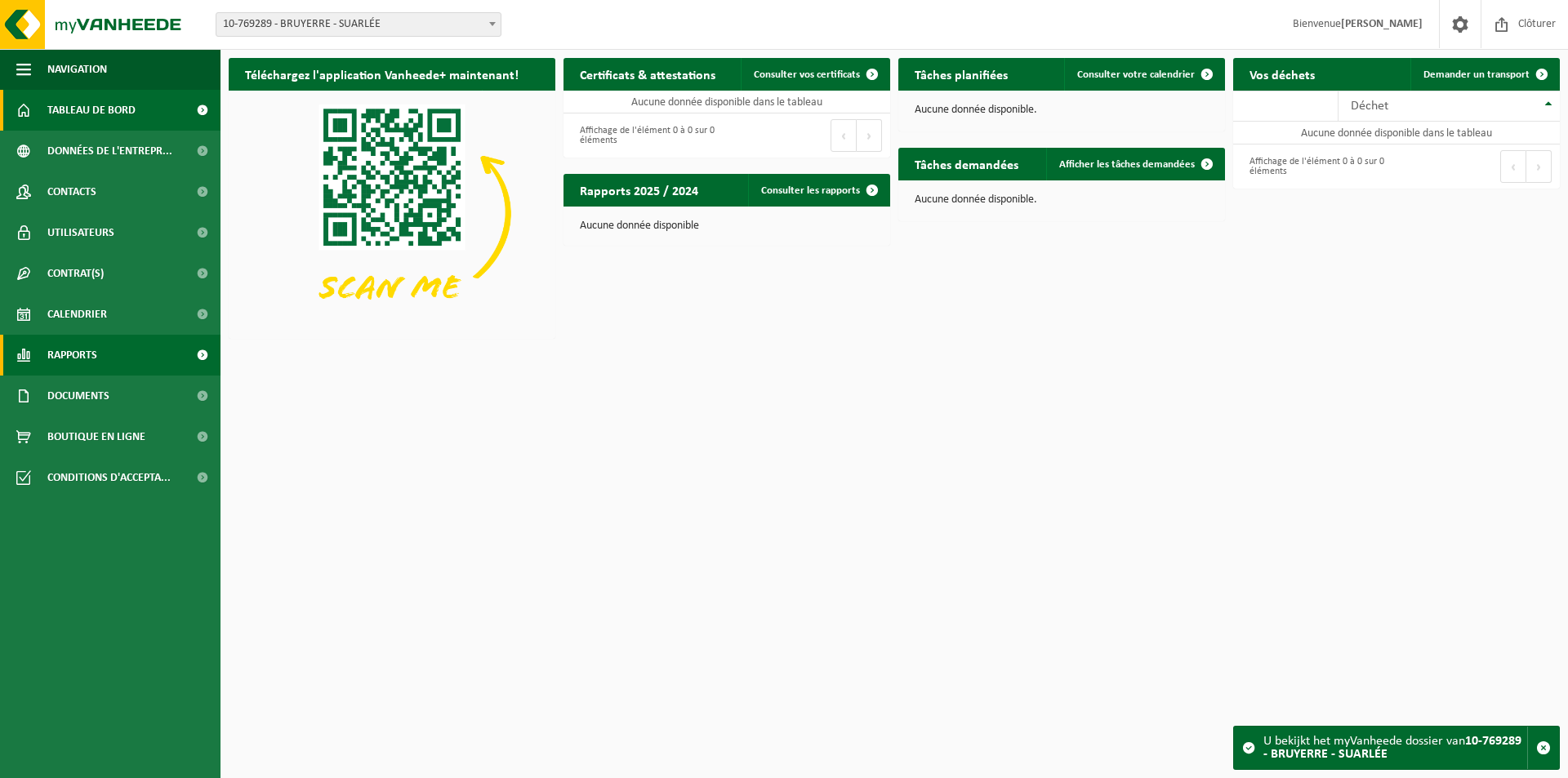
click at [82, 359] on span "Rapports" at bounding box center [72, 354] width 50 height 41
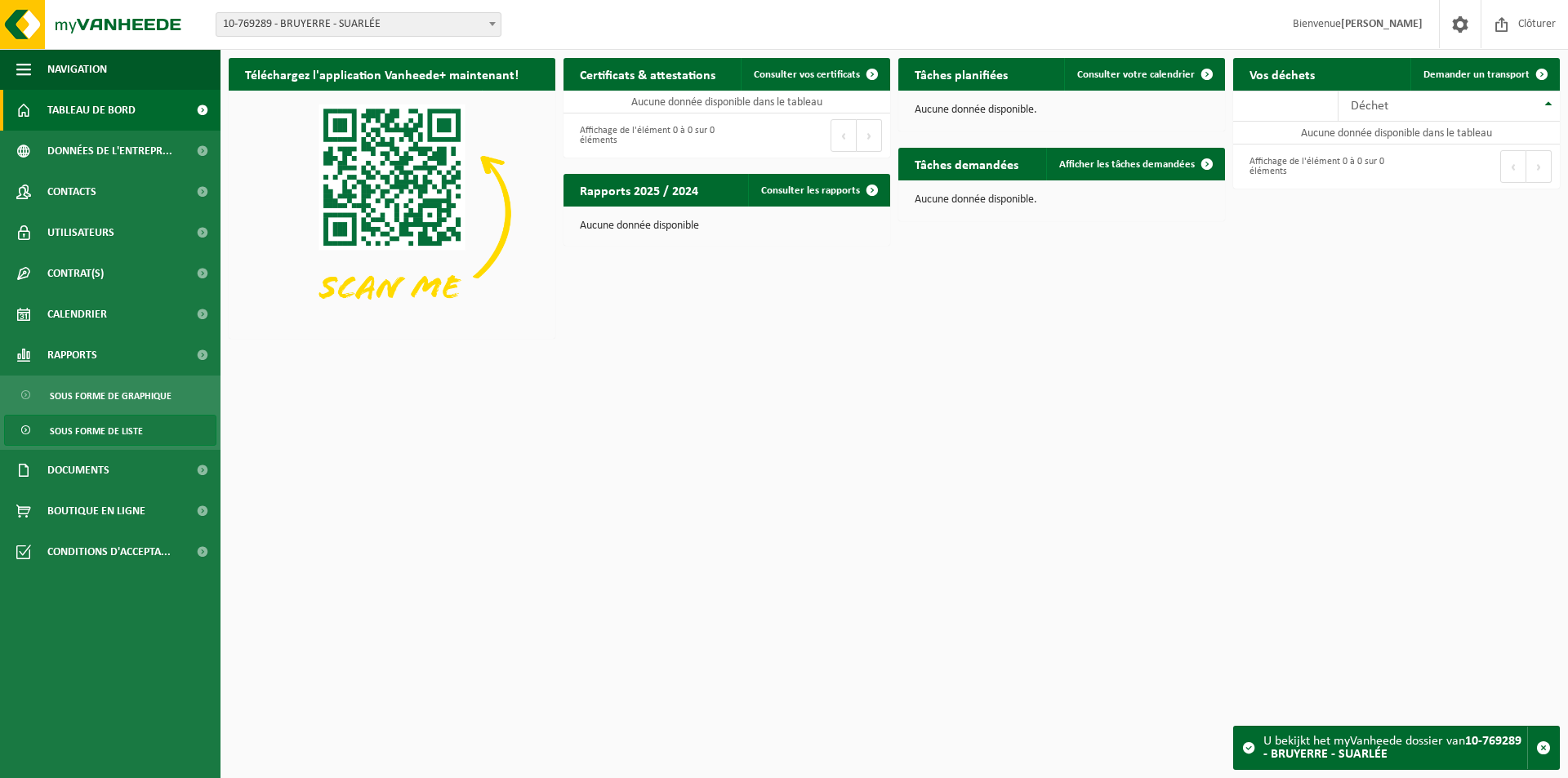
click at [111, 427] on span "Sous forme de liste" at bounding box center [96, 430] width 93 height 31
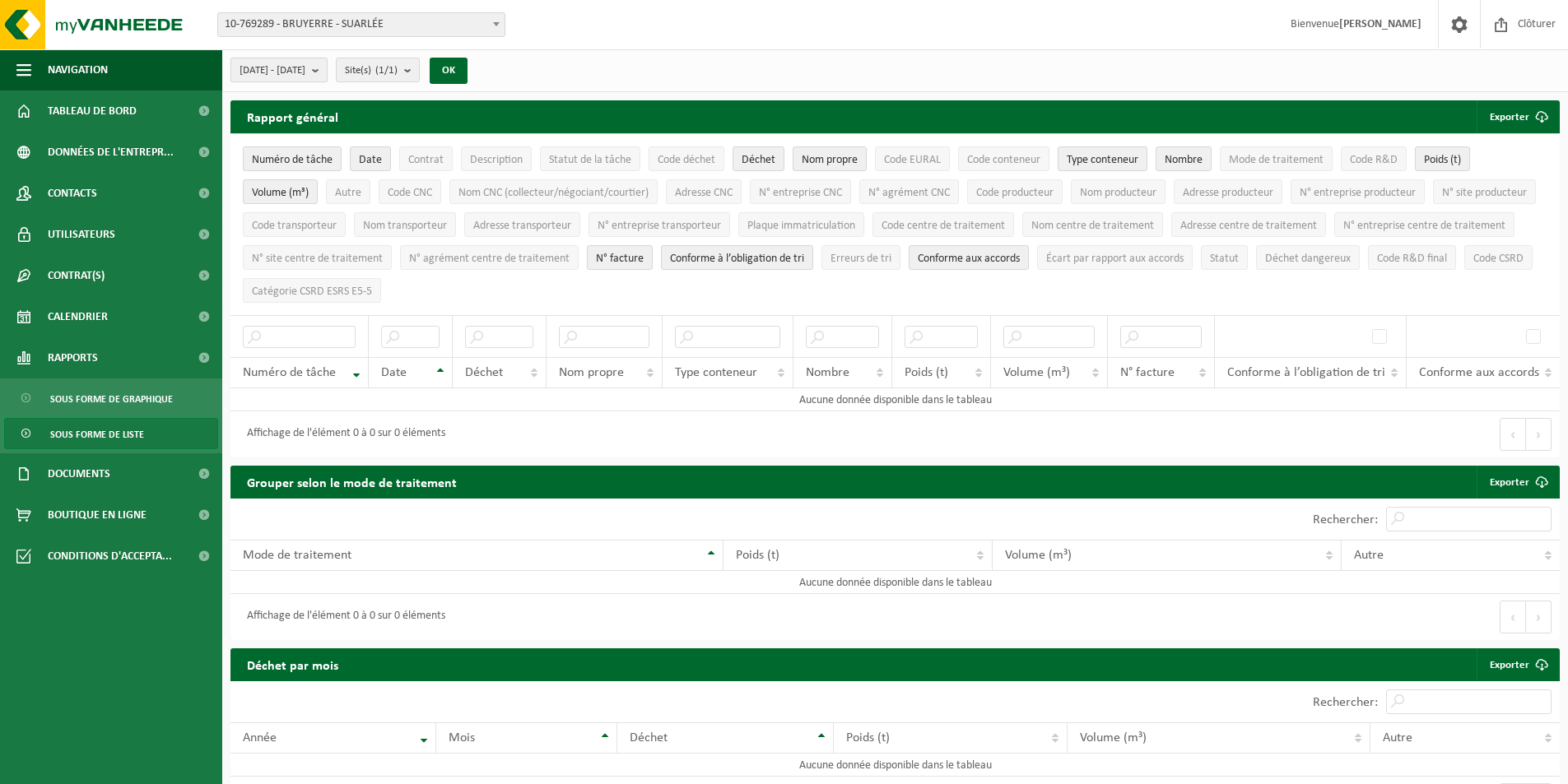
click at [327, 72] on b "submit" at bounding box center [320, 70] width 15 height 23
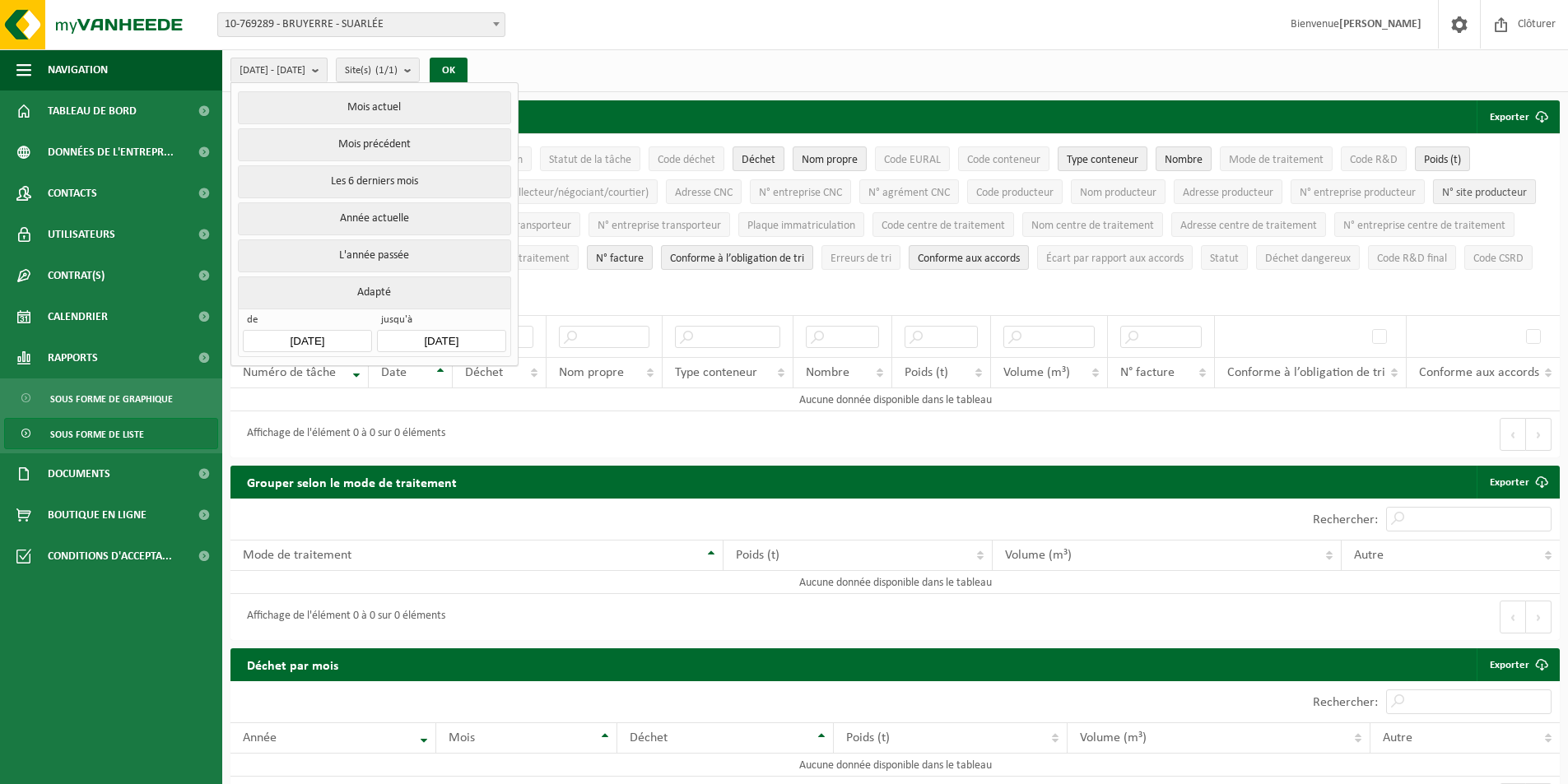
drag, startPoint x: 346, startPoint y: 249, endPoint x: 341, endPoint y: 232, distance: 17.7
click at [347, 250] on button "L'année passée" at bounding box center [374, 255] width 272 height 33
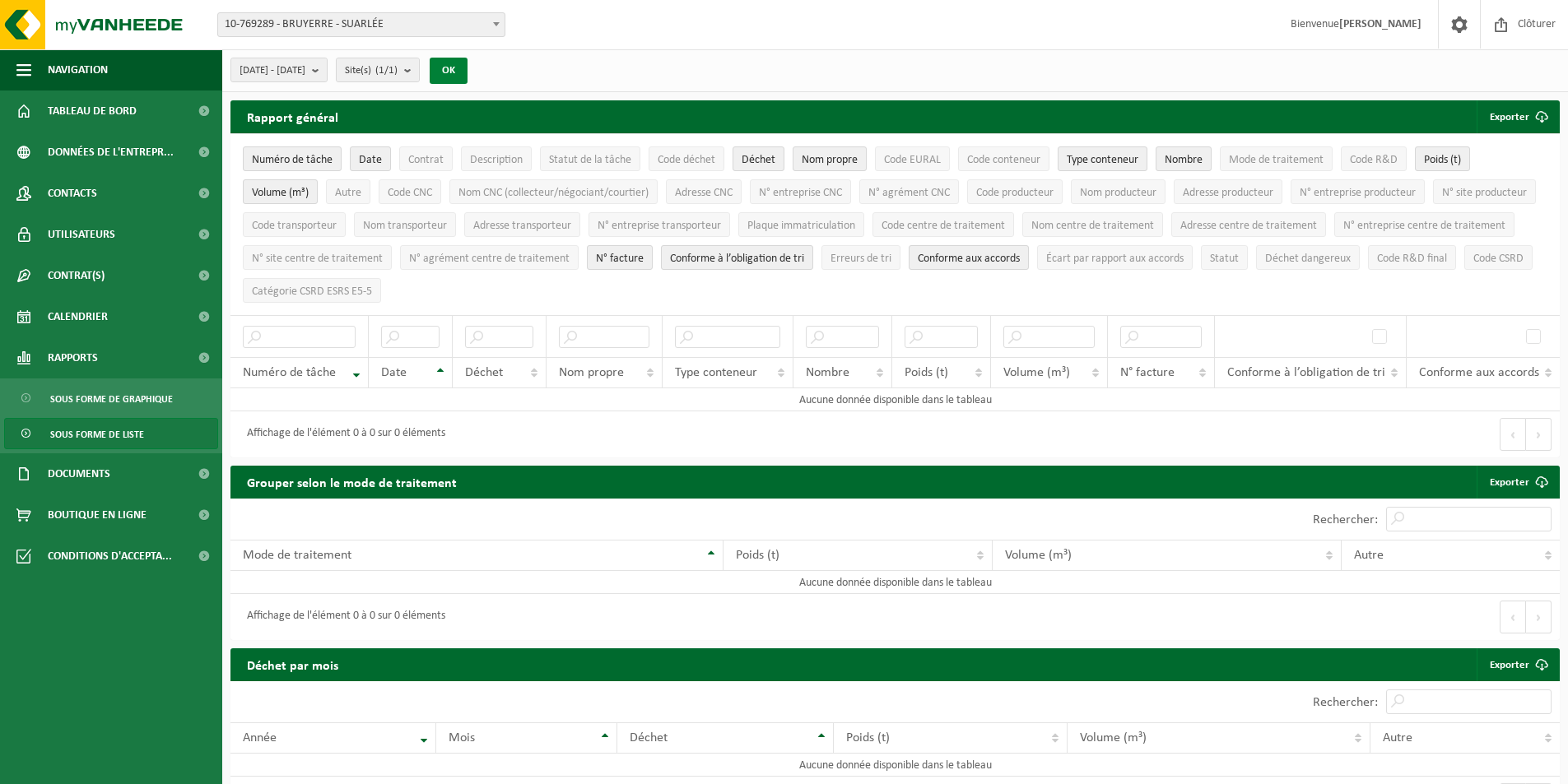
click at [467, 70] on button "OK" at bounding box center [449, 71] width 38 height 27
click at [442, 25] on span "10-769289 - BRUYERRE - SUARLÉE" at bounding box center [362, 25] width 287 height 23
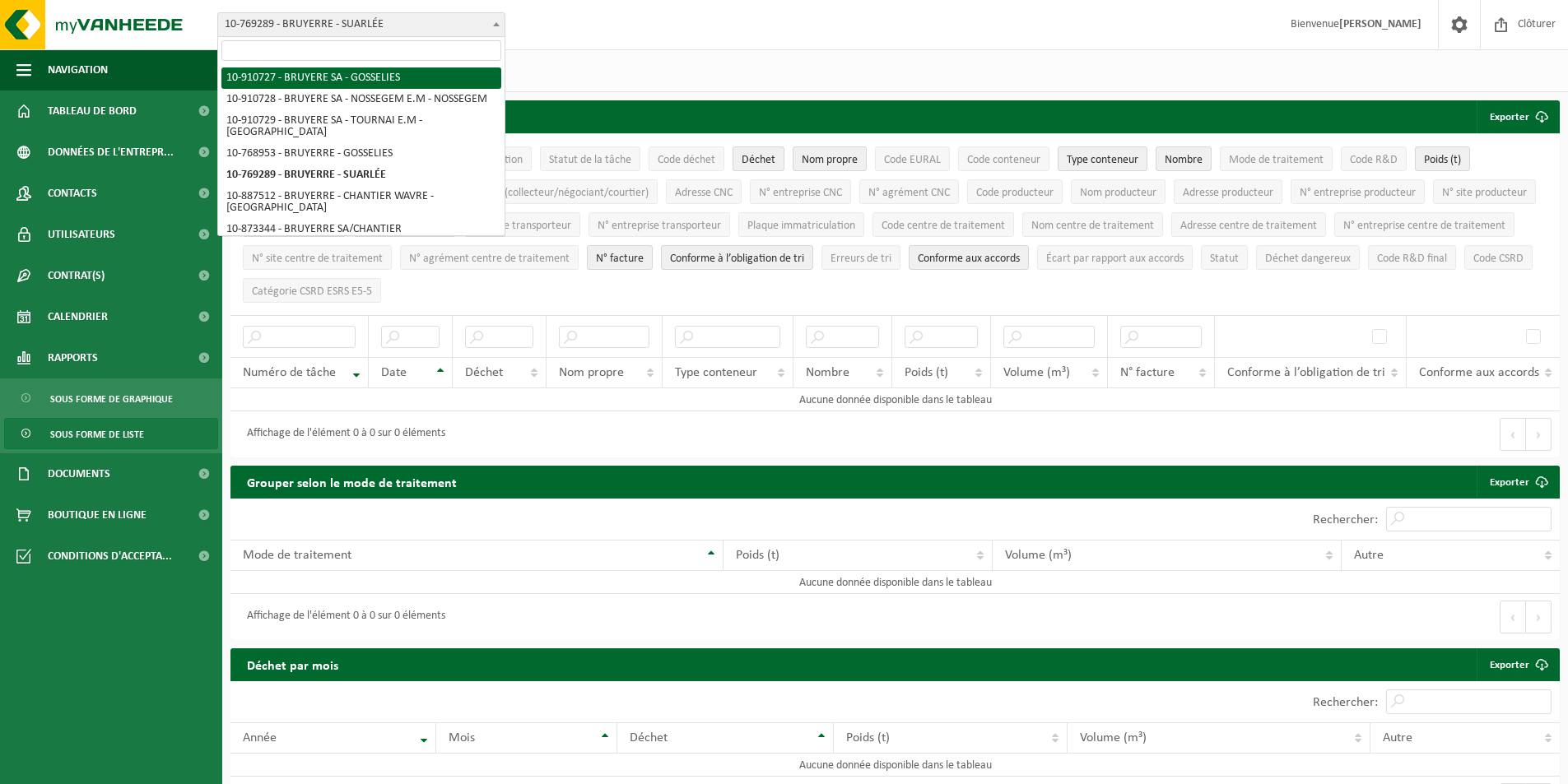
select select "124724"
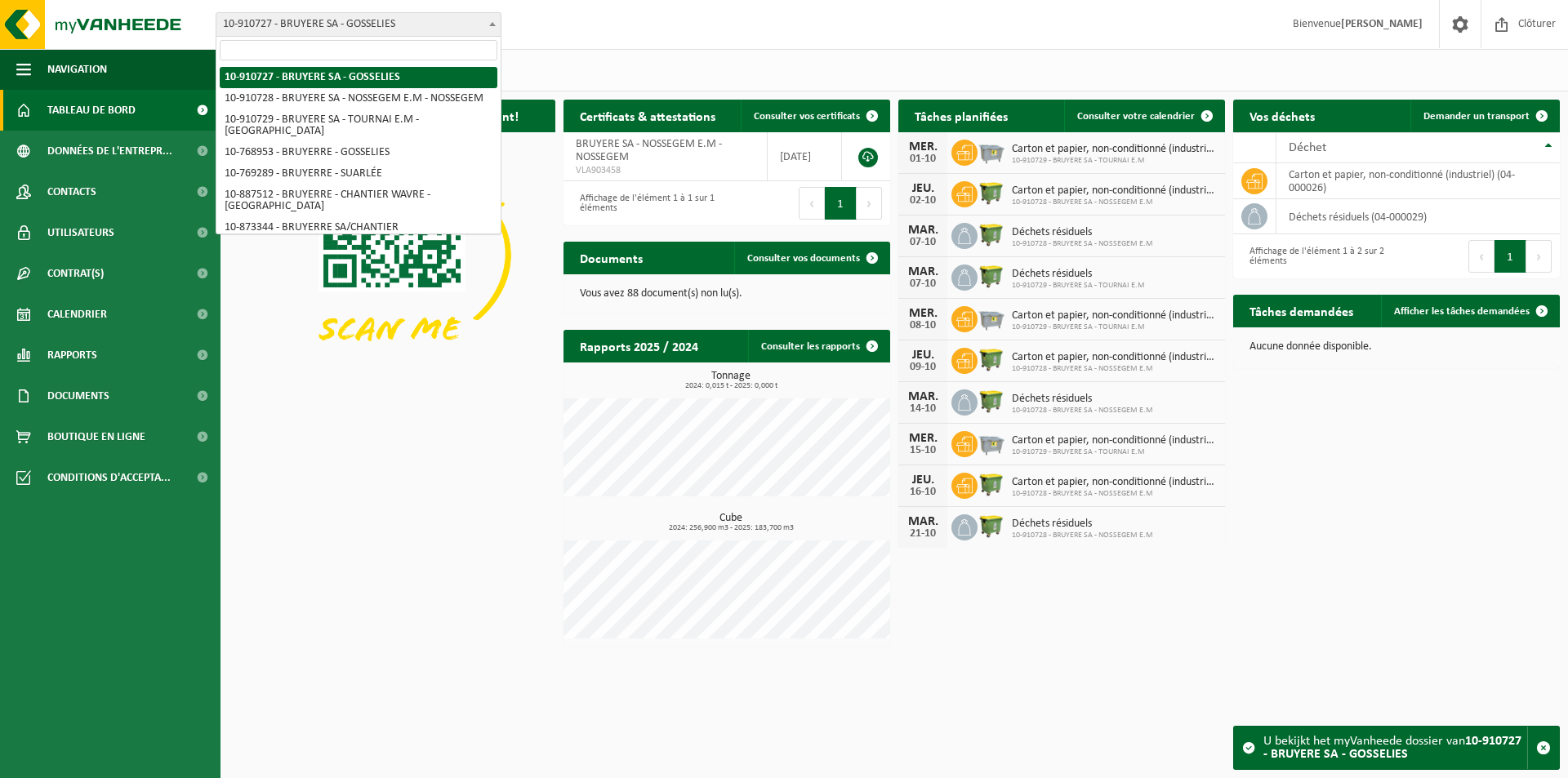
click at [319, 30] on span "10-910727 - BRUYERE SA - GOSSELIES" at bounding box center [359, 24] width 284 height 23
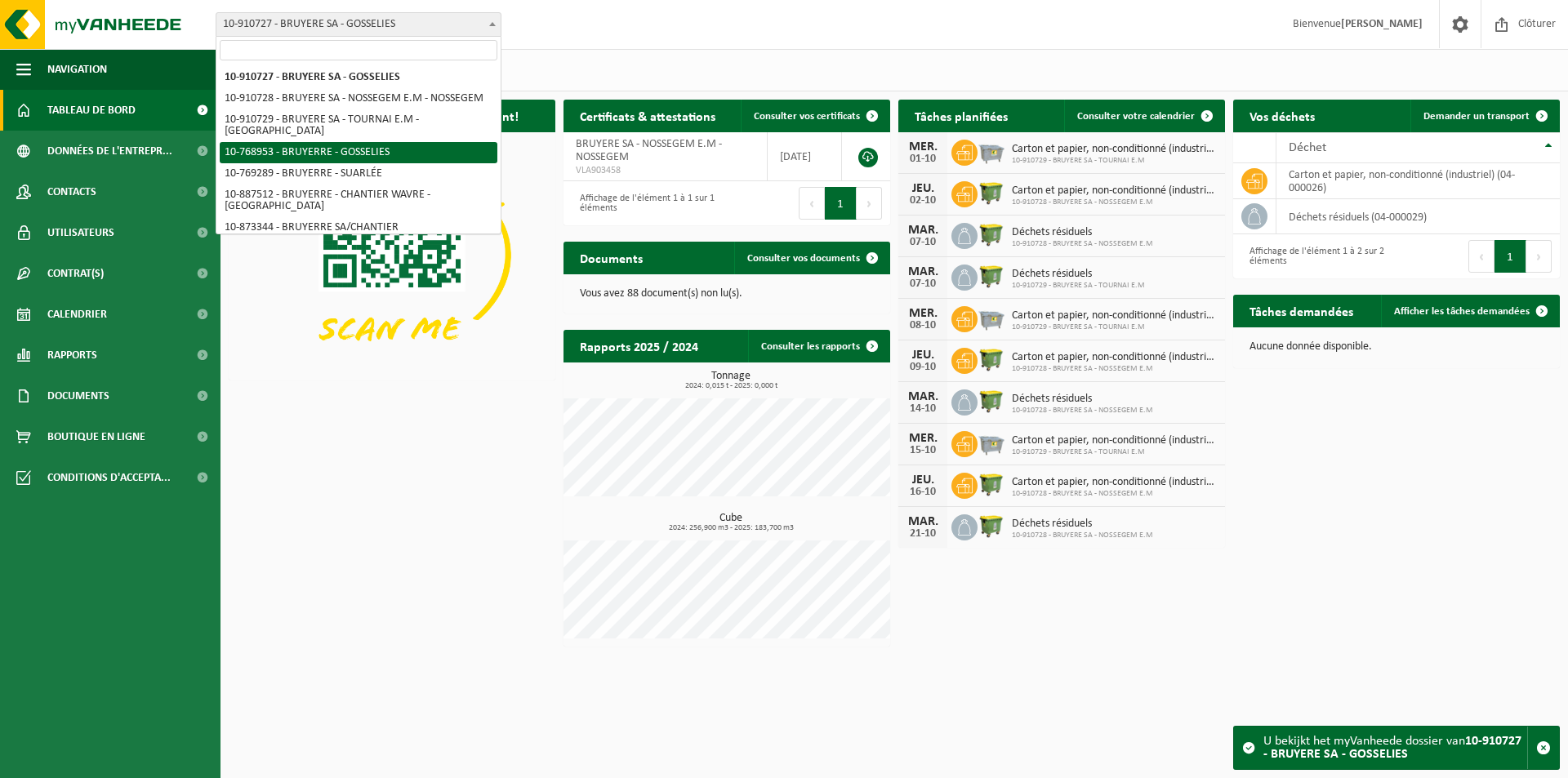
select select "124739"
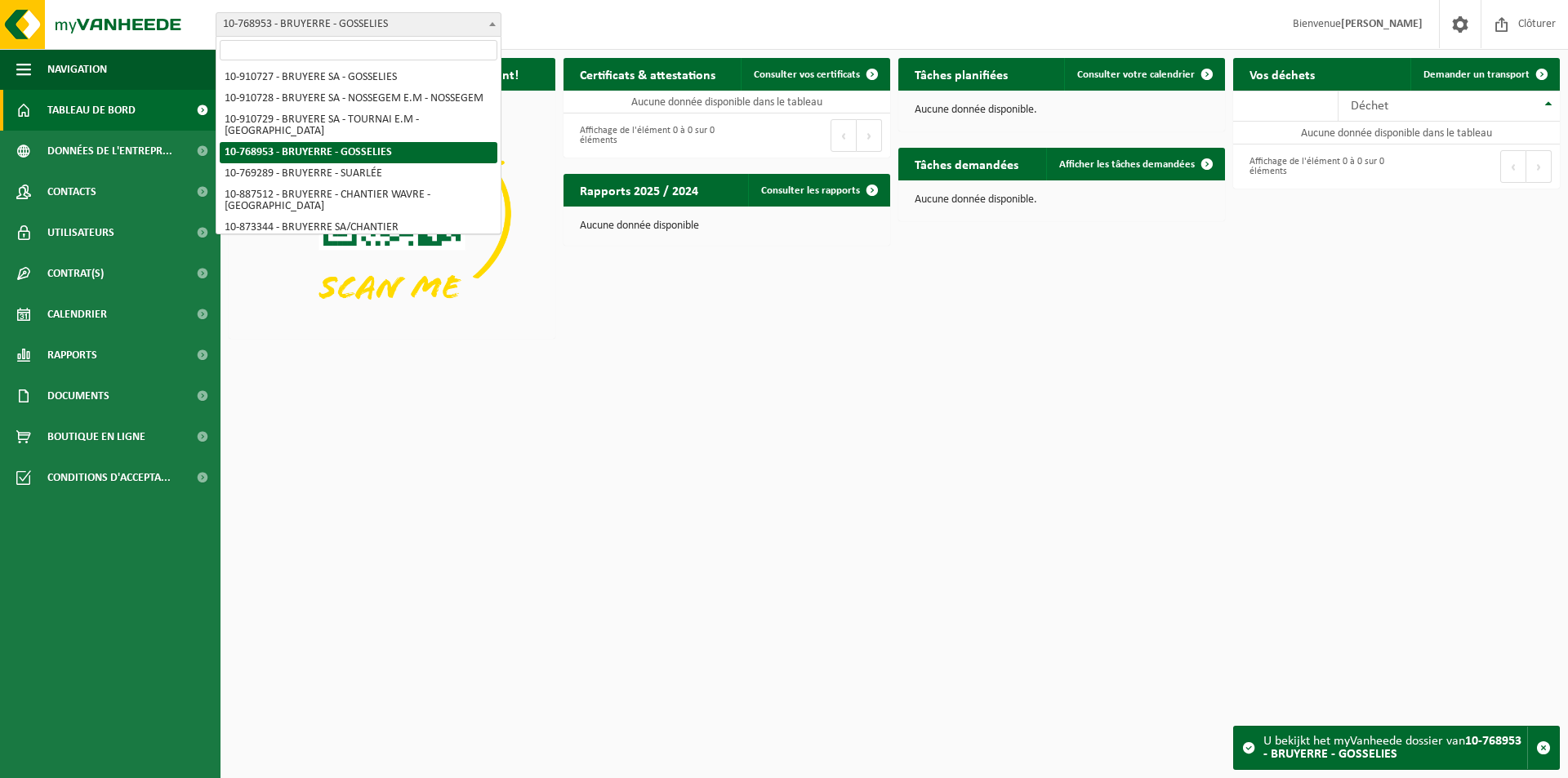
click at [341, 17] on span "10-768953 - BRUYERRE - GOSSELIES" at bounding box center [359, 24] width 284 height 23
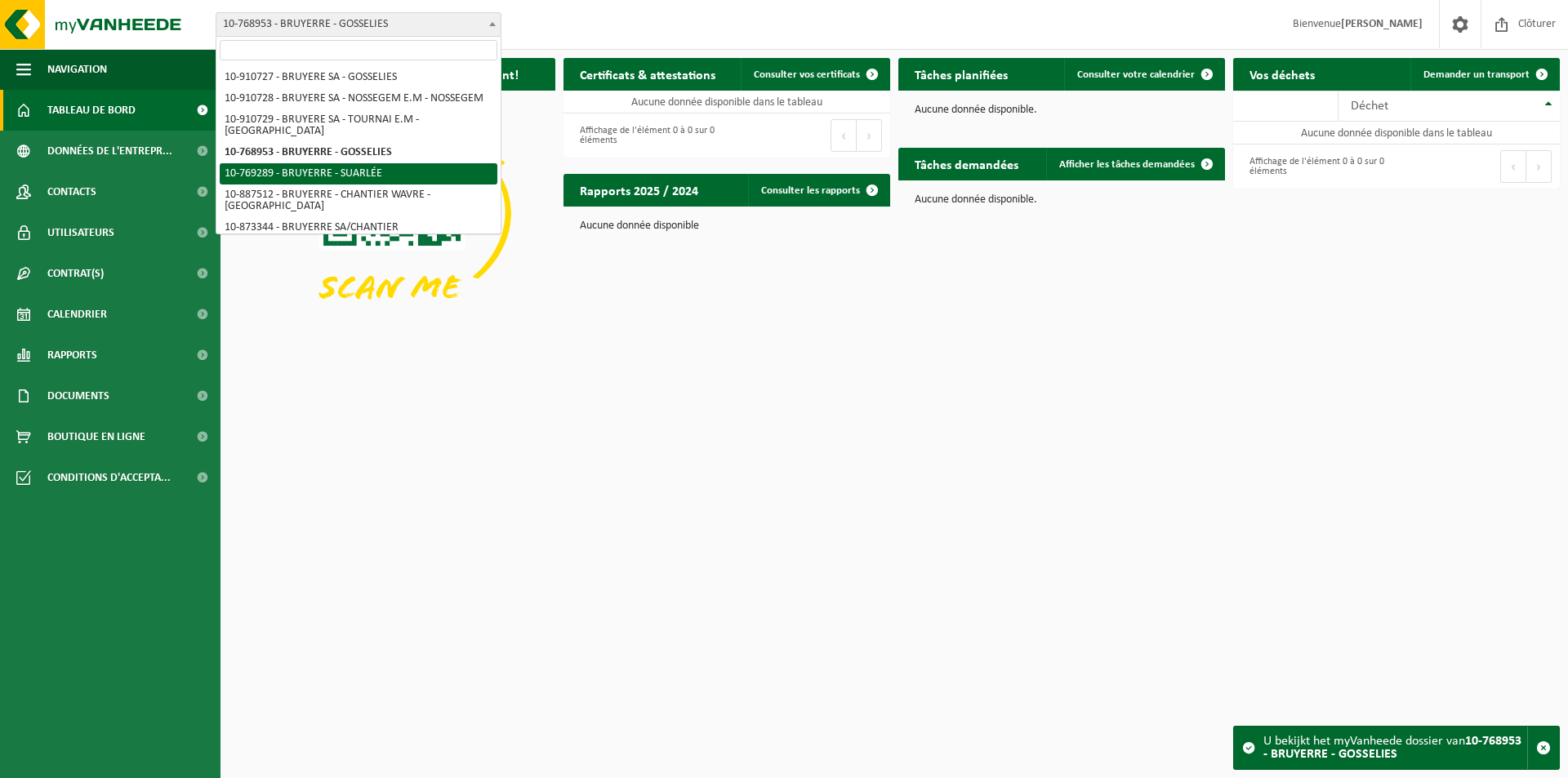
select select "124740"
click at [272, 22] on span "10-769289 - BRUYERRE - SUARLÉE" at bounding box center [359, 24] width 284 height 23
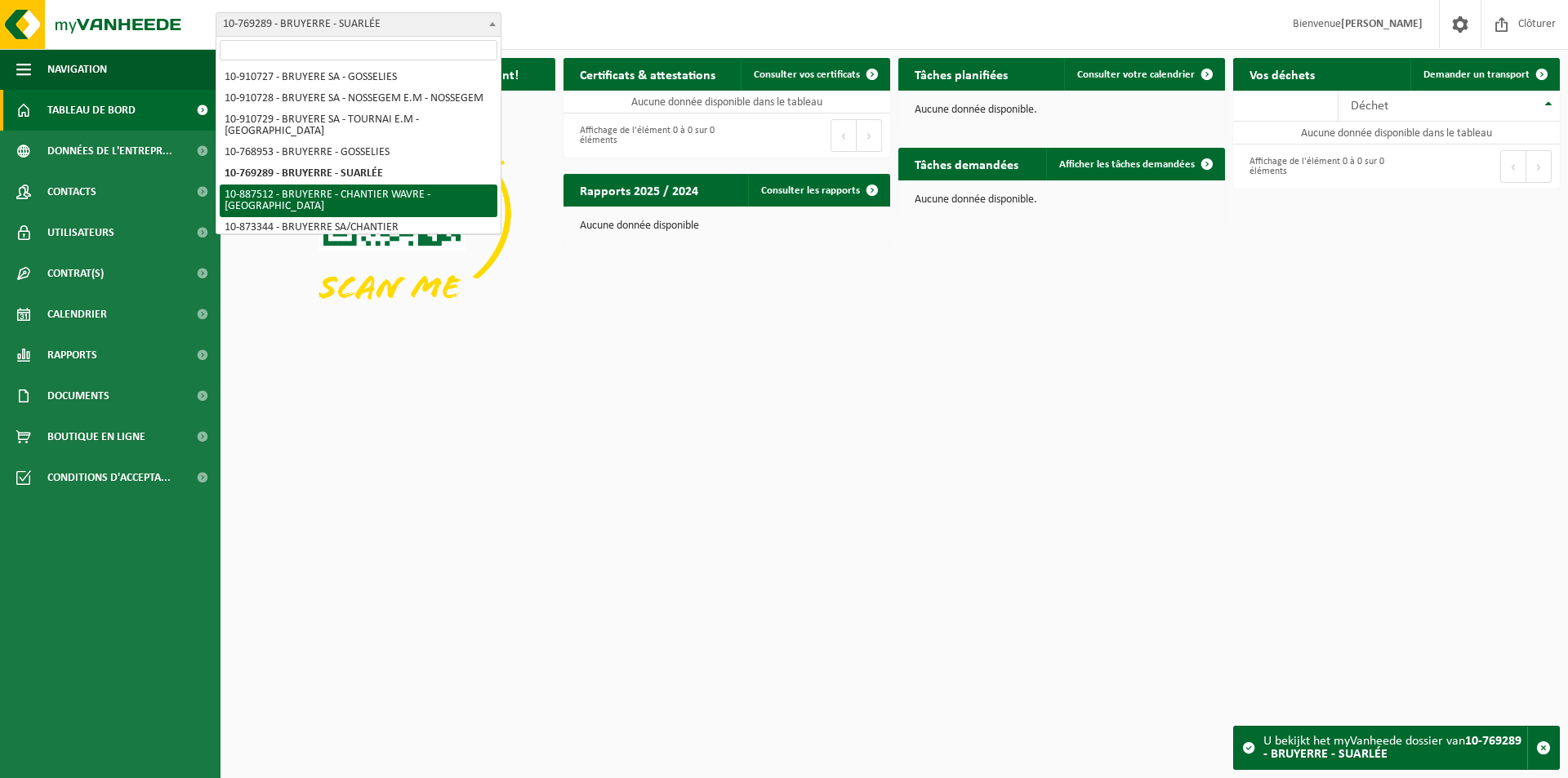
select select "124742"
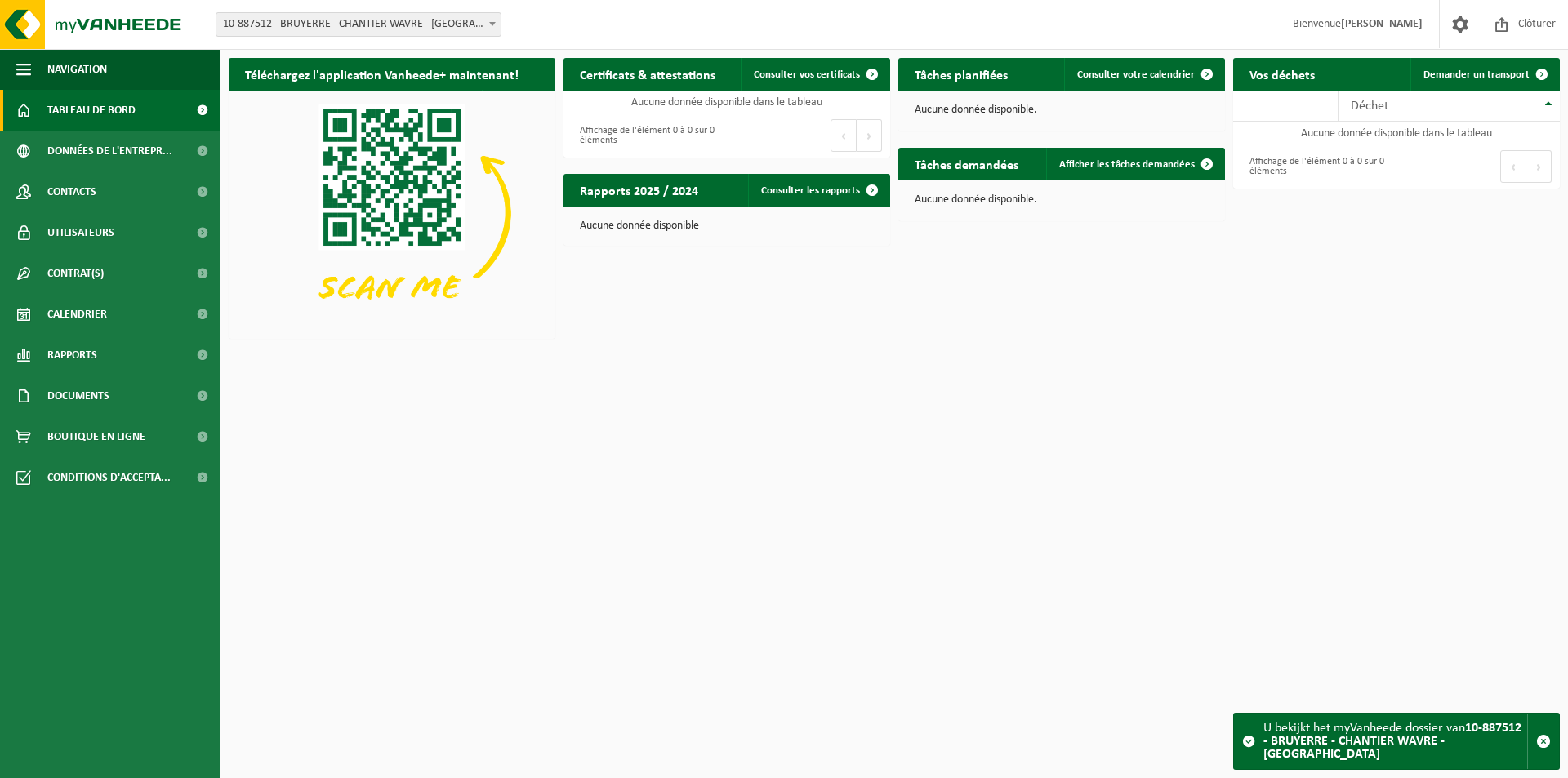
click at [309, 24] on span "10-887512 - BRUYERRE - CHANTIER WAVRE - [GEOGRAPHIC_DATA]" at bounding box center [359, 24] width 284 height 23
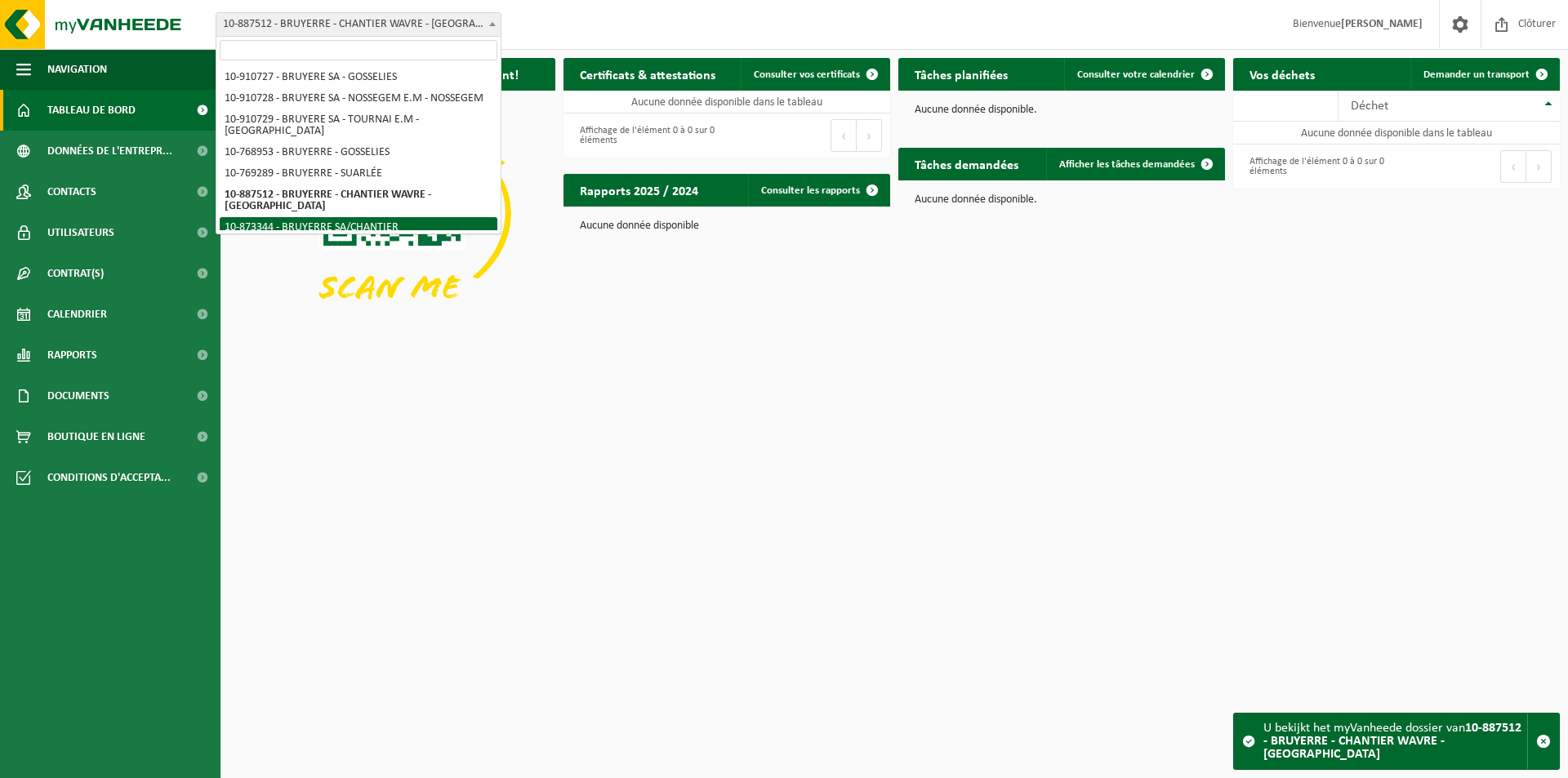
select select "124741"
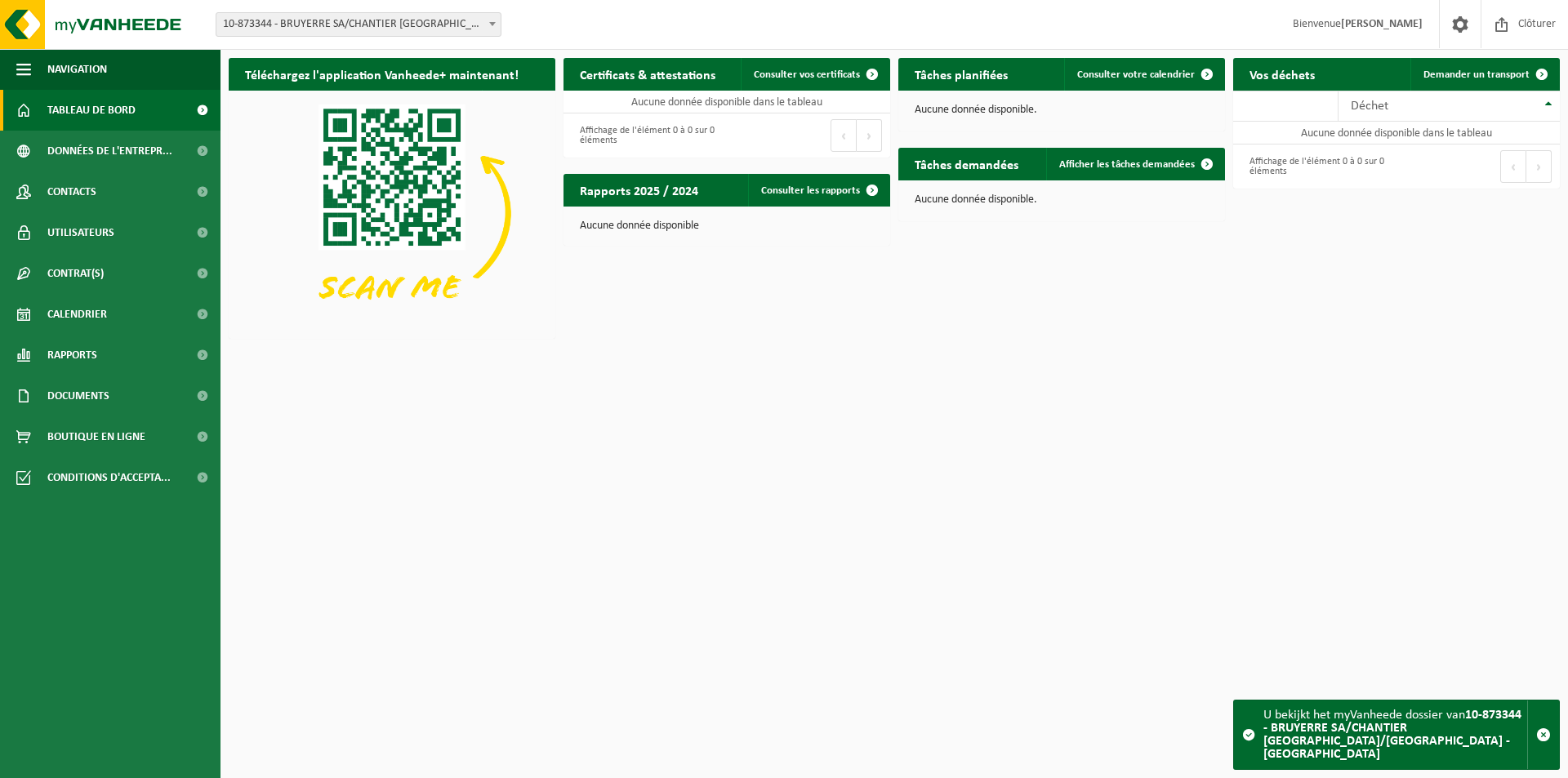
click at [426, 20] on span "10-873344 - BRUYERRE SA/CHANTIER [GEOGRAPHIC_DATA]/[GEOGRAPHIC_DATA] - [GEOGRAP…" at bounding box center [359, 24] width 284 height 23
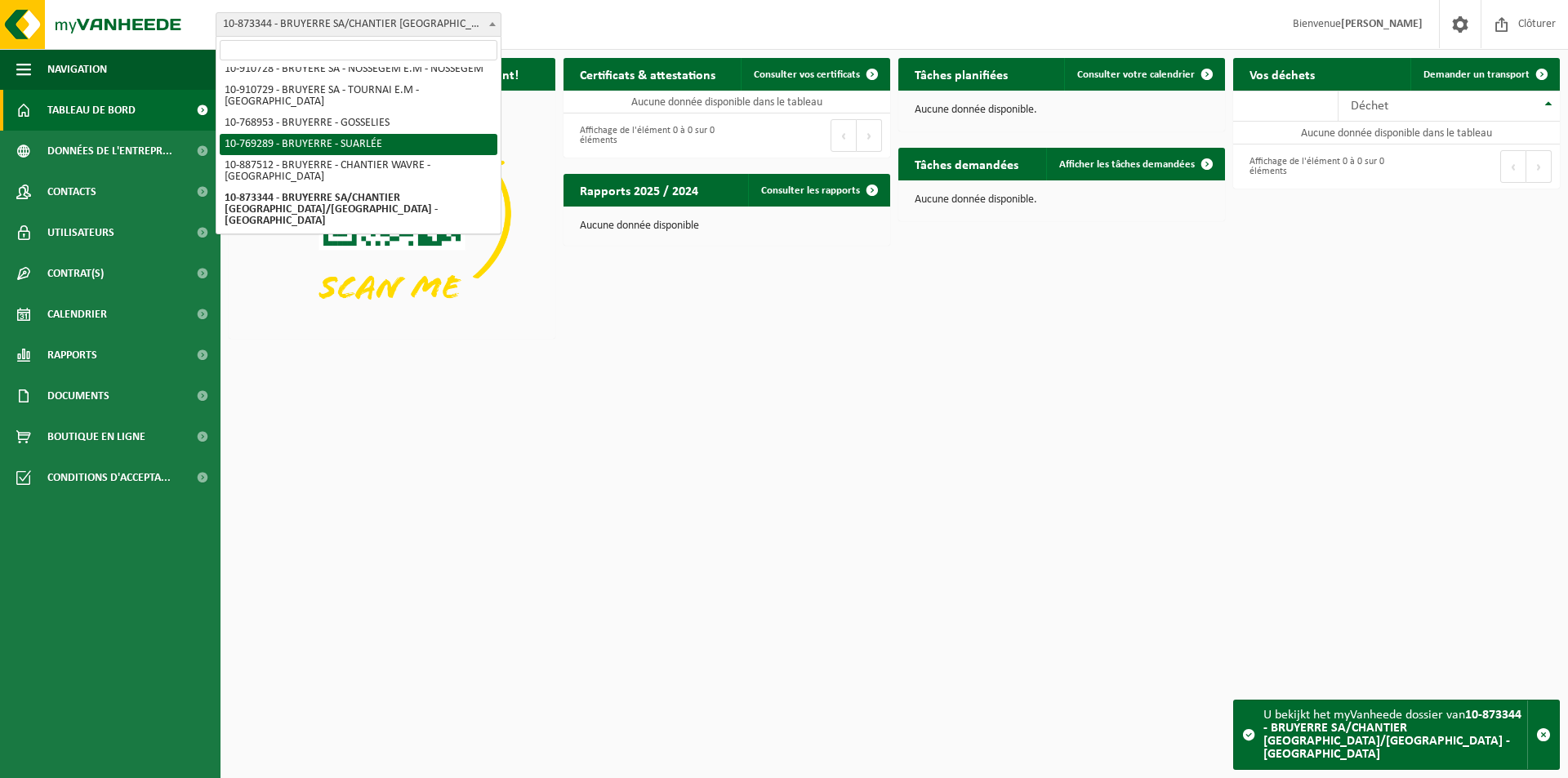
scroll to position [41, 0]
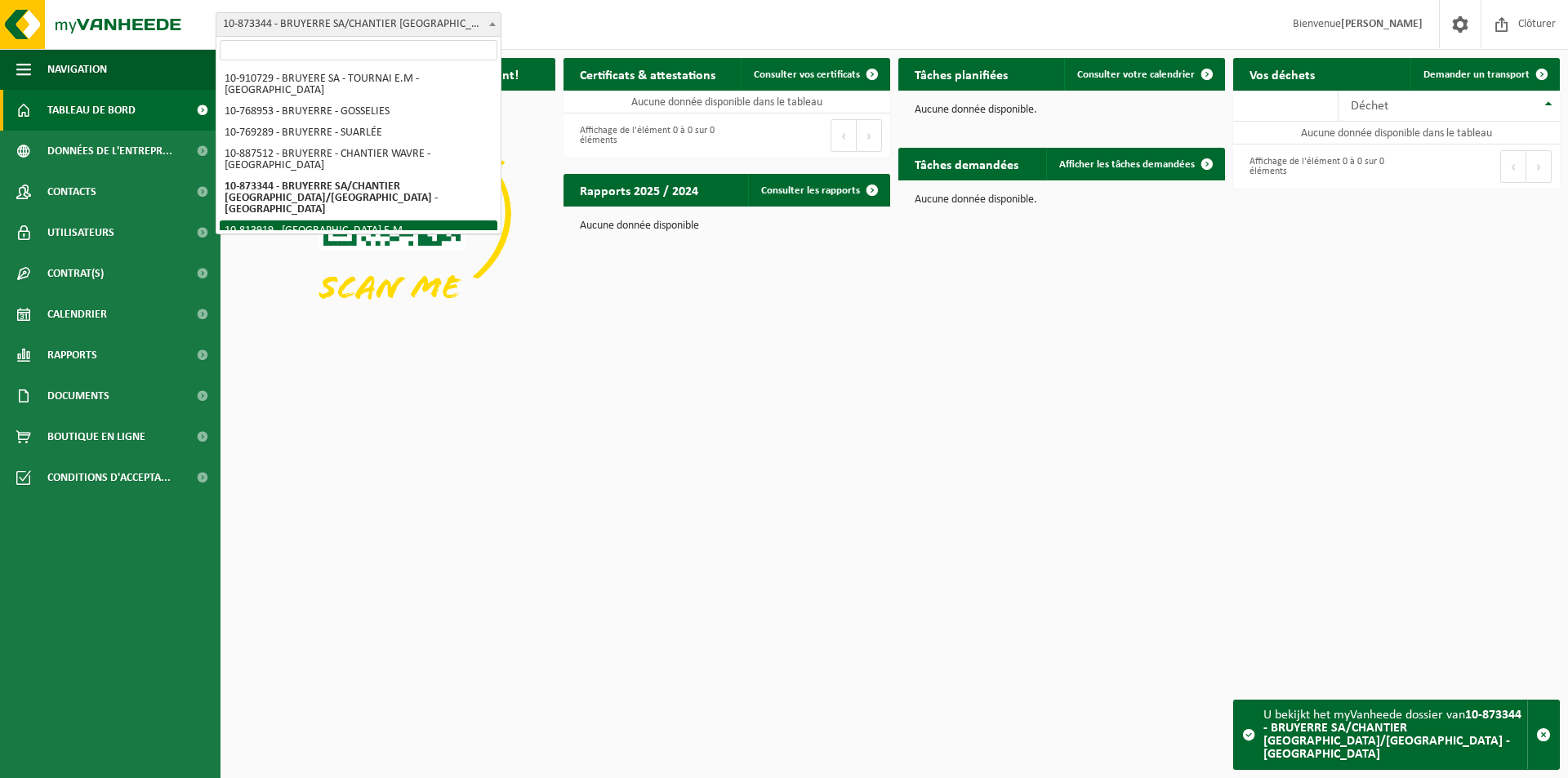
select select "37361"
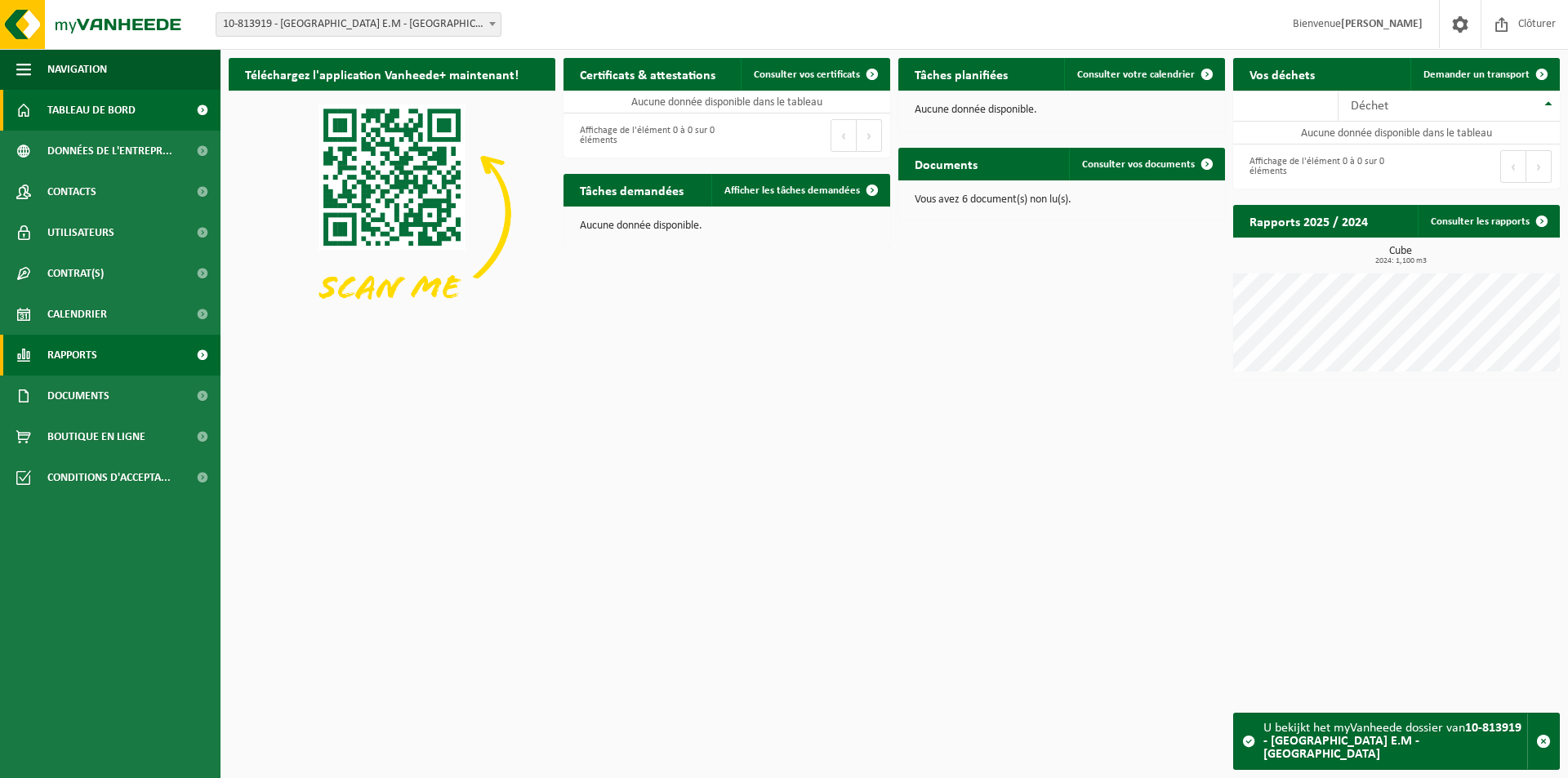
click at [71, 348] on span "Rapports" at bounding box center [72, 354] width 50 height 41
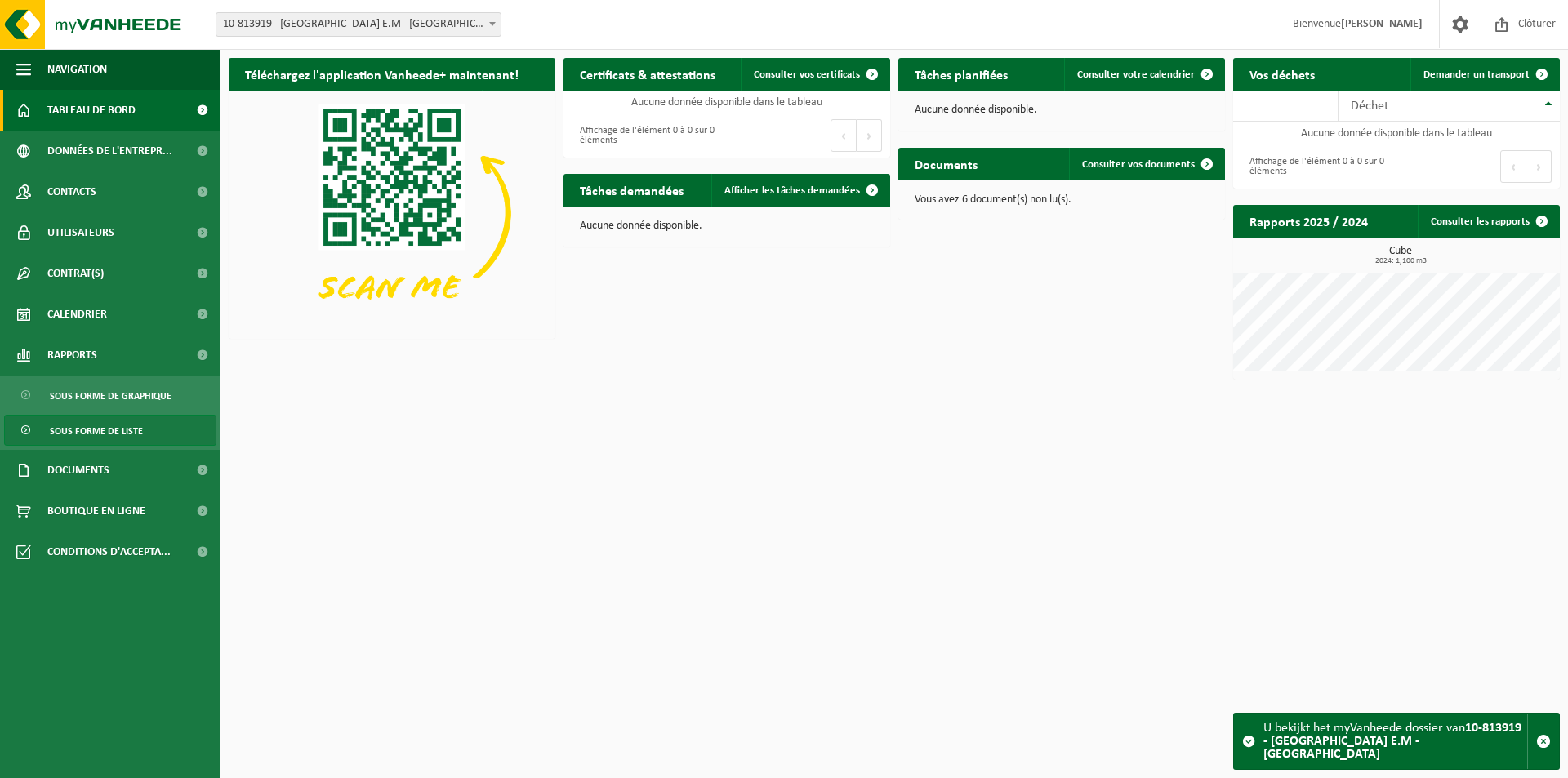
click at [69, 432] on span "Sous forme de liste" at bounding box center [96, 430] width 93 height 31
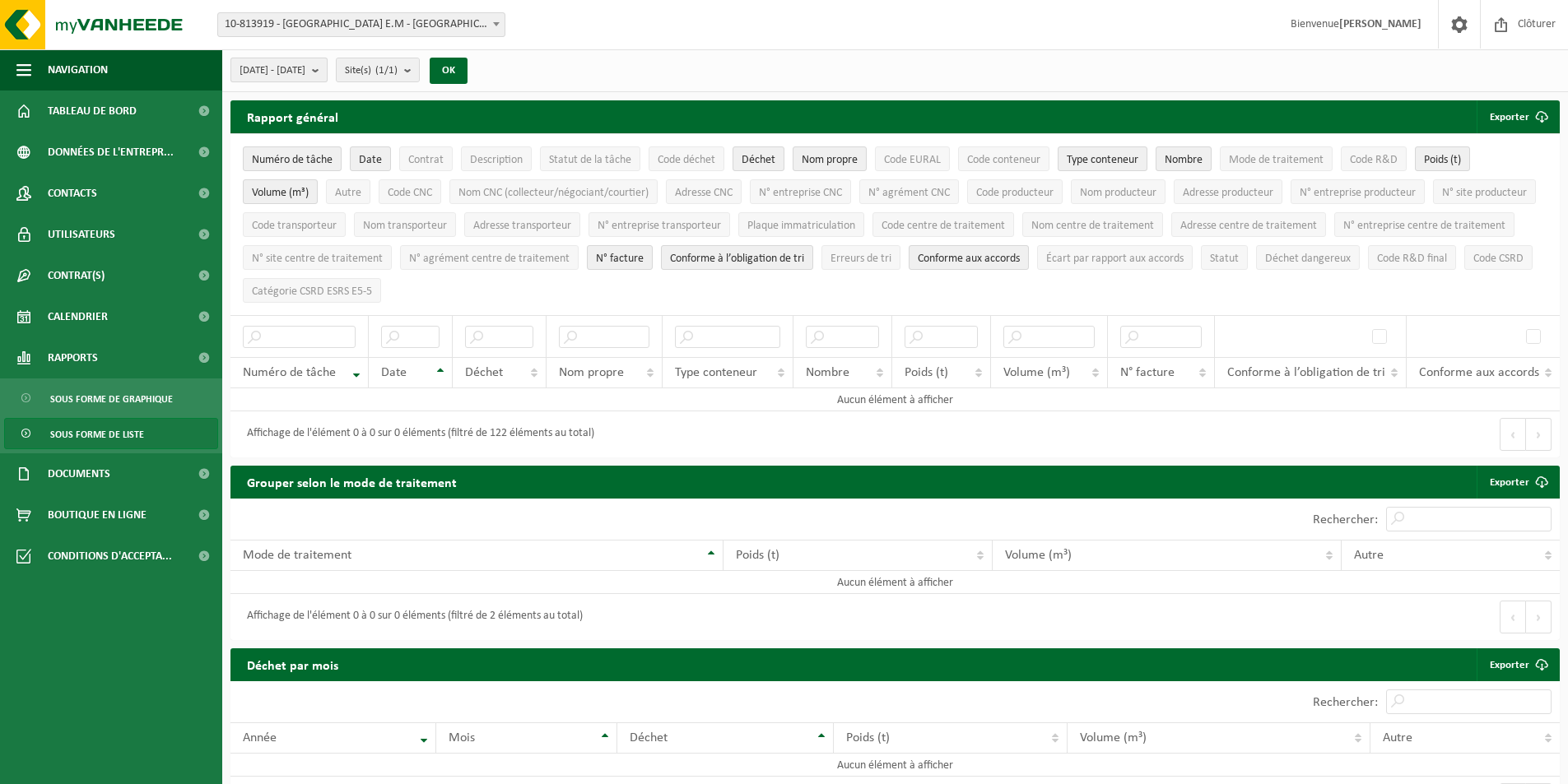
click at [306, 70] on span "[DATE] - [DATE]" at bounding box center [271, 71] width 65 height 25
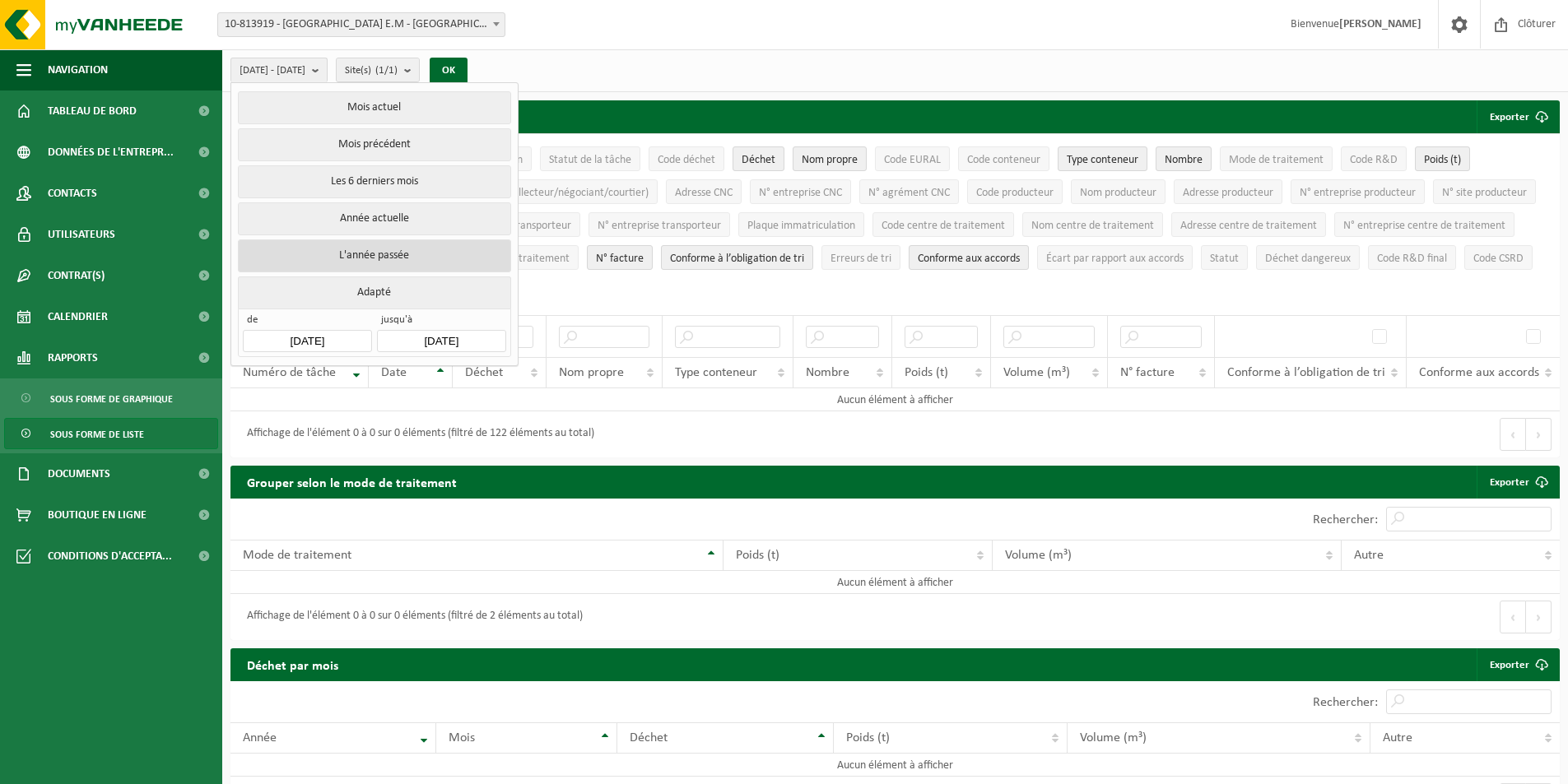
click at [315, 251] on button "L'année passée" at bounding box center [374, 255] width 272 height 33
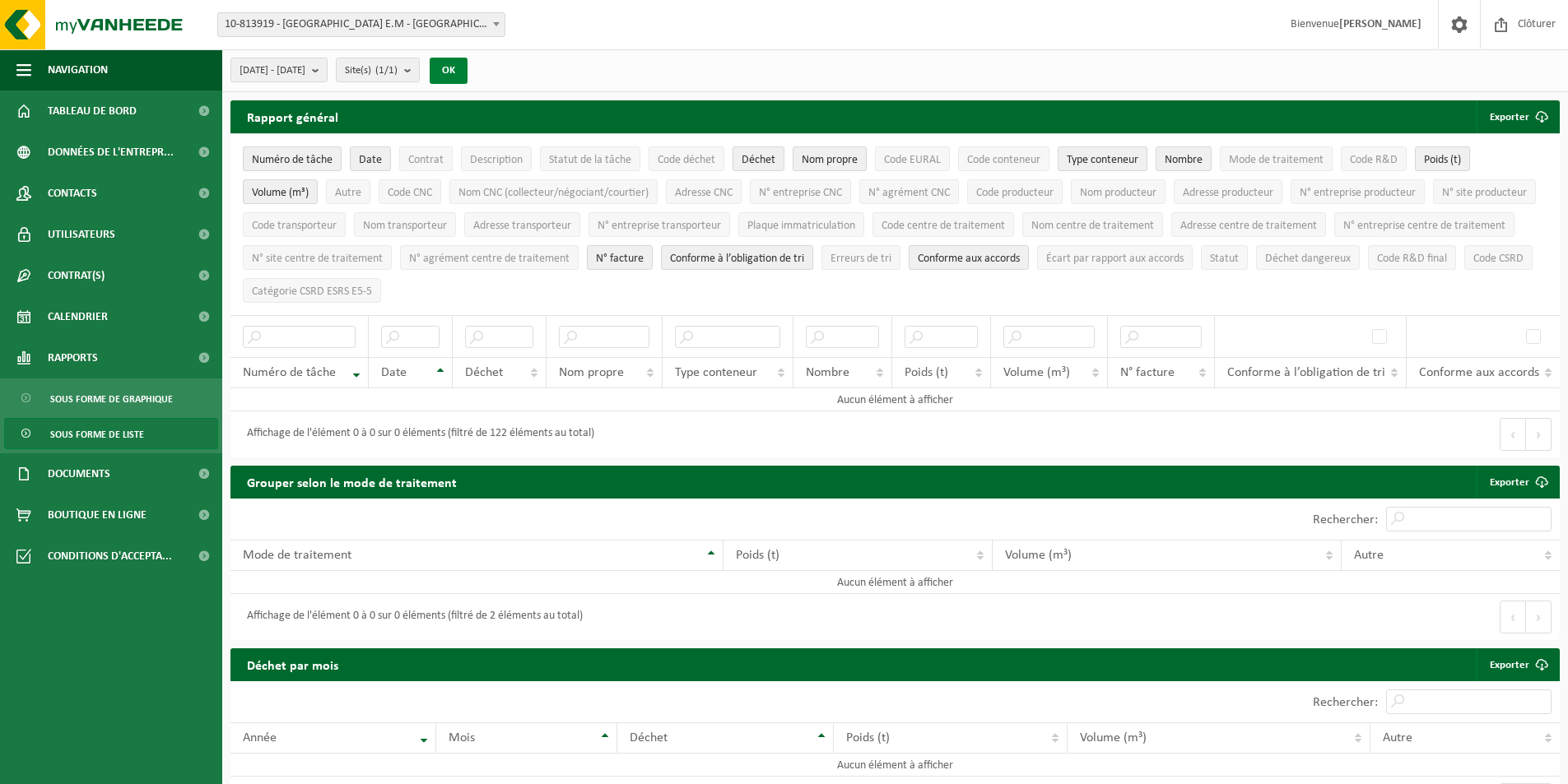
click at [467, 65] on button "OK" at bounding box center [449, 71] width 38 height 27
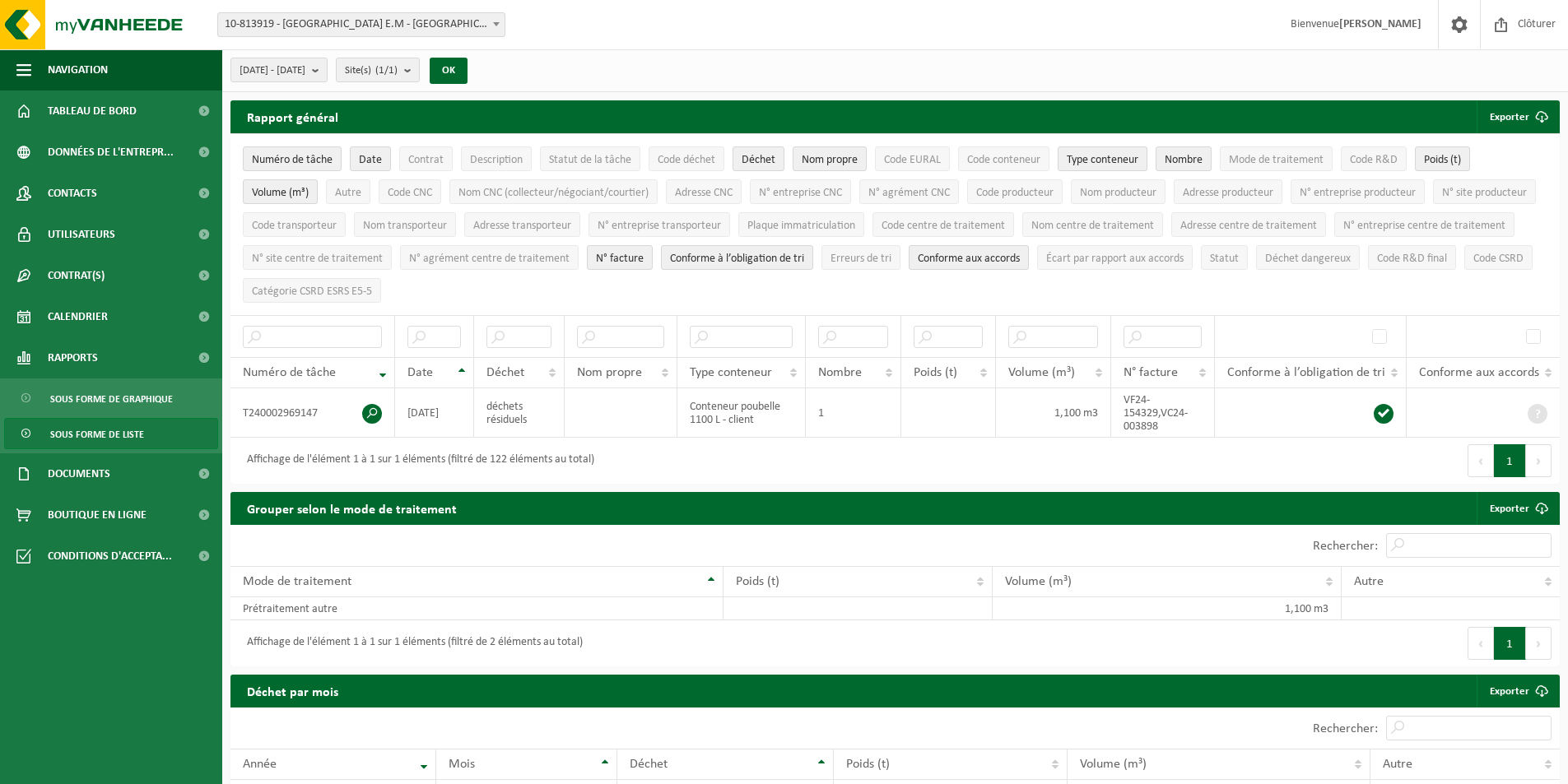
click at [356, 25] on span "10-813919 - [GEOGRAPHIC_DATA] E.M - [GEOGRAPHIC_DATA]" at bounding box center [362, 25] width 287 height 23
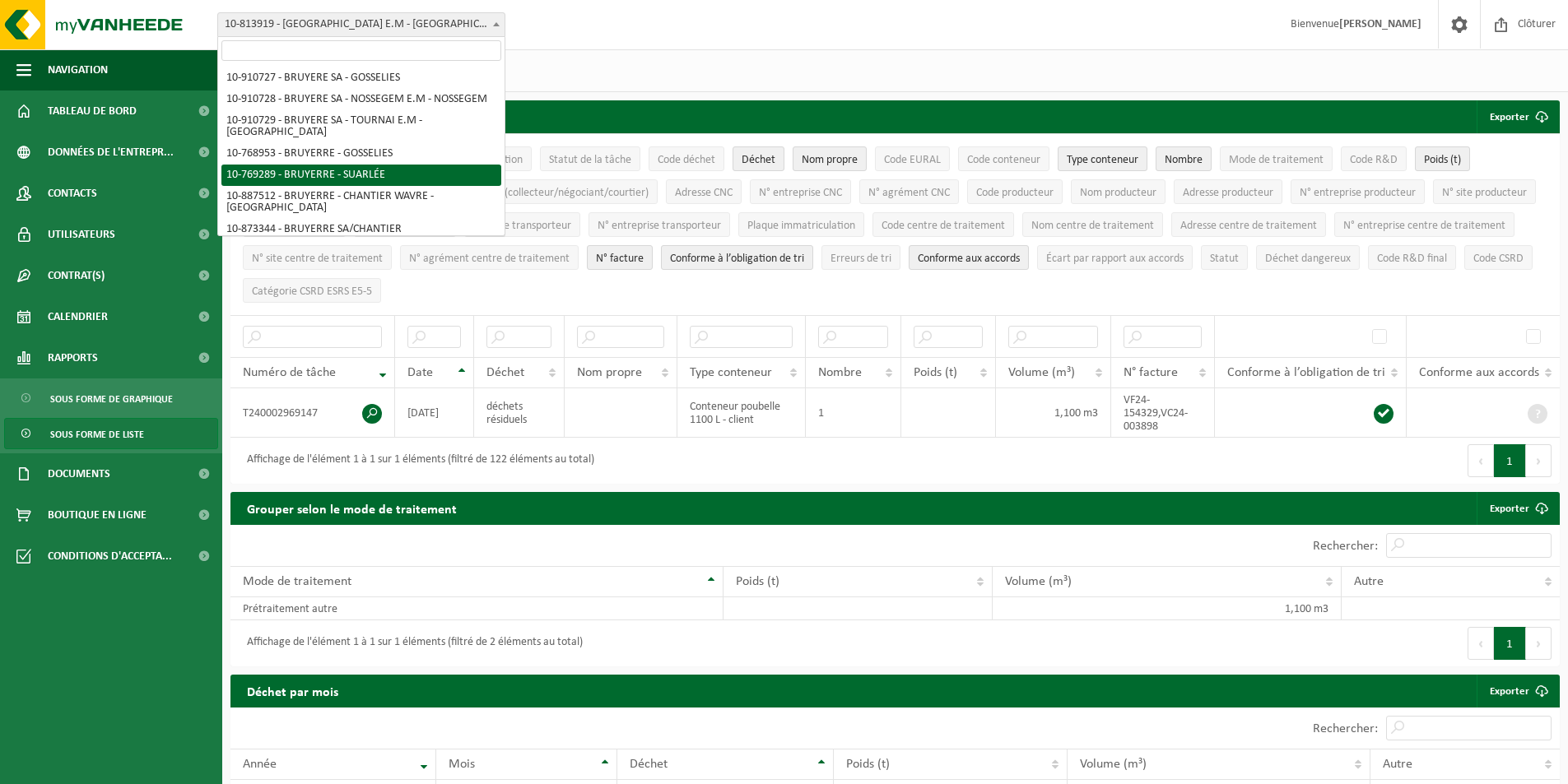
select select "124740"
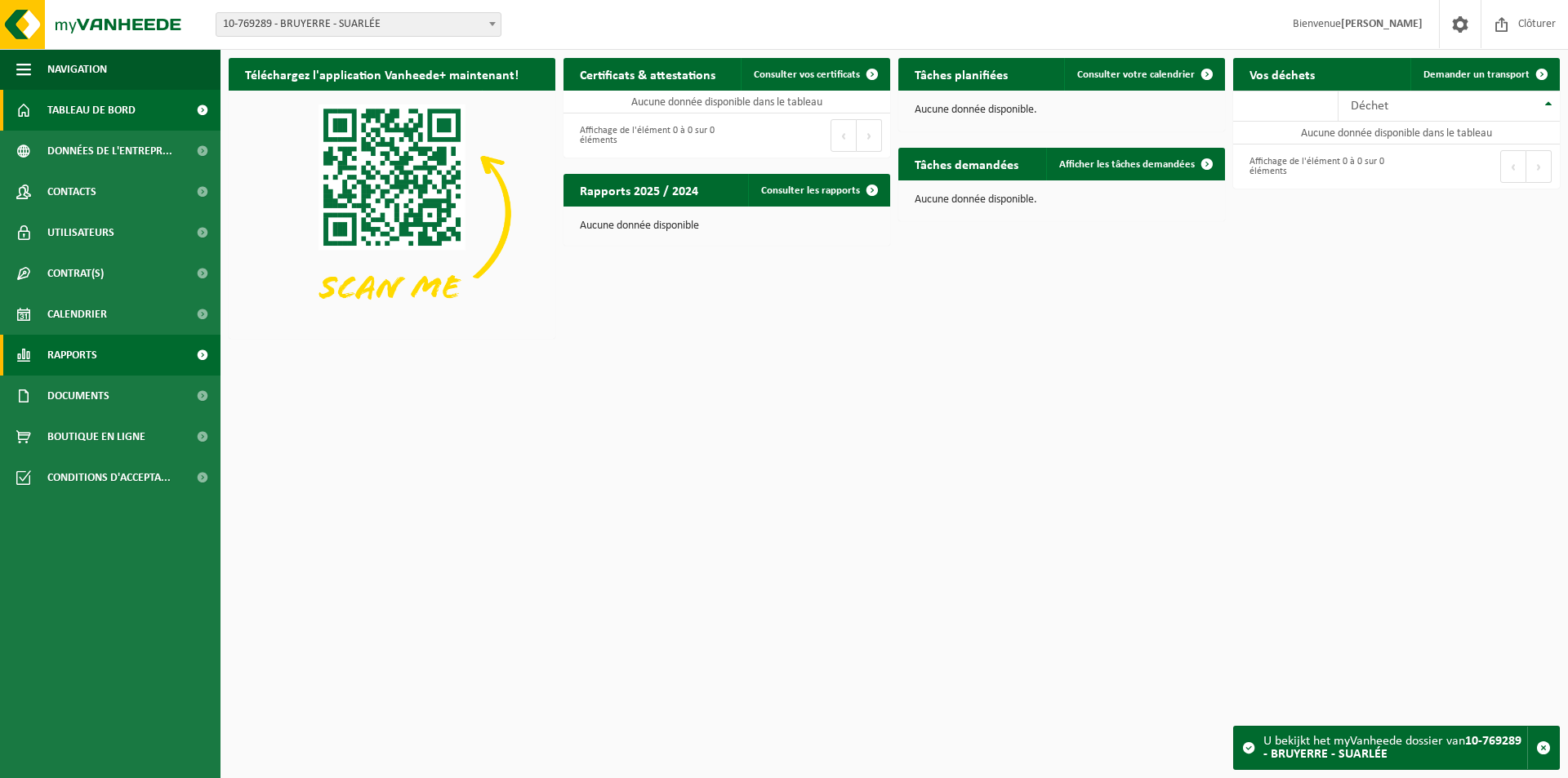
click at [71, 356] on span "Rapports" at bounding box center [72, 354] width 50 height 41
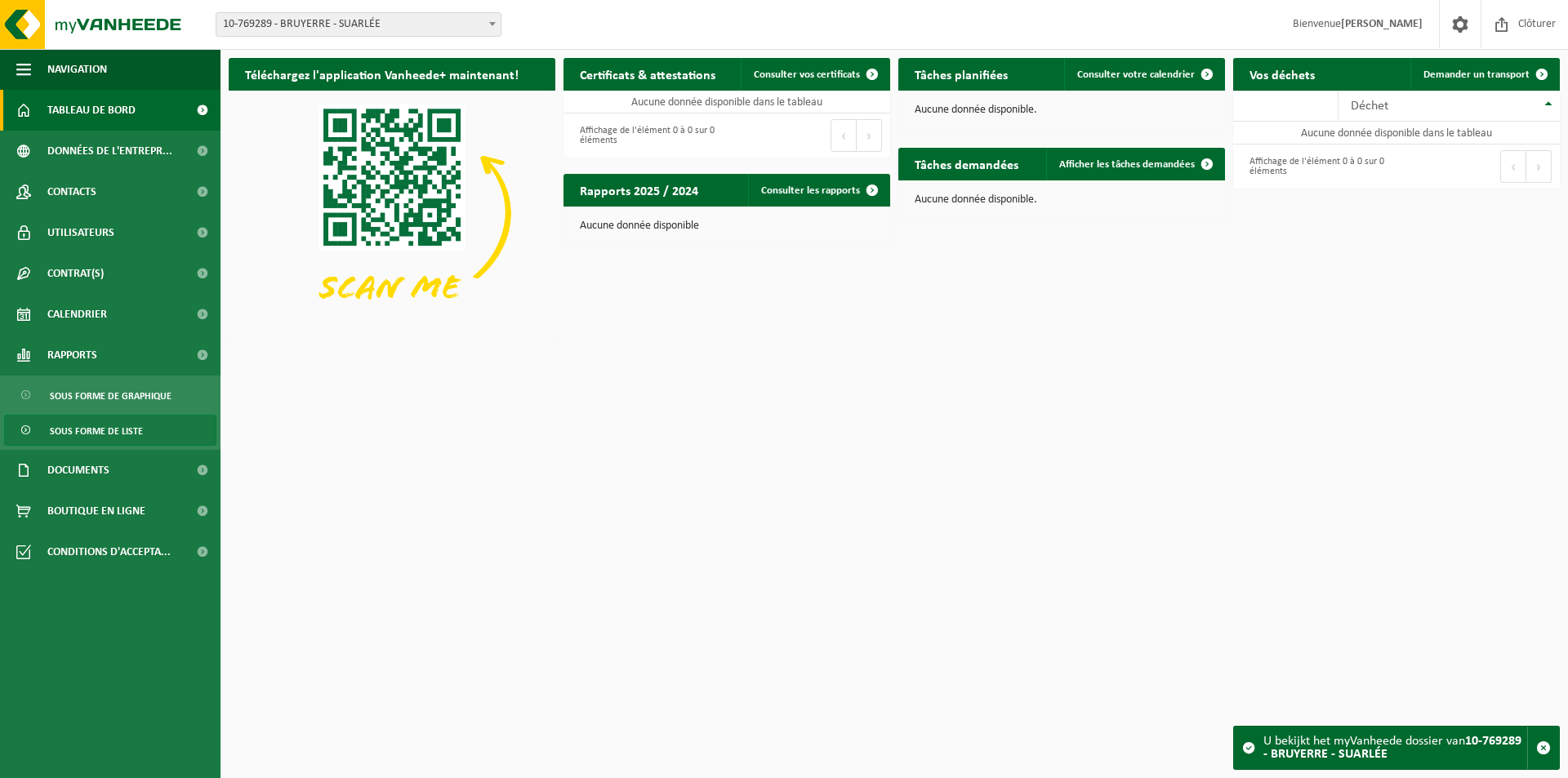
click at [113, 431] on span "Sous forme de liste" at bounding box center [96, 430] width 93 height 31
